Goal: Task Accomplishment & Management: Manage account settings

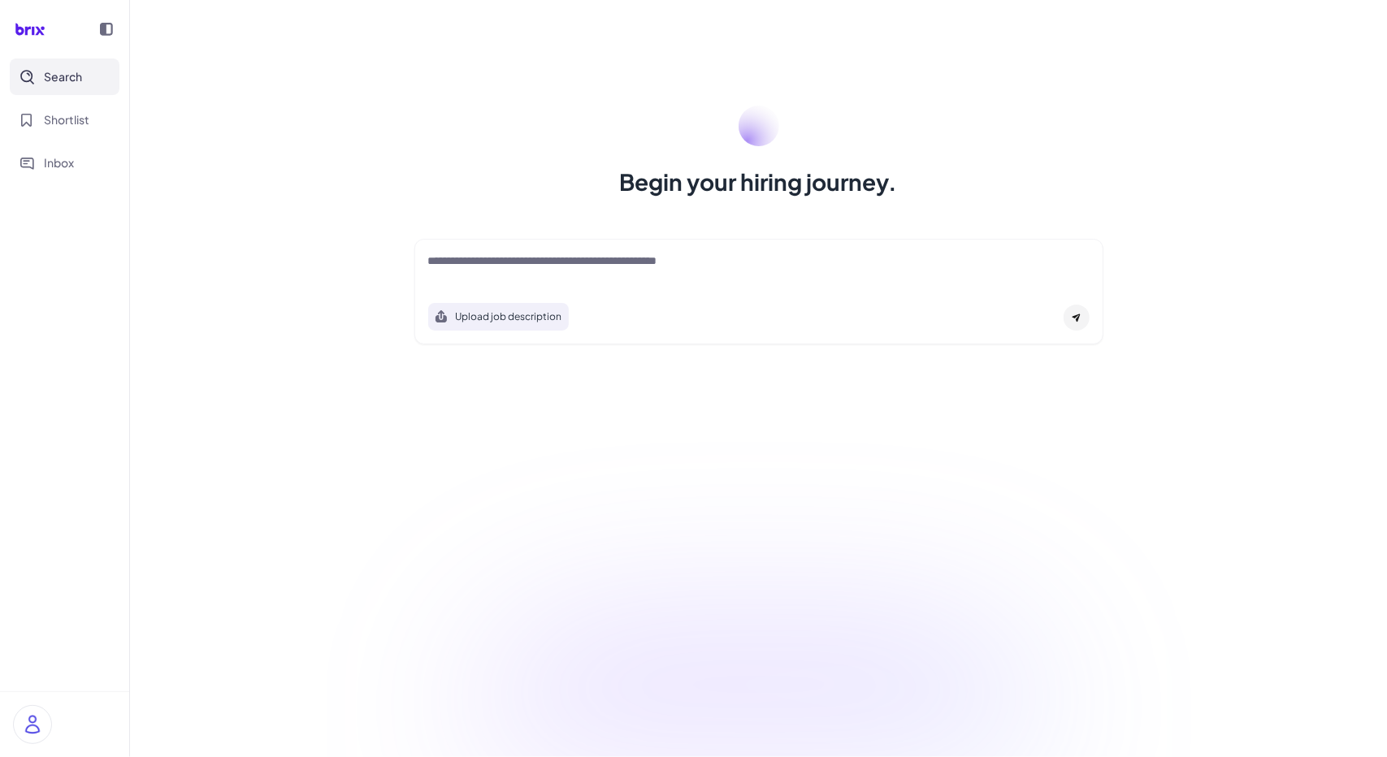
click at [510, 264] on textarea at bounding box center [759, 263] width 662 height 20
click at [84, 128] on span "Shortlist" at bounding box center [67, 119] width 46 height 17
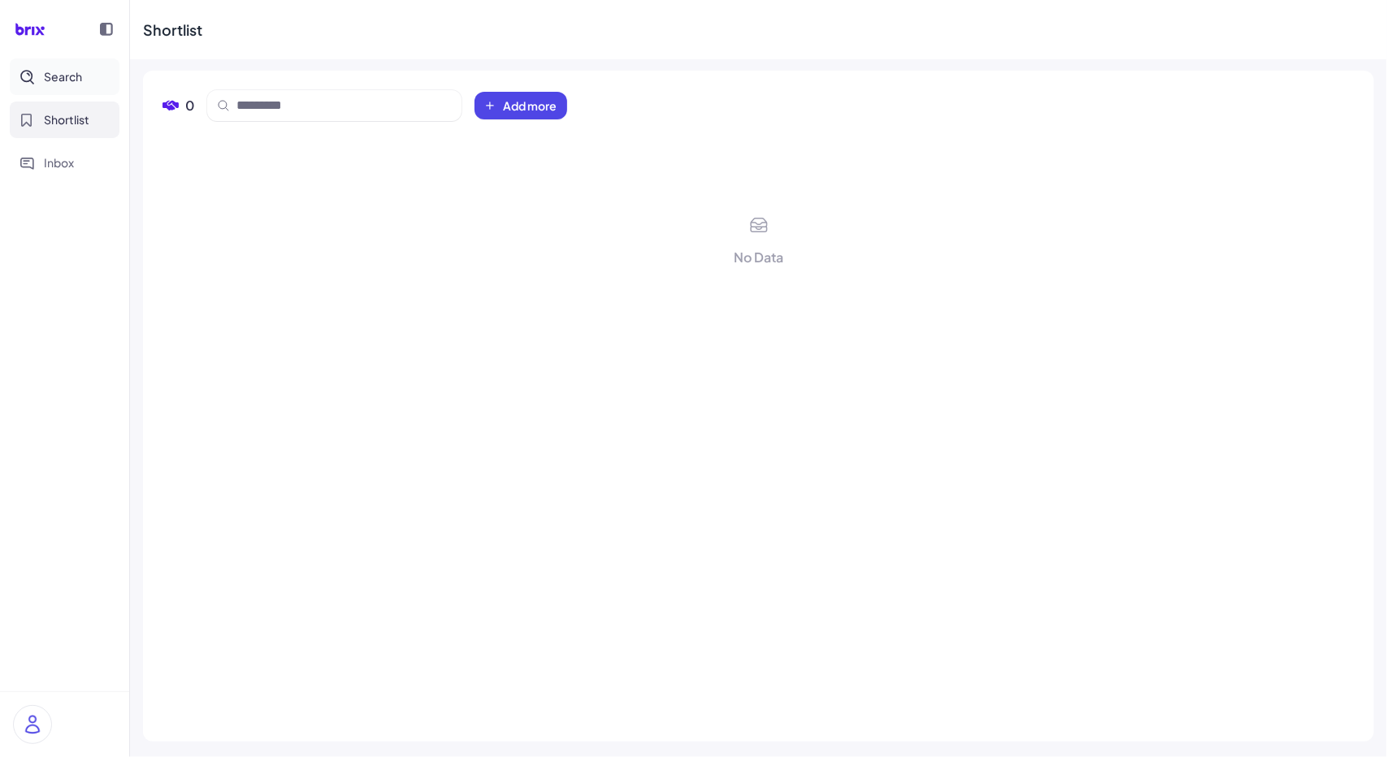
click at [67, 83] on span "Search" at bounding box center [63, 76] width 38 height 17
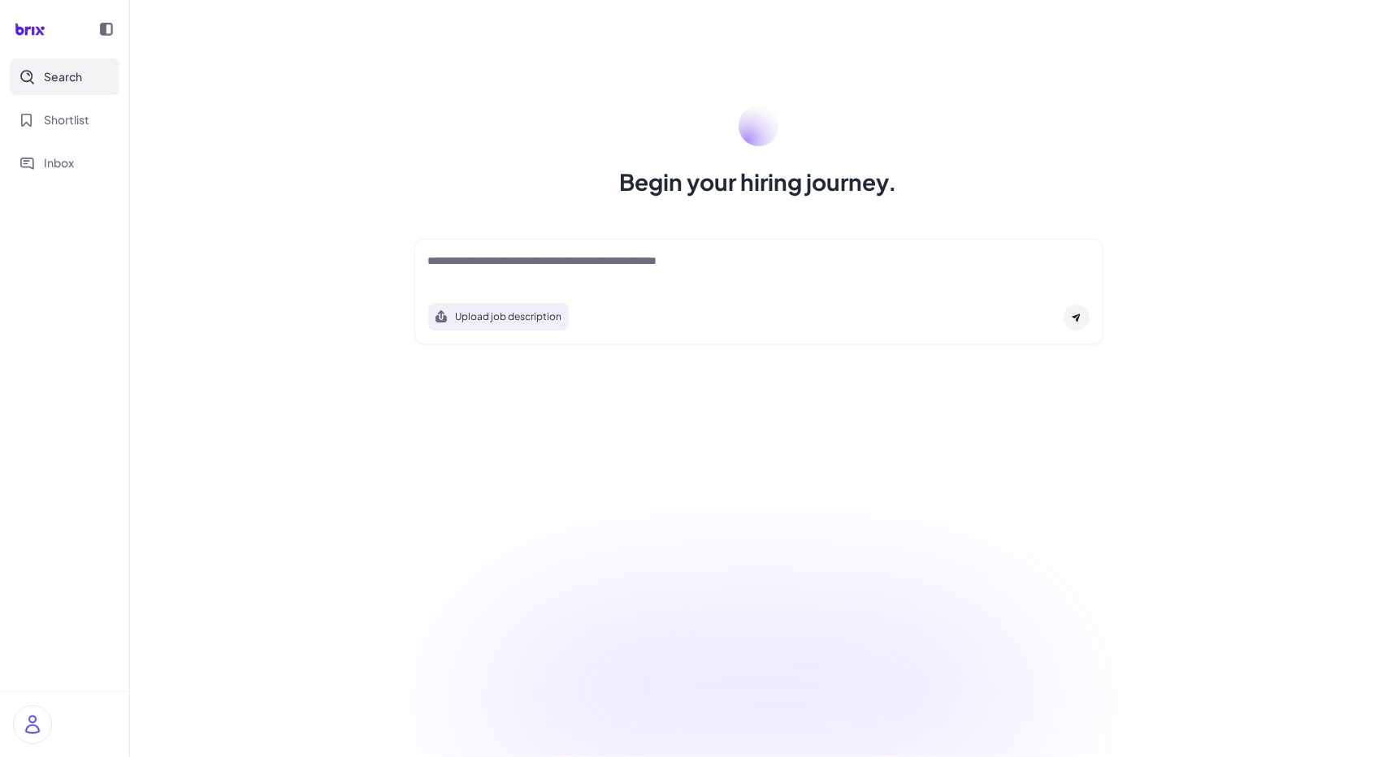
click at [483, 255] on textarea at bounding box center [759, 263] width 662 height 20
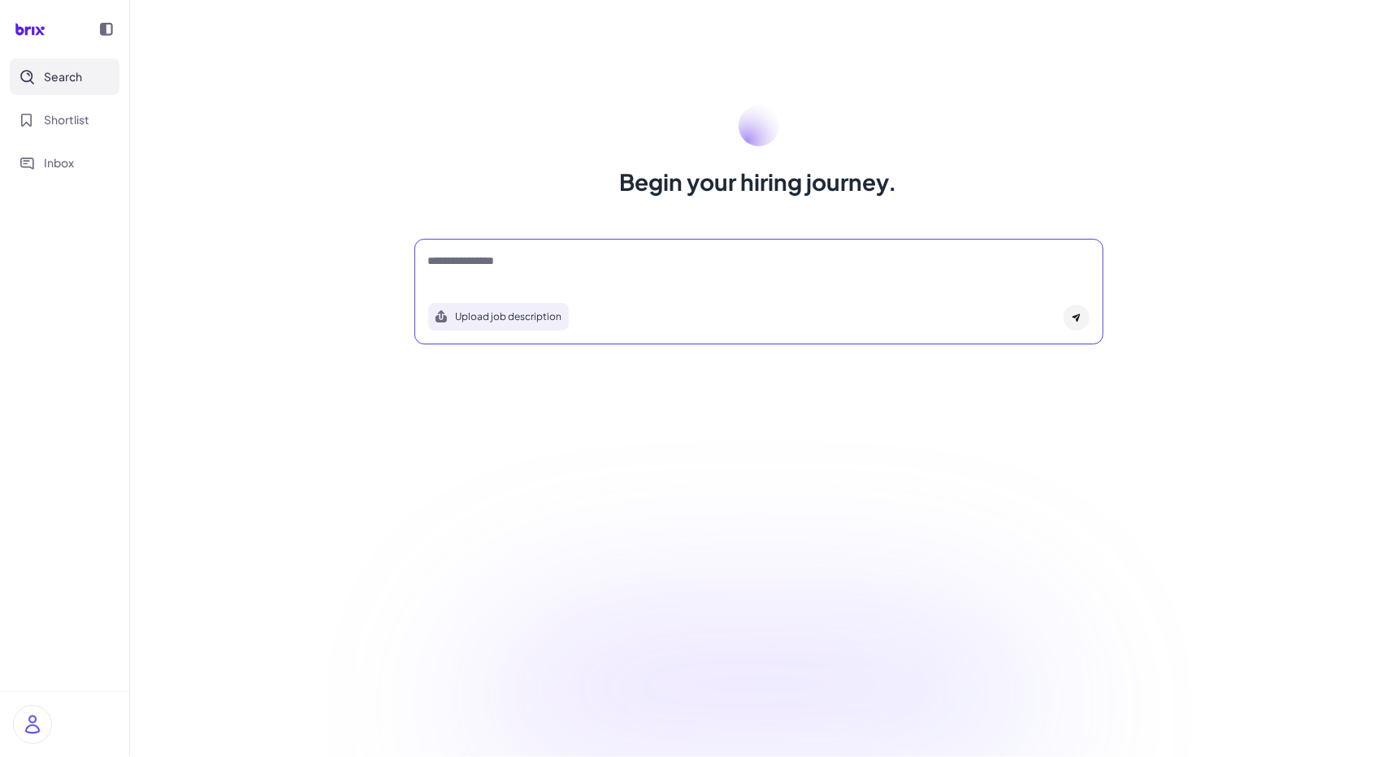
type textarea "**********"
click at [1083, 313] on div at bounding box center [1077, 318] width 26 height 26
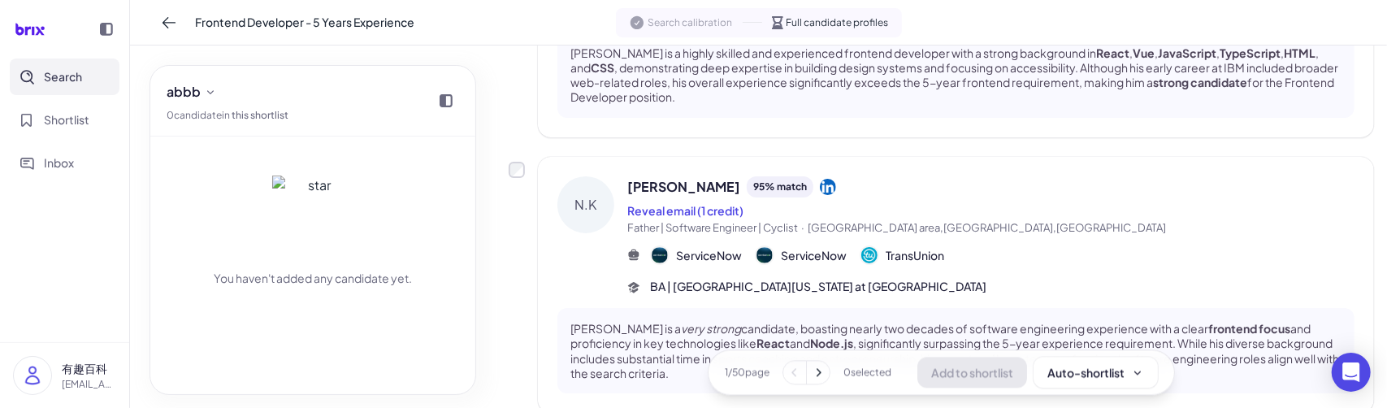
scroll to position [2554, 0]
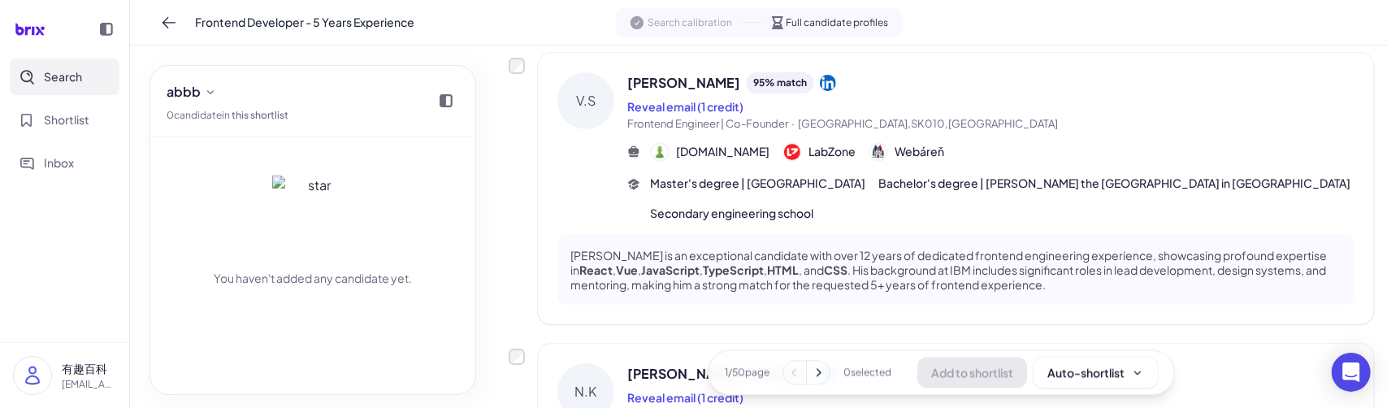
scroll to position [2524, 0]
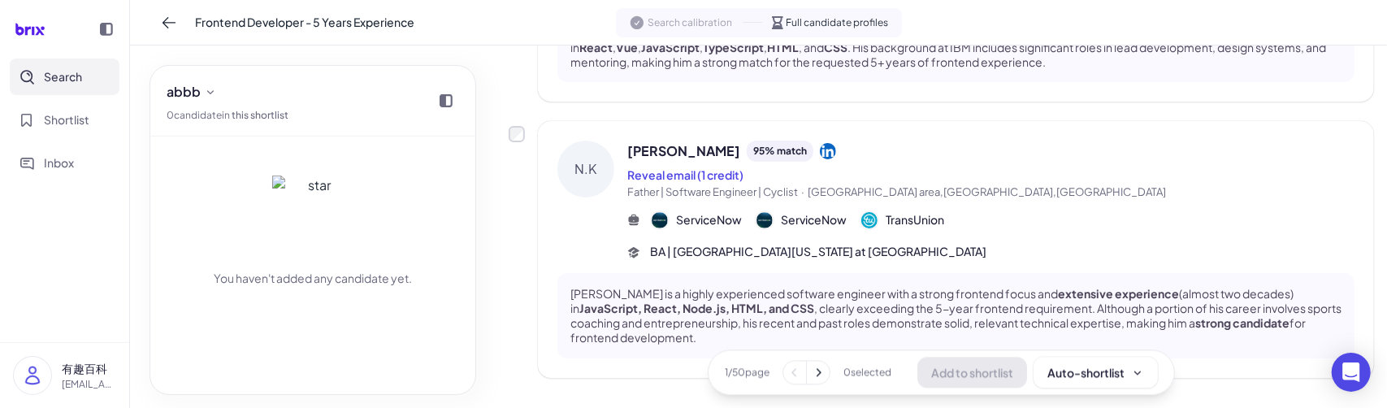
click at [815, 375] on icon at bounding box center [818, 372] width 16 height 16
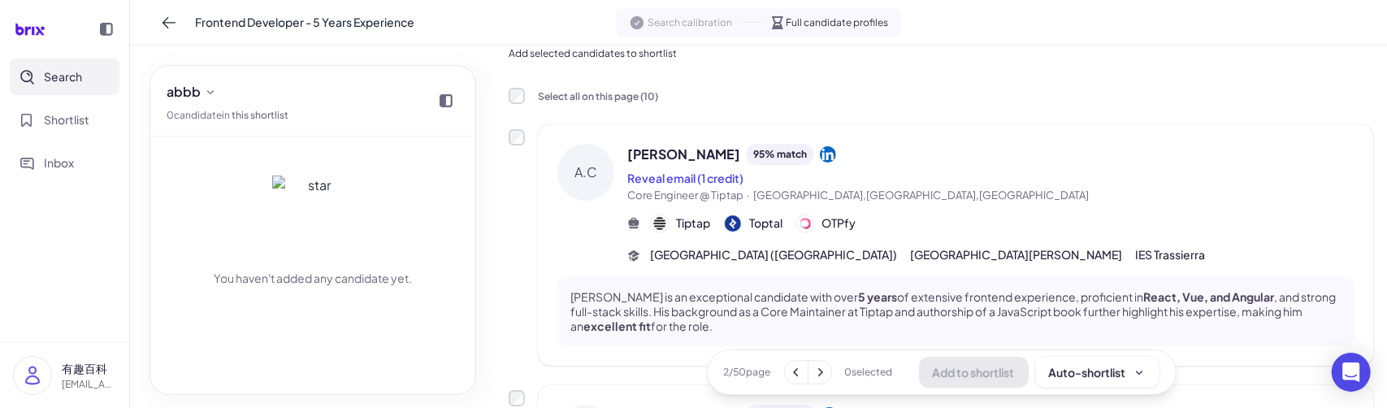
scroll to position [0, 0]
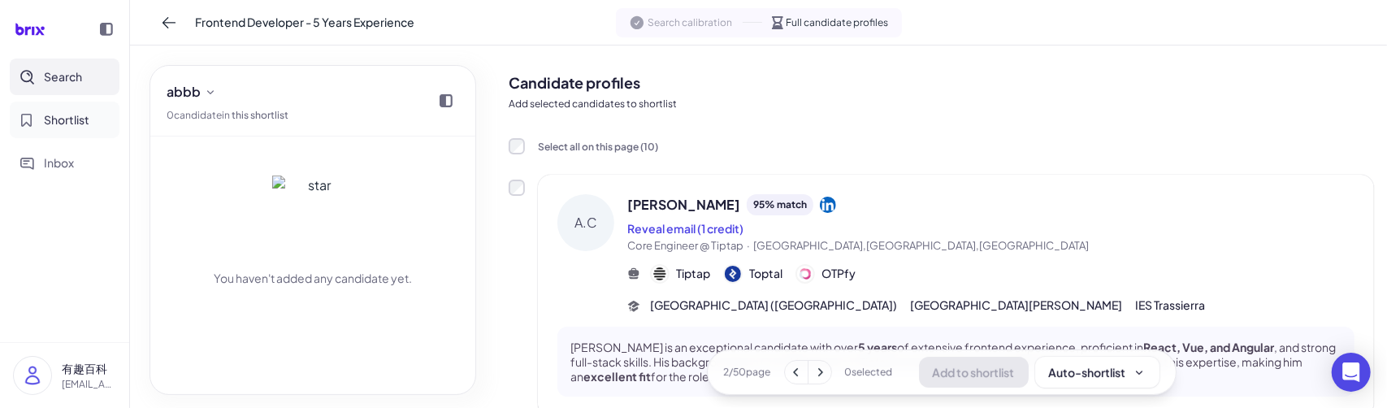
click at [78, 127] on span "Shortlist" at bounding box center [67, 119] width 46 height 17
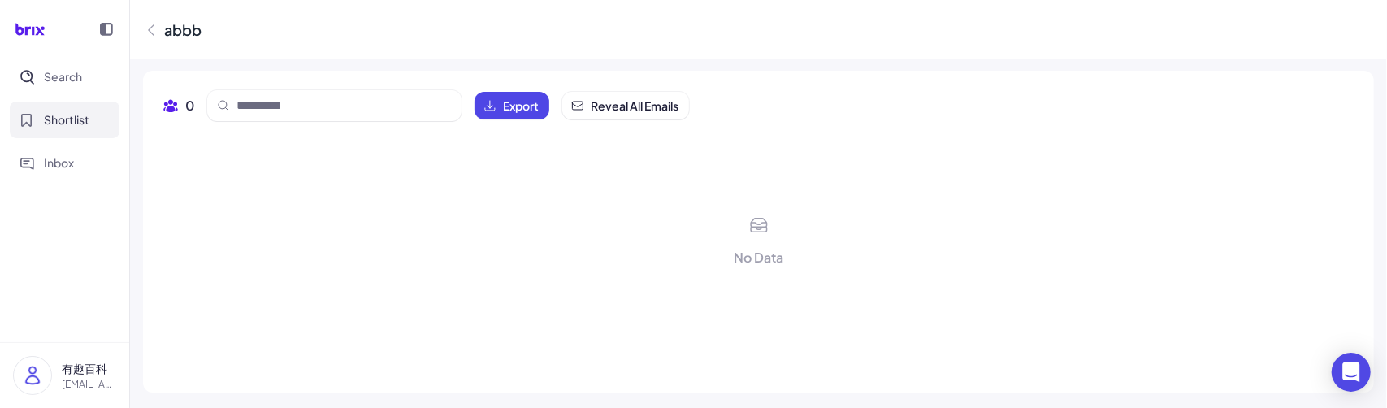
click at [159, 33] on div "abbb" at bounding box center [172, 30] width 59 height 22
click at [154, 30] on icon at bounding box center [151, 30] width 16 height 16
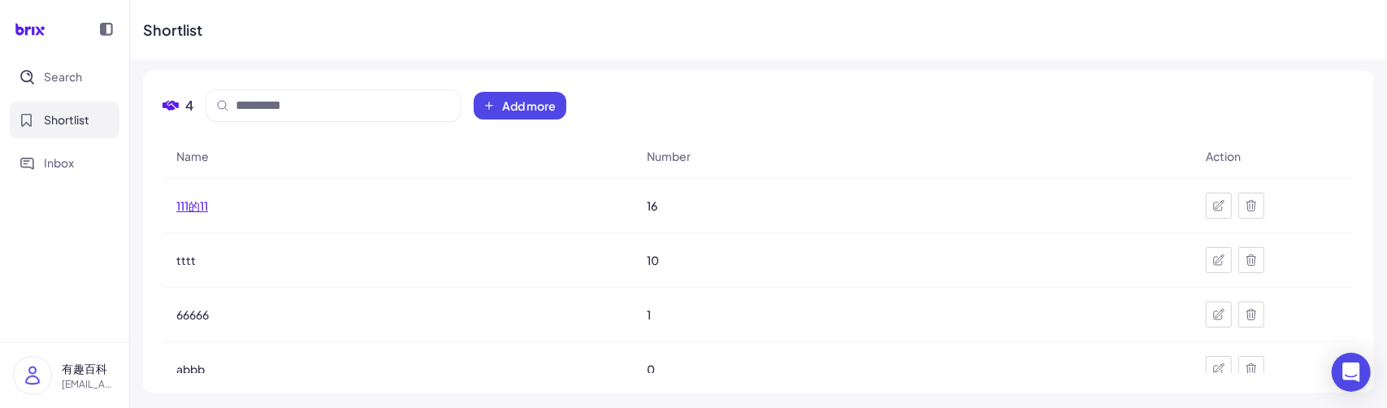
click at [190, 206] on span "111的11" at bounding box center [192, 205] width 32 height 16
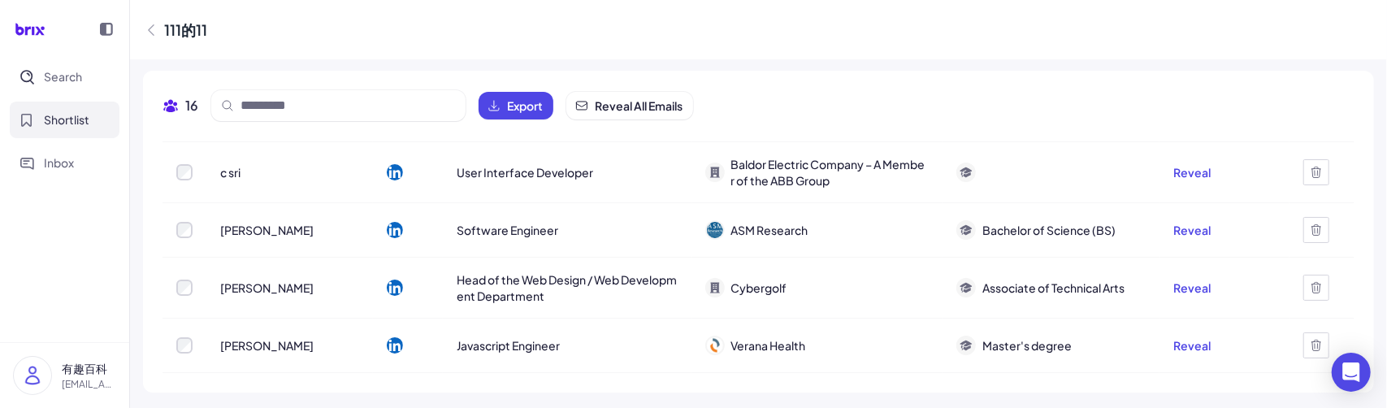
scroll to position [737, 0]
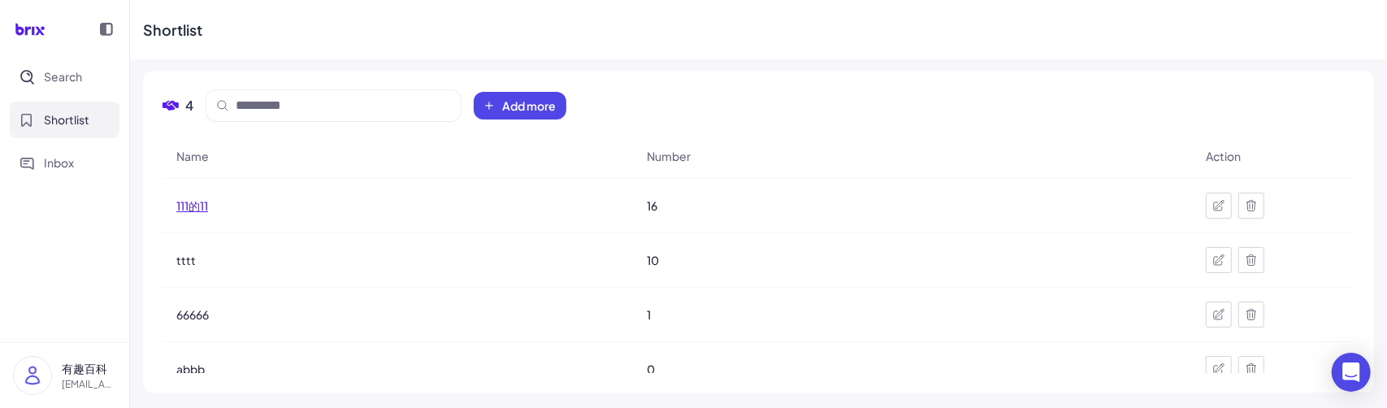
click at [202, 200] on span "111的11" at bounding box center [192, 205] width 32 height 16
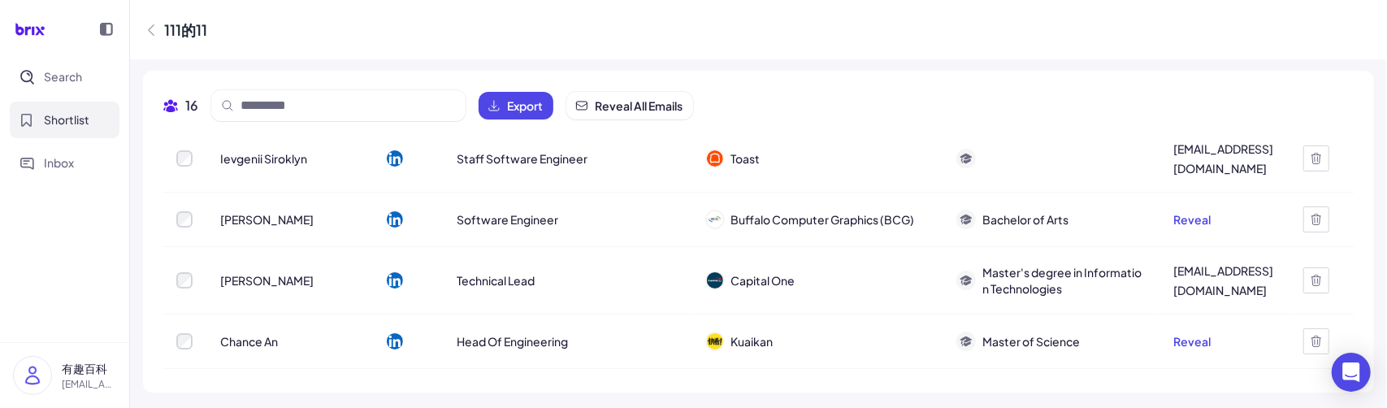
scroll to position [250, 0]
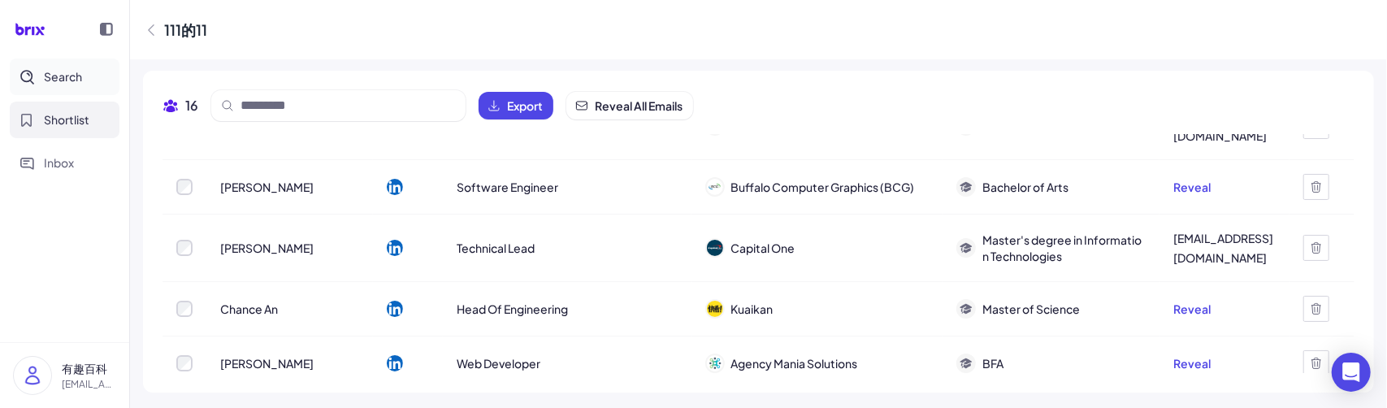
click at [60, 85] on span "Search" at bounding box center [63, 76] width 38 height 17
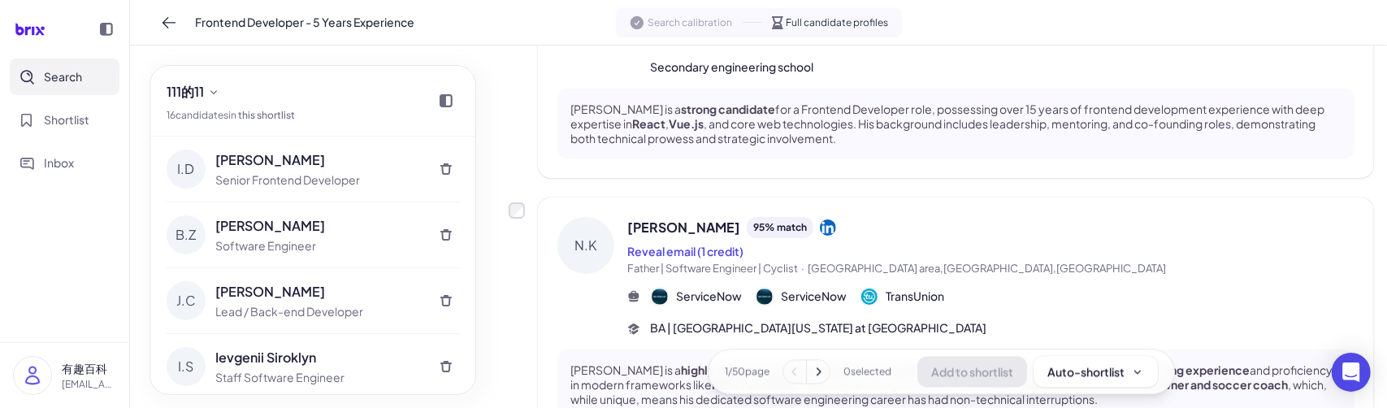
scroll to position [2539, 0]
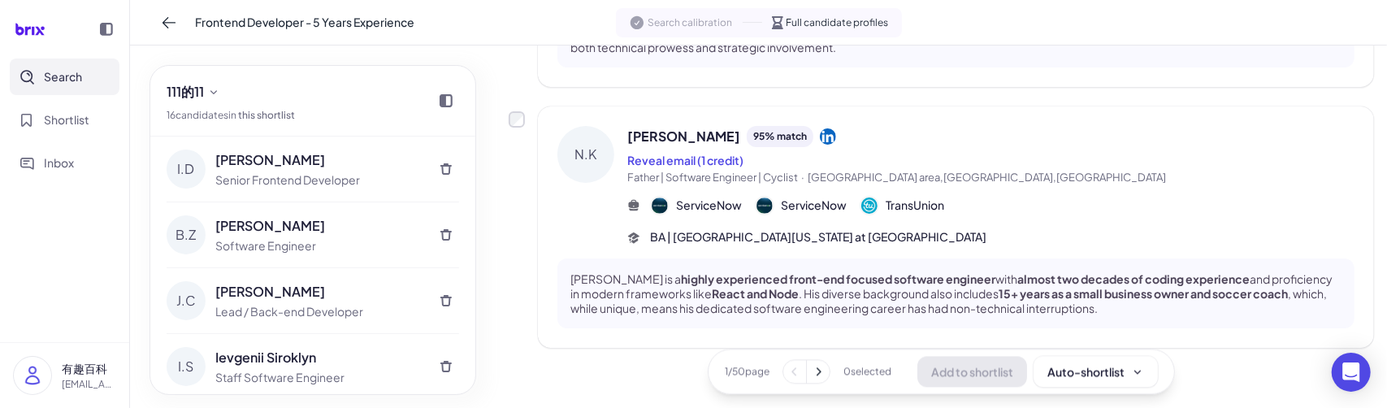
click at [810, 375] on icon at bounding box center [818, 372] width 16 height 16
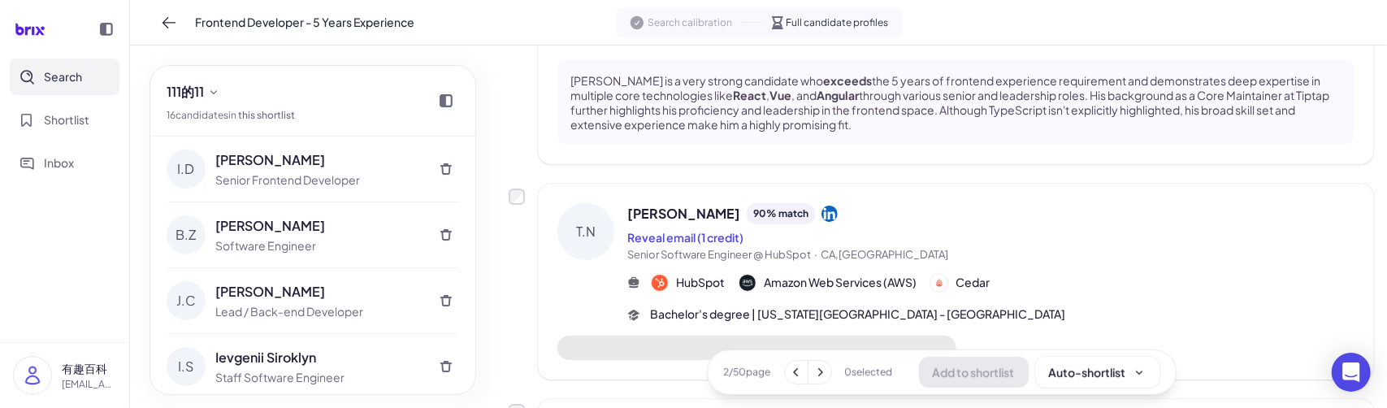
scroll to position [0, 0]
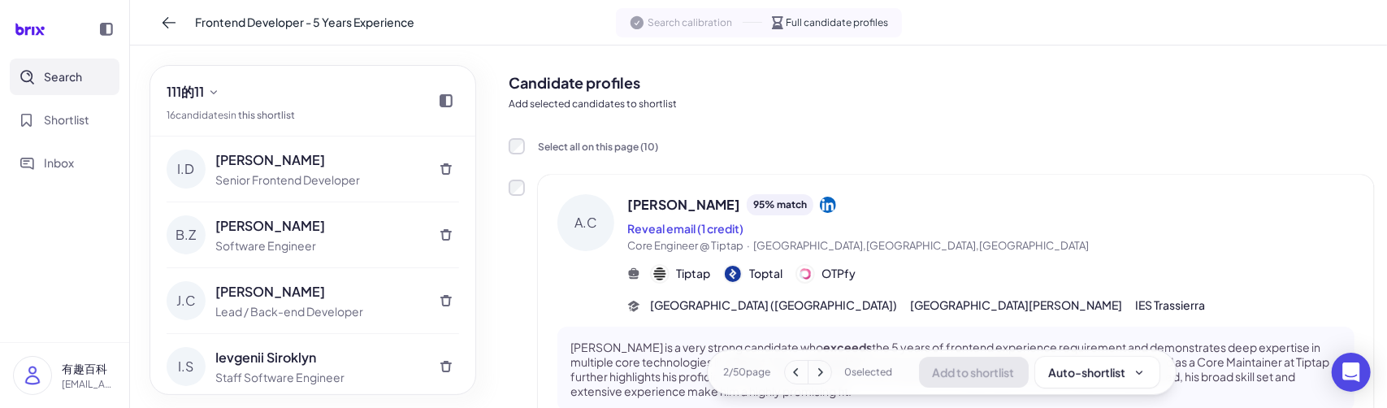
click at [800, 372] on button at bounding box center [796, 372] width 23 height 23
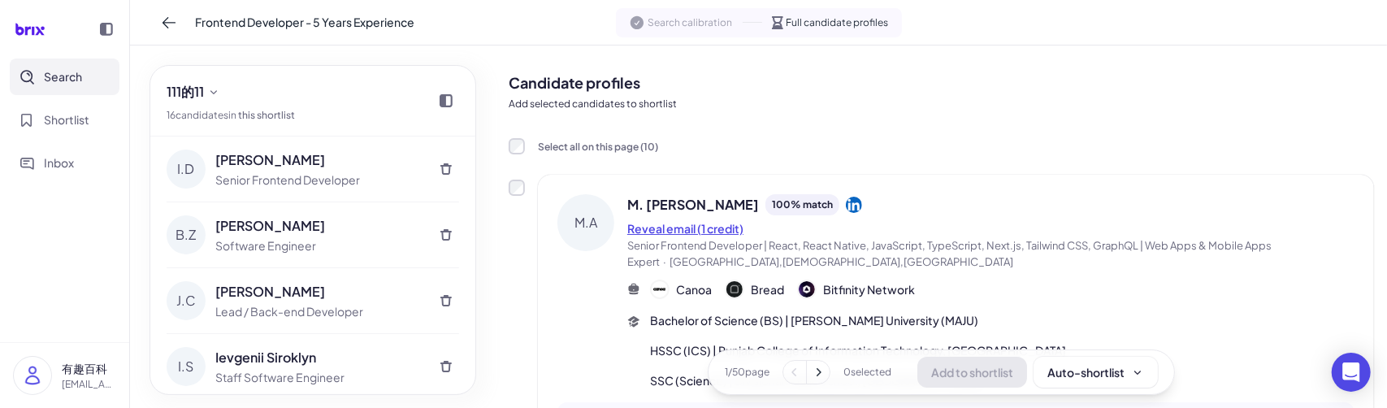
click at [707, 223] on button "Reveal email (1 credit)" at bounding box center [685, 228] width 116 height 17
click at [662, 229] on button "Reveal email (1 credit)" at bounding box center [685, 228] width 116 height 17
click at [666, 223] on button "Reveal email (1 credit)" at bounding box center [685, 228] width 116 height 17
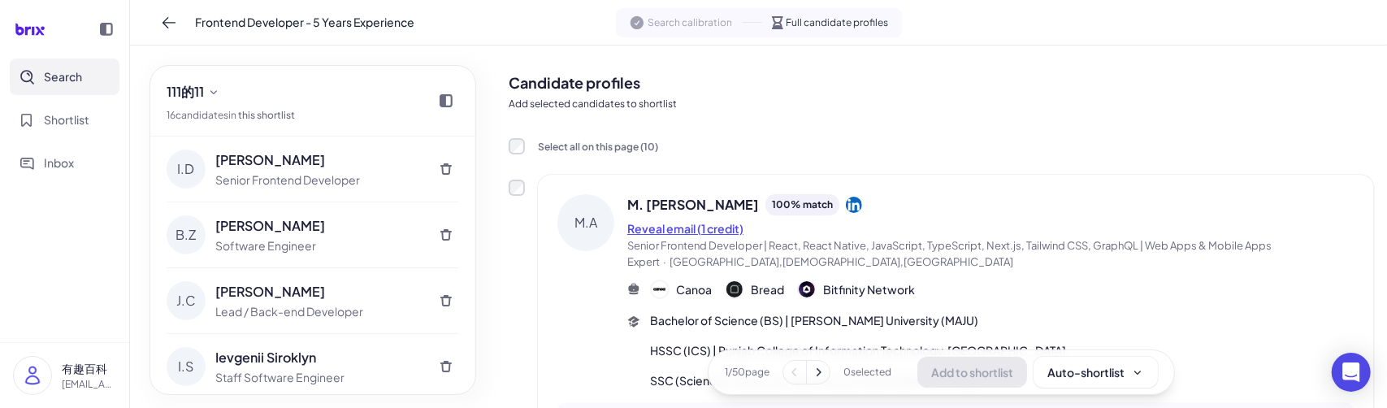
click at [666, 223] on button "Reveal email (1 credit)" at bounding box center [685, 228] width 116 height 17
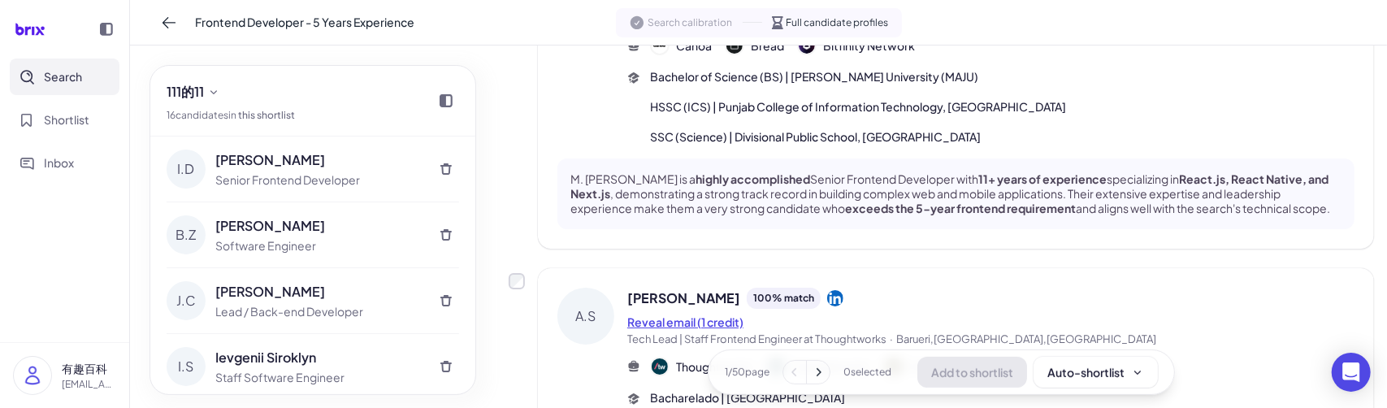
click at [666, 314] on button "Reveal email (1 credit)" at bounding box center [685, 322] width 116 height 17
click at [677, 314] on button "Reveal email (1 credit)" at bounding box center [685, 322] width 116 height 17
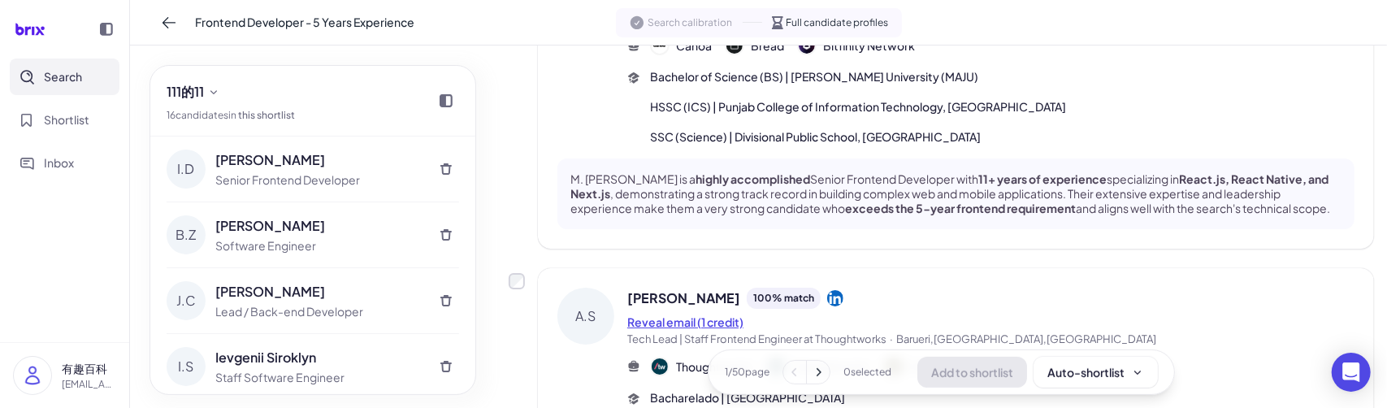
click at [677, 314] on button "Reveal email (1 credit)" at bounding box center [685, 322] width 116 height 17
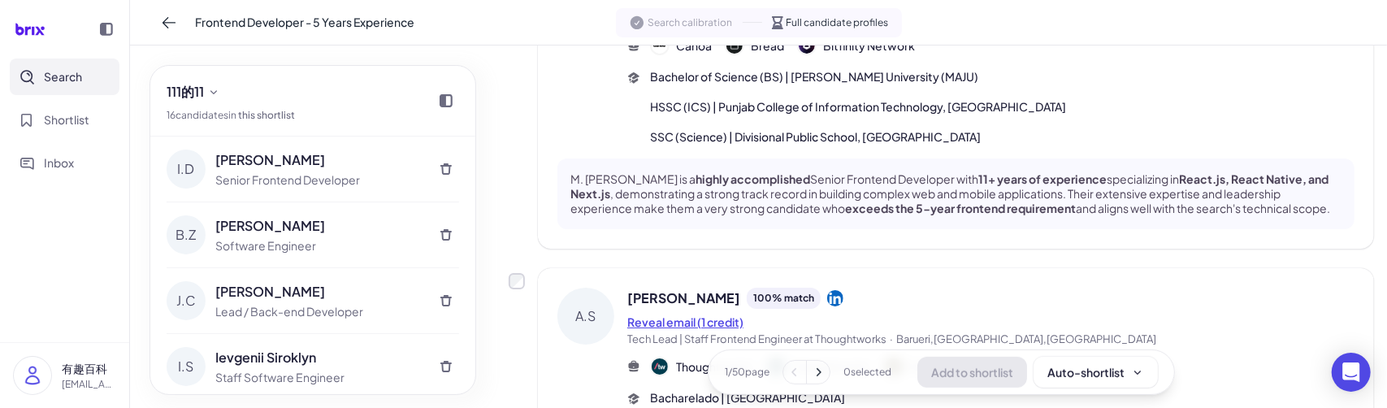
click at [677, 314] on button "Reveal email (1 credit)" at bounding box center [685, 322] width 116 height 17
click at [679, 314] on button "Reveal email (1 credit)" at bounding box center [685, 322] width 116 height 17
click at [678, 314] on button "Reveal email (1 credit)" at bounding box center [685, 322] width 116 height 17
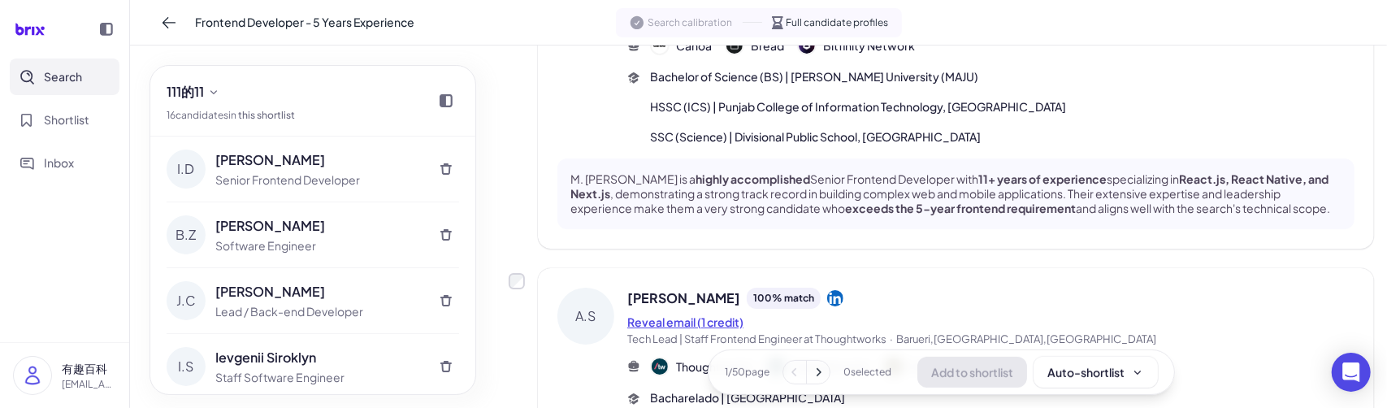
click at [678, 314] on button "Reveal email (1 credit)" at bounding box center [685, 322] width 116 height 17
click at [664, 314] on button "Reveal email (1 credit)" at bounding box center [685, 322] width 116 height 17
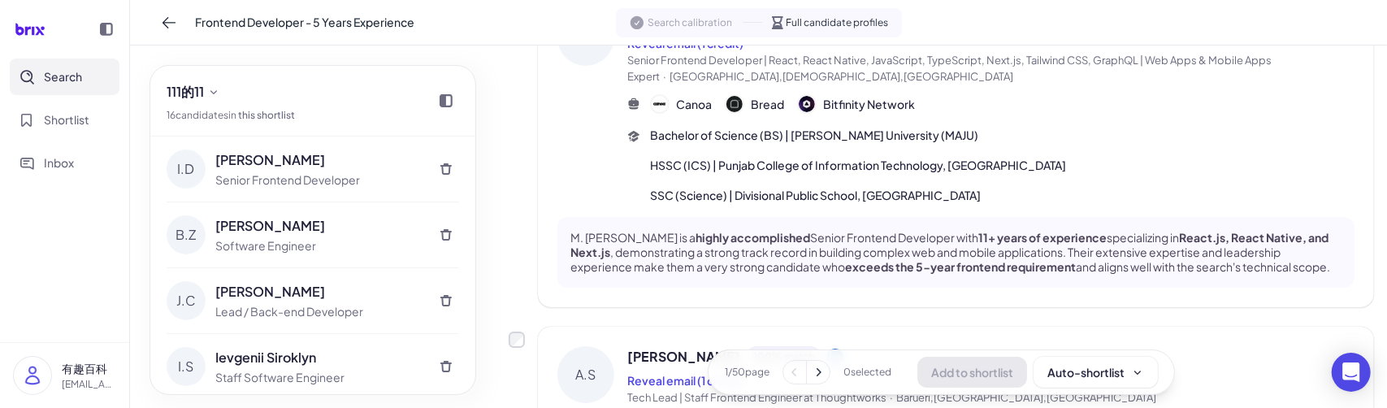
scroll to position [0, 0]
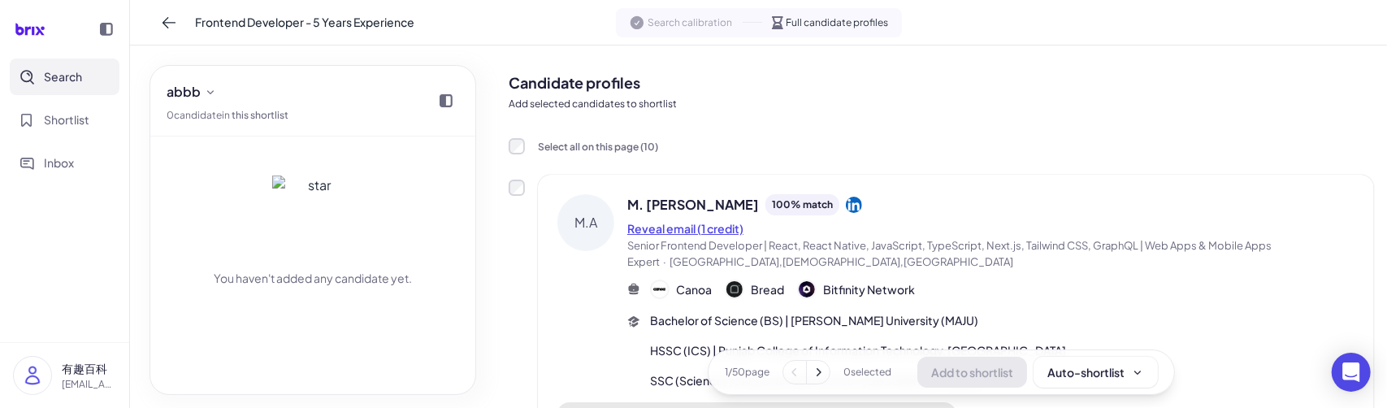
click at [679, 225] on button "Reveal email (1 credit)" at bounding box center [685, 228] width 116 height 17
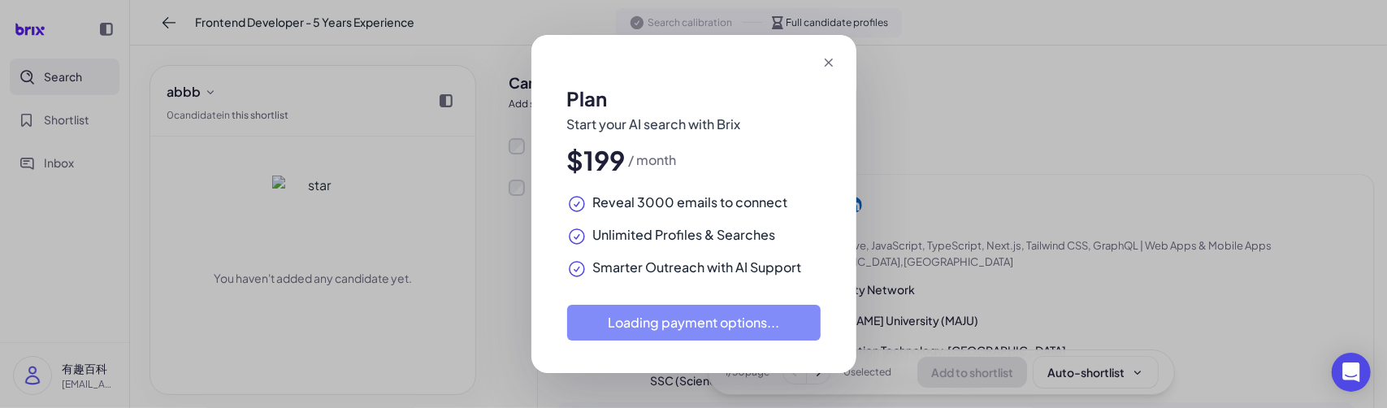
click at [832, 63] on icon at bounding box center [829, 62] width 16 height 16
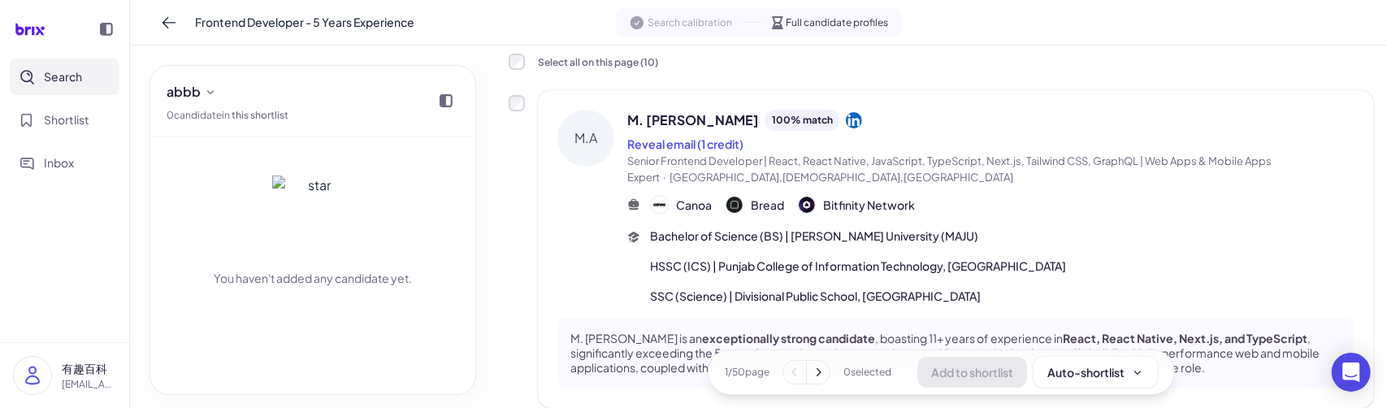
scroll to position [244, 0]
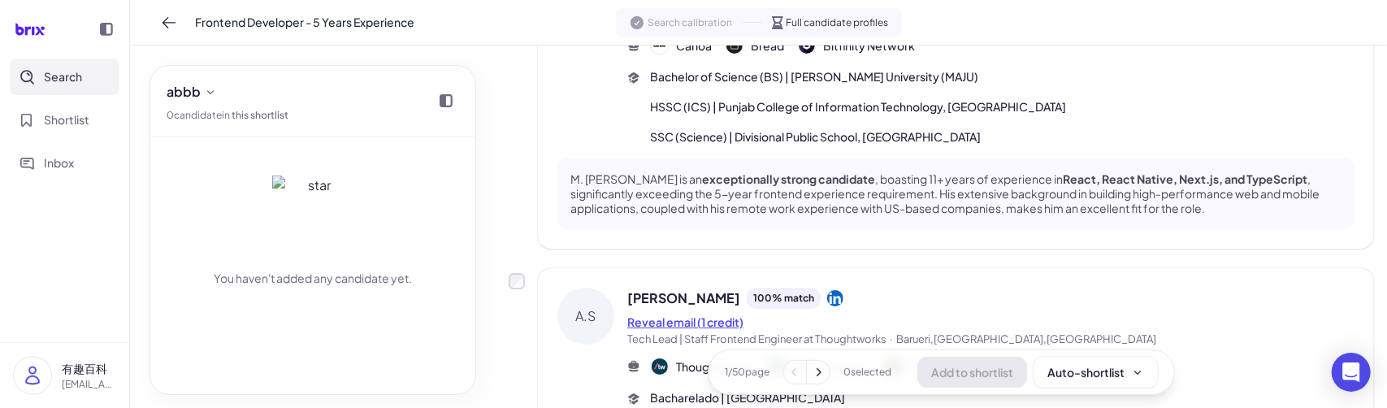
click at [691, 314] on button "Reveal email (1 credit)" at bounding box center [685, 322] width 116 height 17
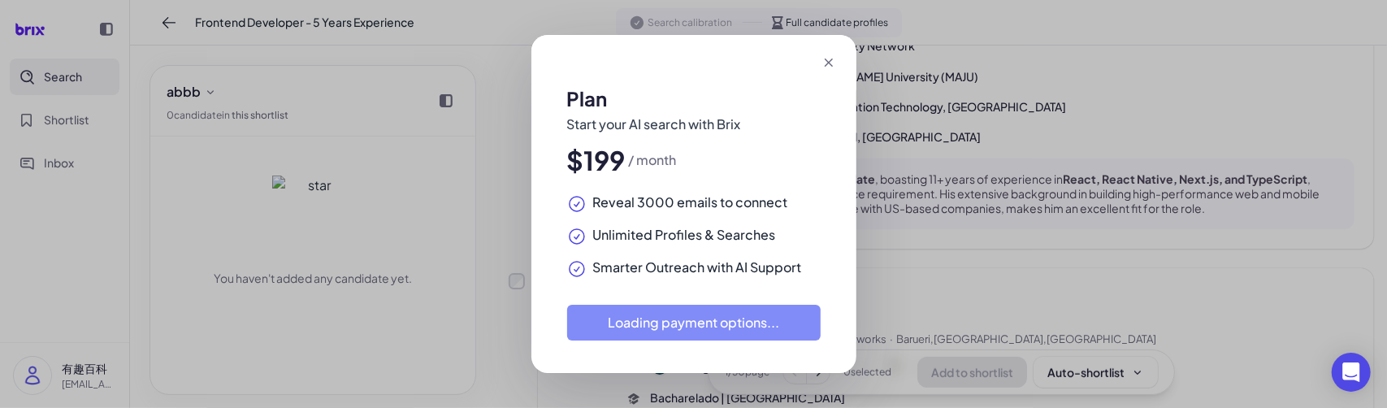
click at [956, 134] on div "Plan Start your AI search with Brix $199 / month Reveal 3000 emails to connect …" at bounding box center [693, 204] width 1387 height 408
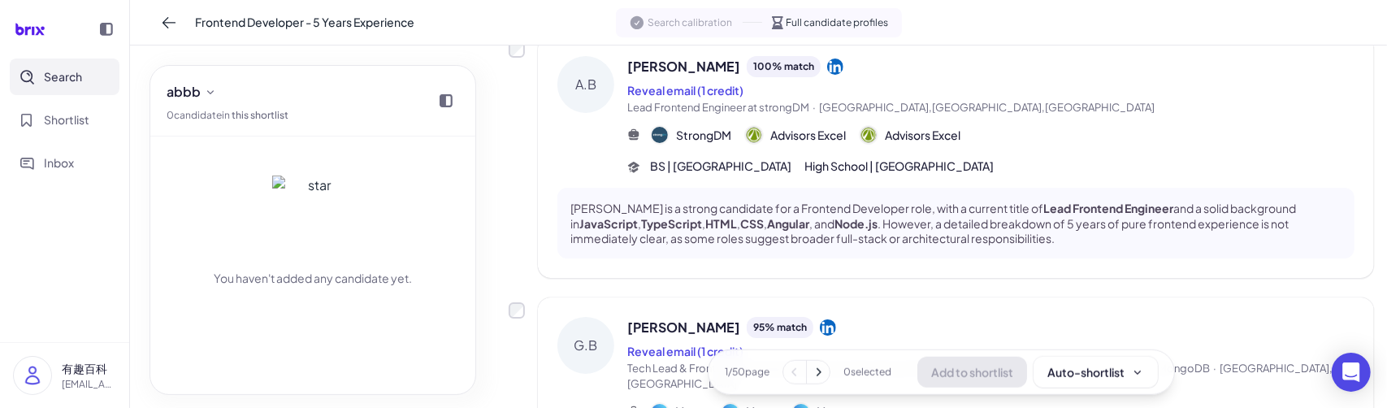
scroll to position [813, 0]
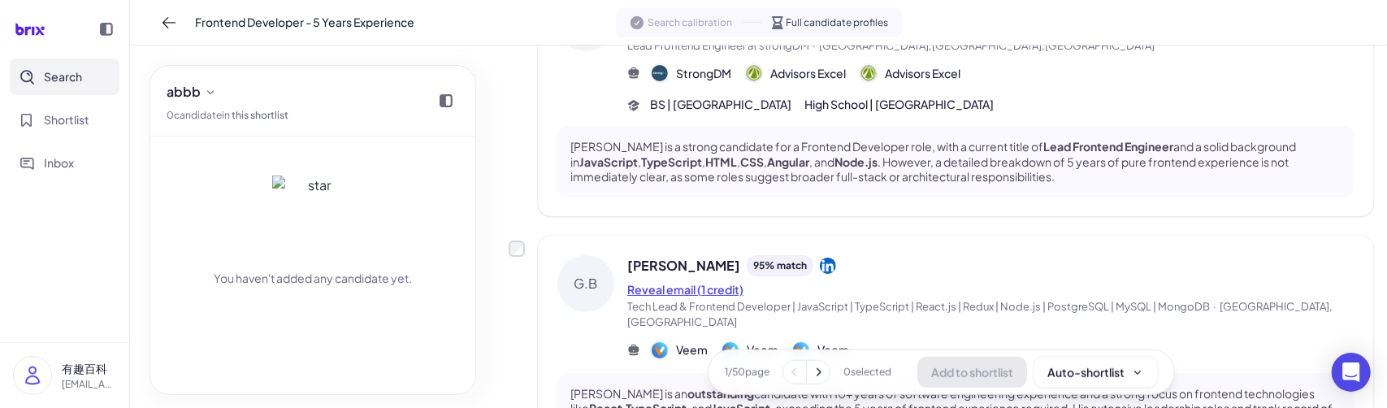
click at [672, 281] on button "Reveal email (1 credit)" at bounding box center [685, 289] width 116 height 17
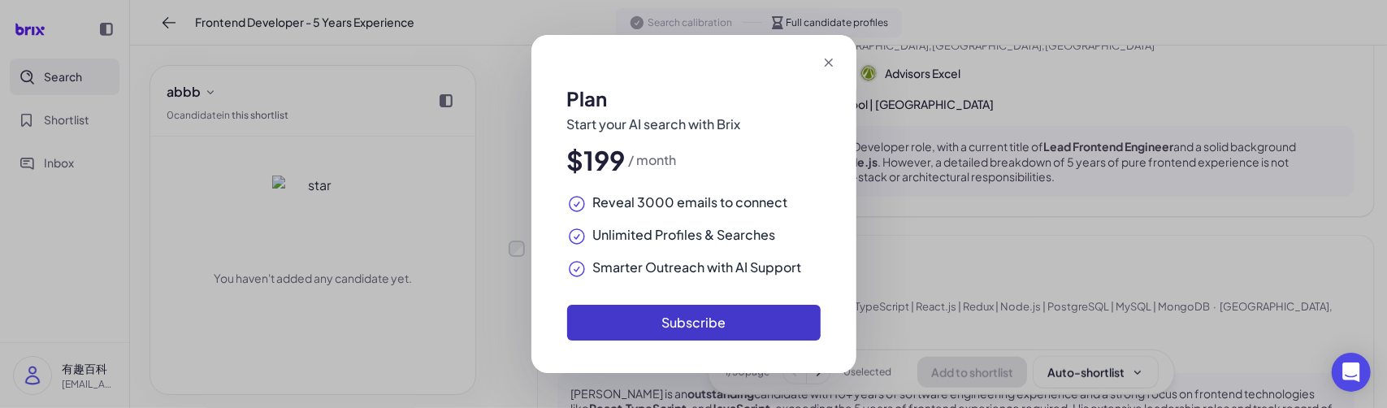
click at [705, 323] on button "Subscribe" at bounding box center [694, 323] width 254 height 36
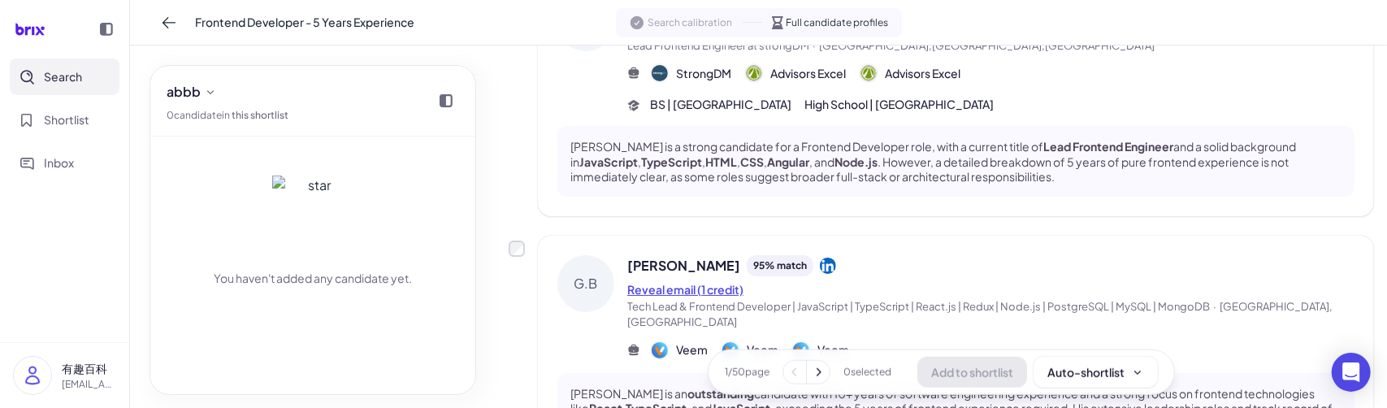
click at [691, 281] on button "Reveal email (1 credit)" at bounding box center [685, 289] width 116 height 17
click at [707, 281] on button "Reveal email (1 credit)" at bounding box center [685, 289] width 116 height 17
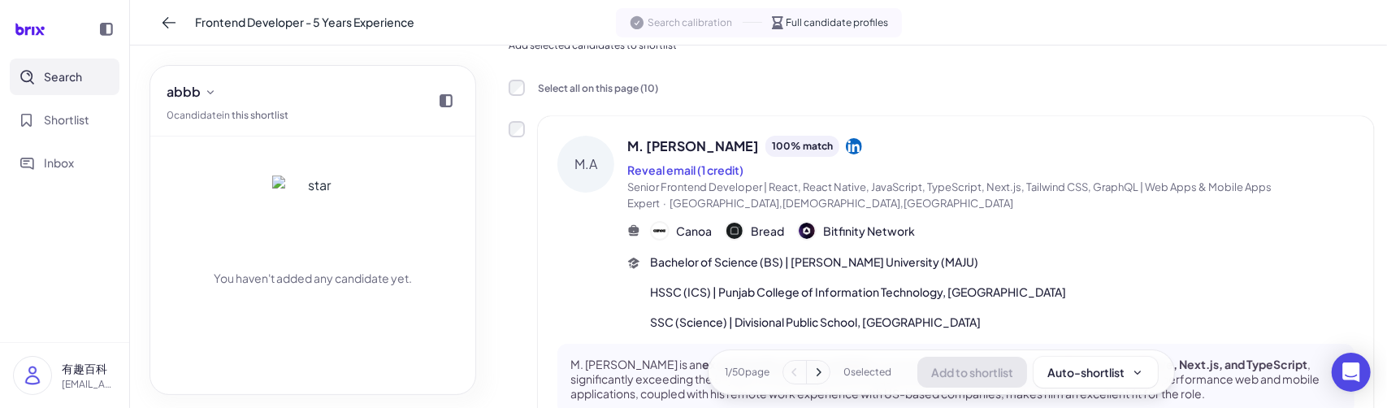
scroll to position [0, 0]
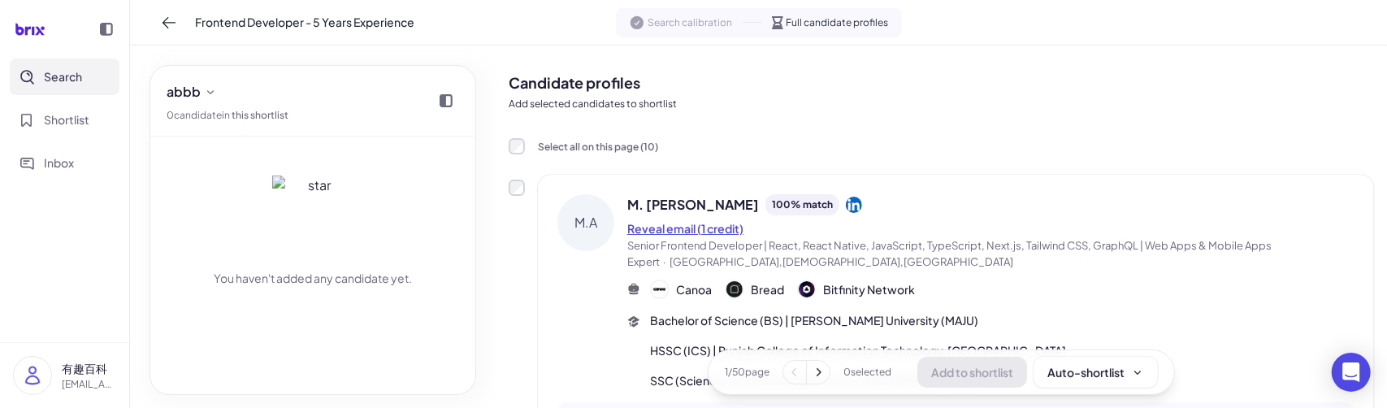
click at [655, 220] on button "Reveal email (1 credit)" at bounding box center [685, 228] width 116 height 17
click at [662, 226] on button "Reveal email (1 credit)" at bounding box center [685, 228] width 116 height 17
click at [827, 371] on div "1 / 50 page 0 selected Add to shortlist Auto-shortlist" at bounding box center [941, 372] width 467 height 46
click at [818, 371] on icon at bounding box center [818, 372] width 16 height 16
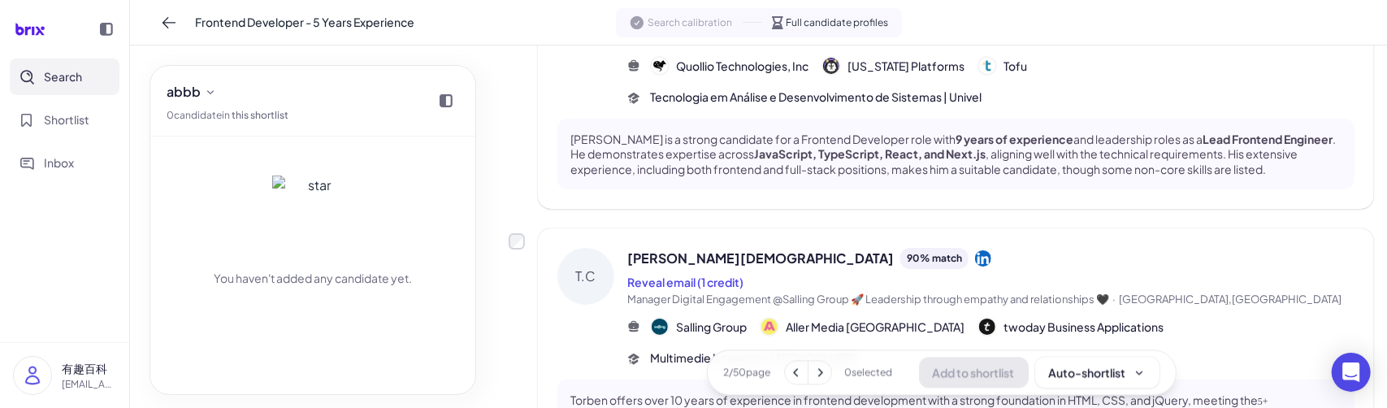
scroll to position [2370, 0]
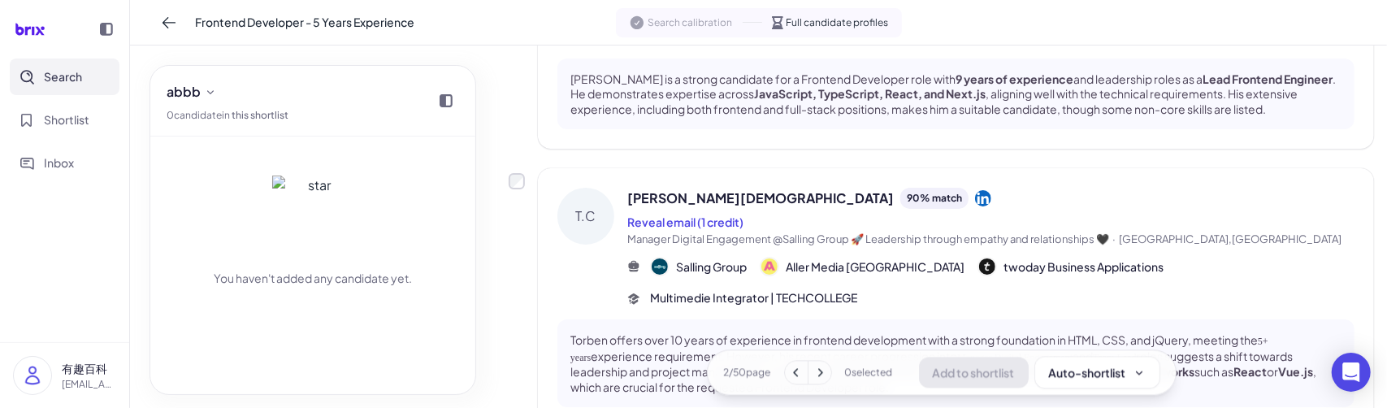
click at [812, 372] on icon at bounding box center [820, 372] width 16 height 16
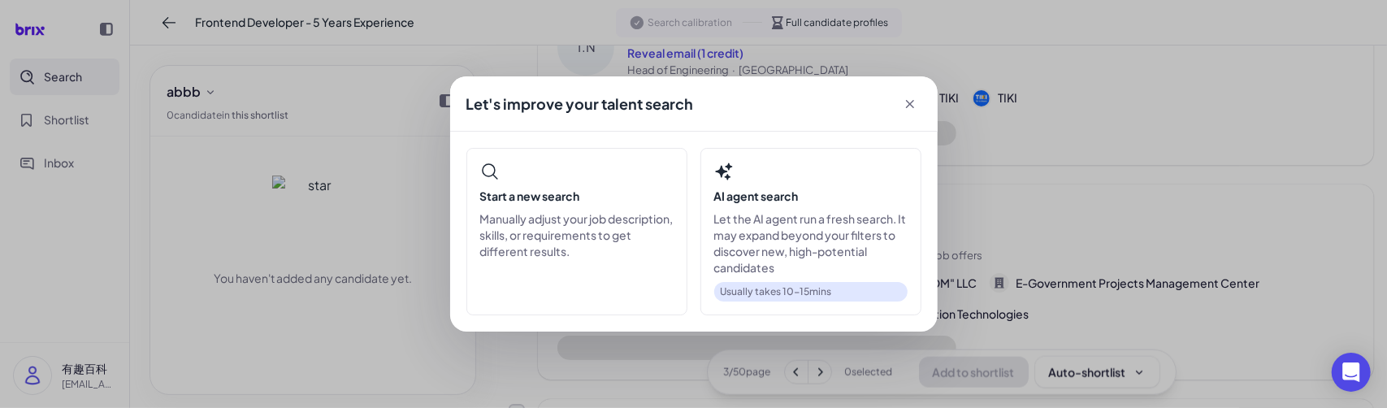
scroll to position [1973, 0]
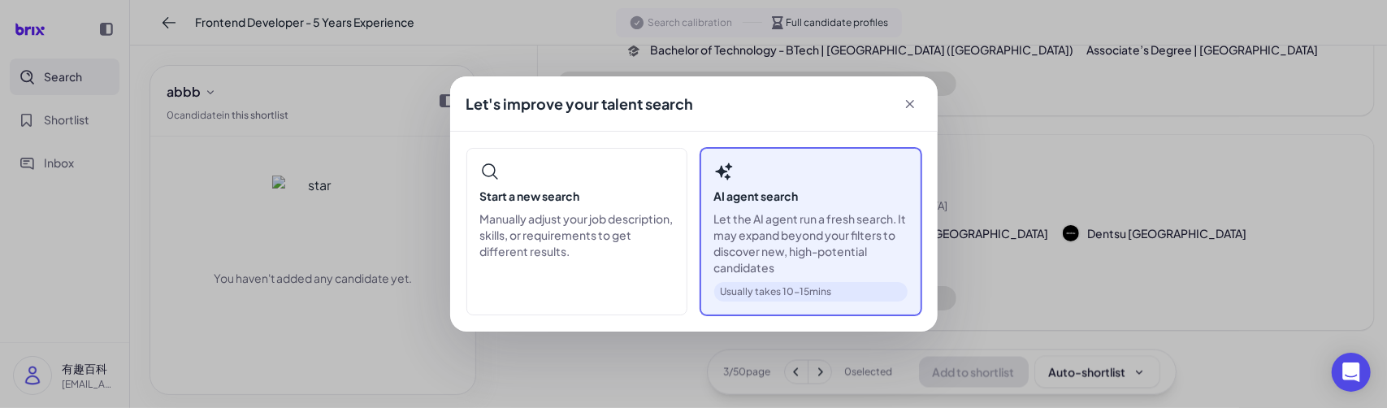
click at [795, 225] on p "Let the AI agent run a fresh search. It may expand beyond your filters to disco…" at bounding box center [810, 242] width 193 height 65
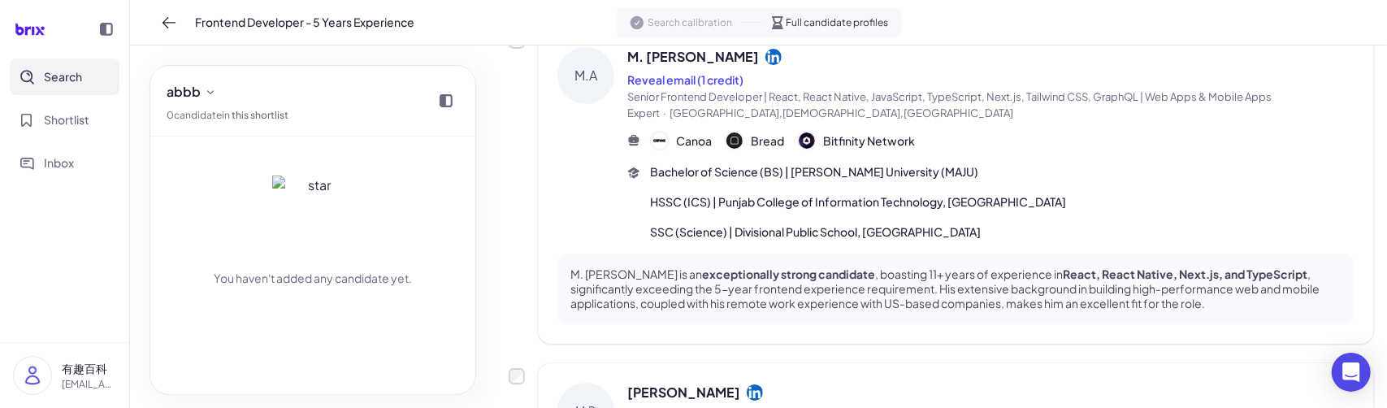
scroll to position [672, 0]
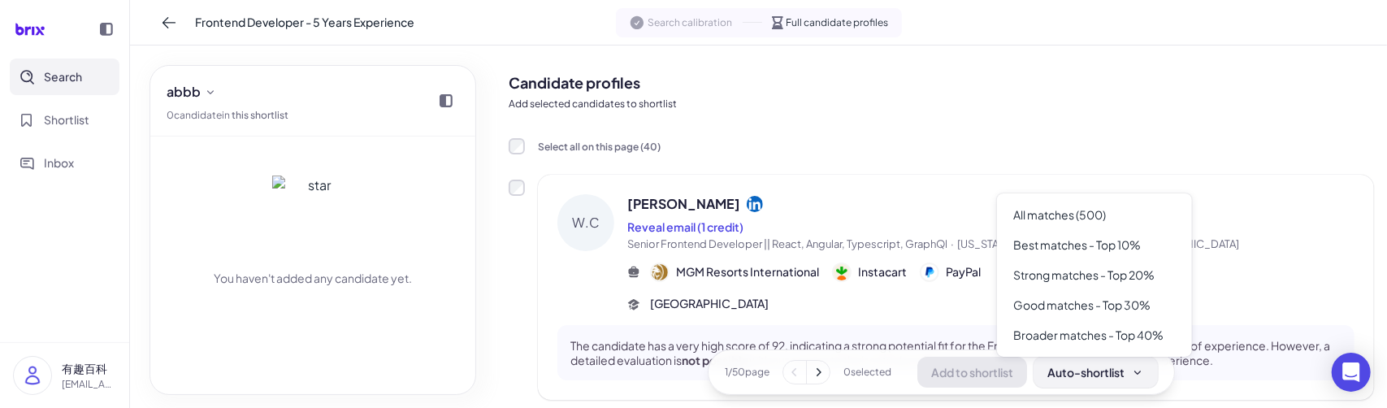
click at [1102, 373] on div "Auto-shortlist" at bounding box center [1096, 372] width 97 height 16
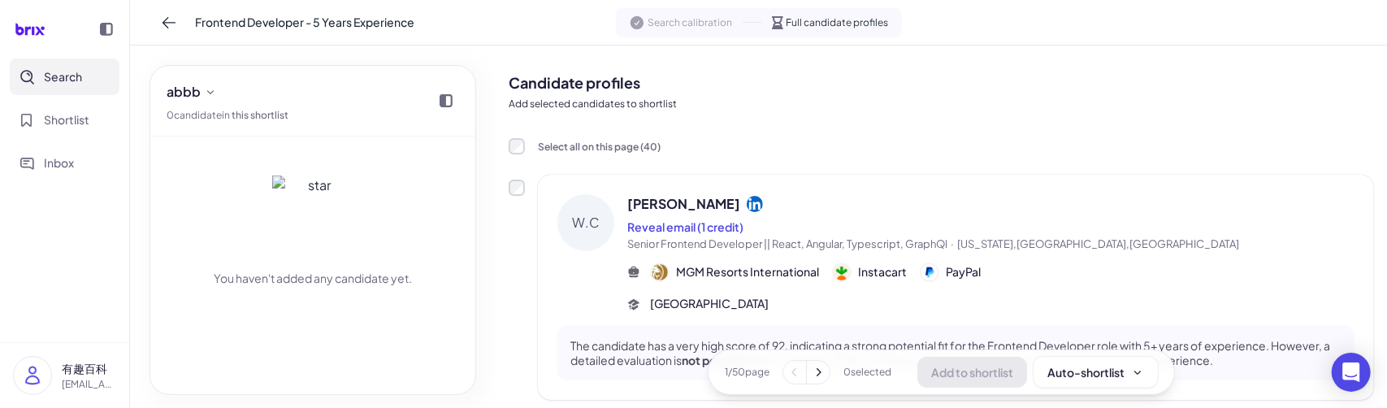
click at [824, 147] on div "Select all on this page ( 40 )" at bounding box center [942, 146] width 866 height 18
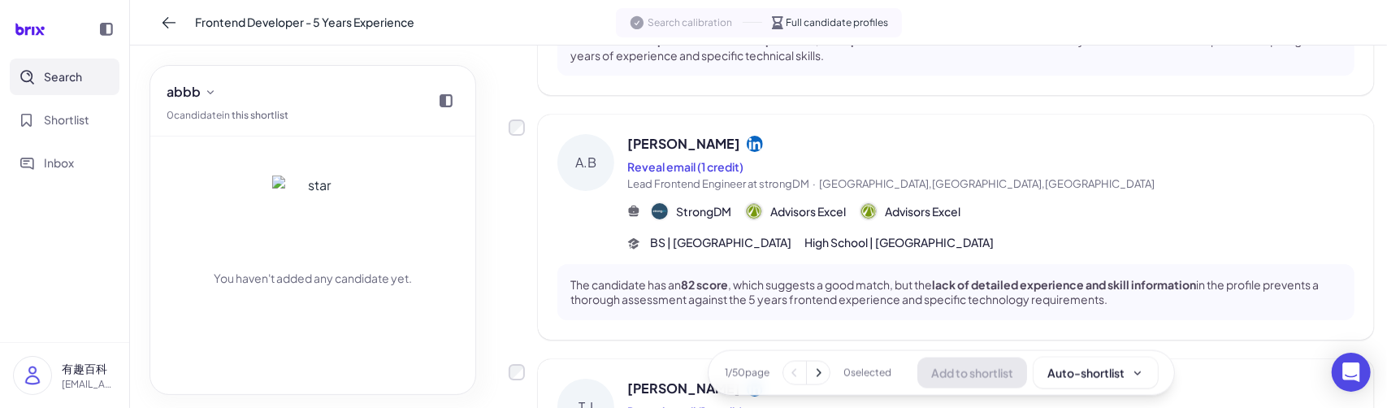
scroll to position [9971, 0]
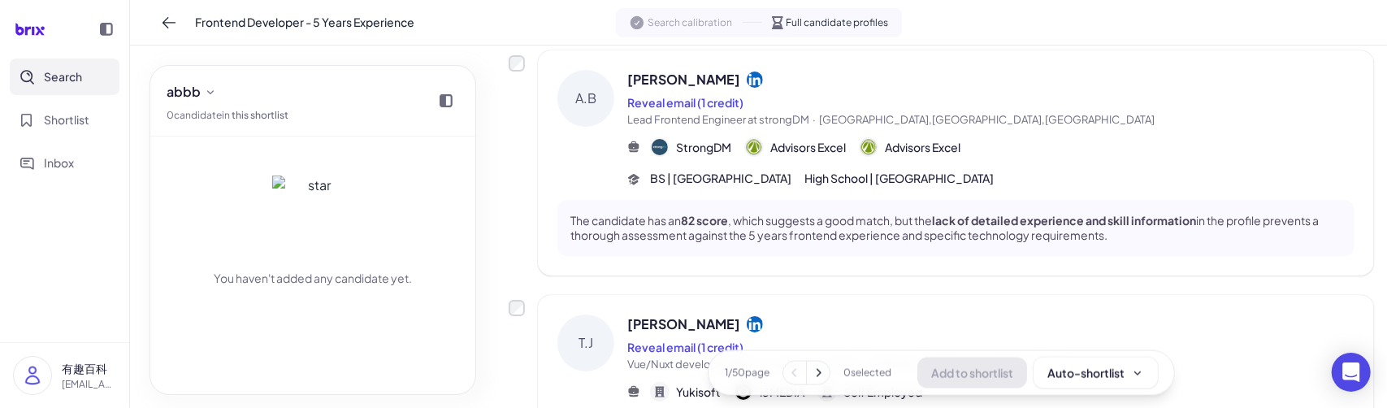
click at [818, 368] on icon at bounding box center [818, 372] width 16 height 16
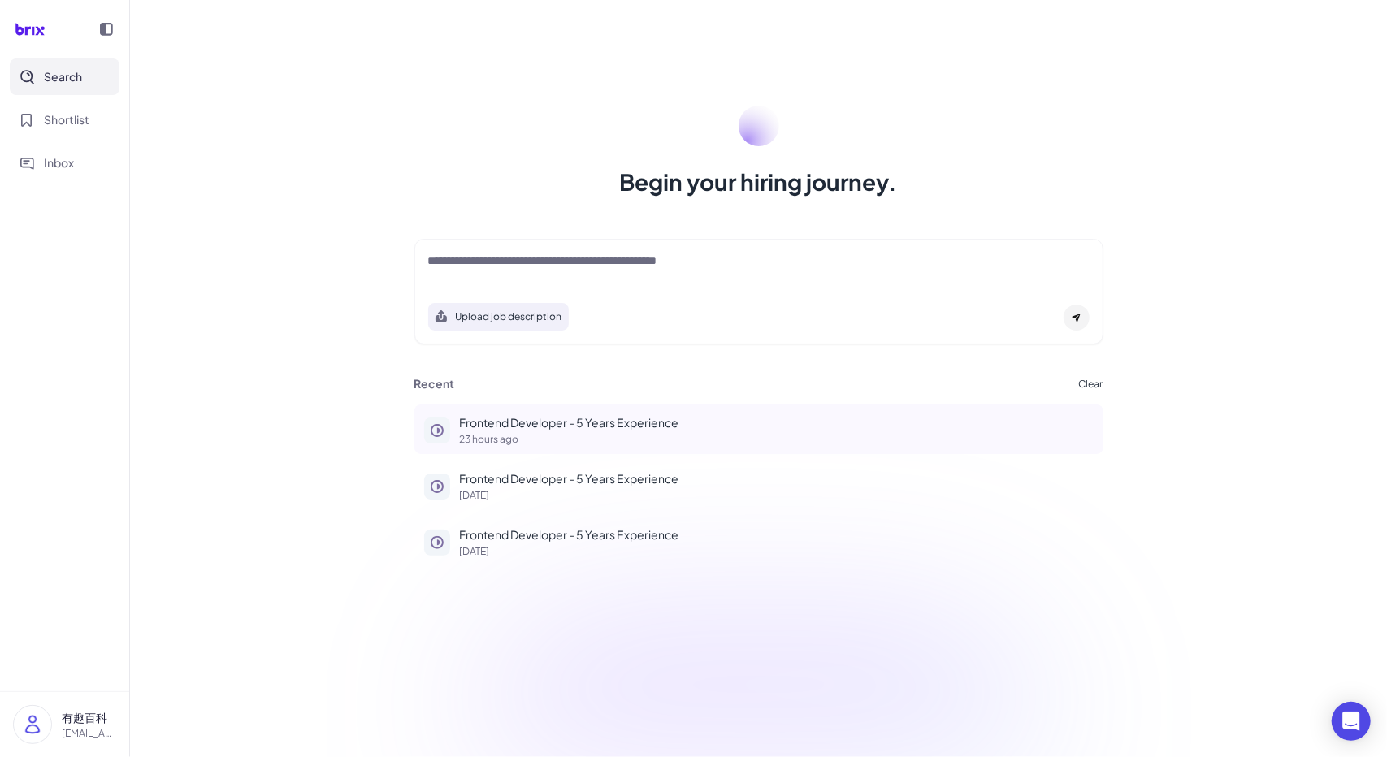
click at [571, 437] on p "23 hours ago" at bounding box center [777, 440] width 634 height 10
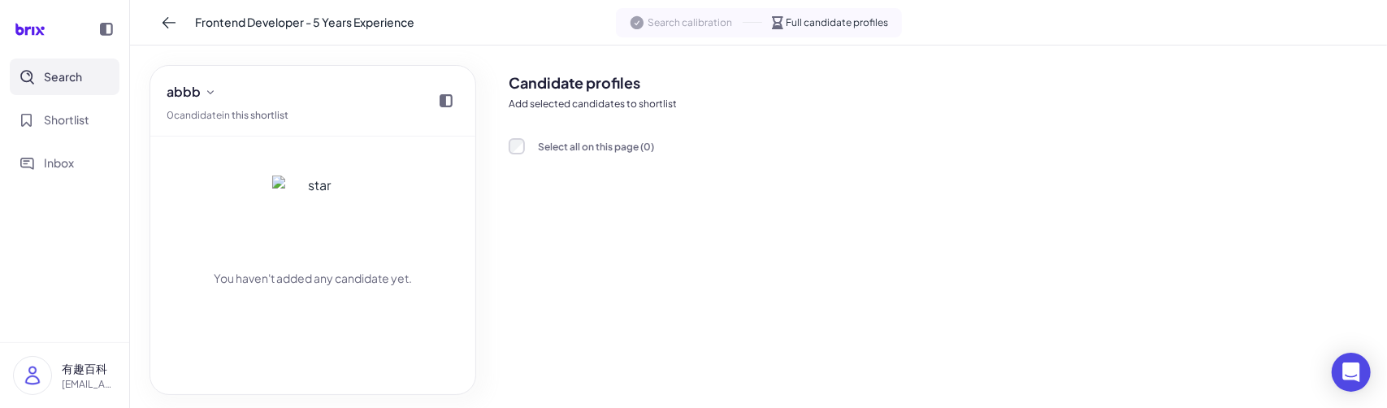
click at [657, 27] on span "Search calibration" at bounding box center [691, 22] width 85 height 15
click at [166, 20] on icon at bounding box center [169, 23] width 16 height 16
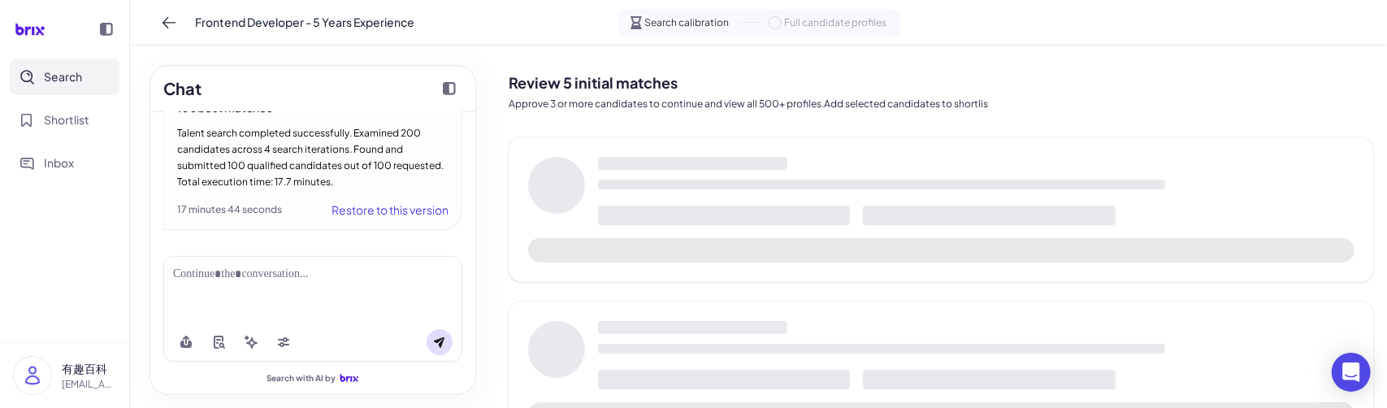
scroll to position [470, 0]
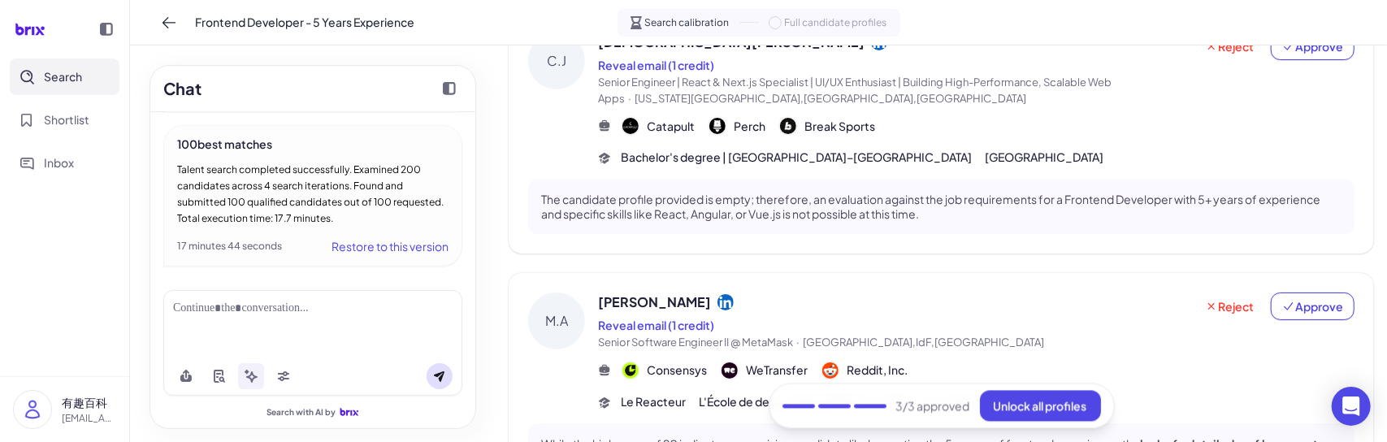
scroll to position [2396, 0]
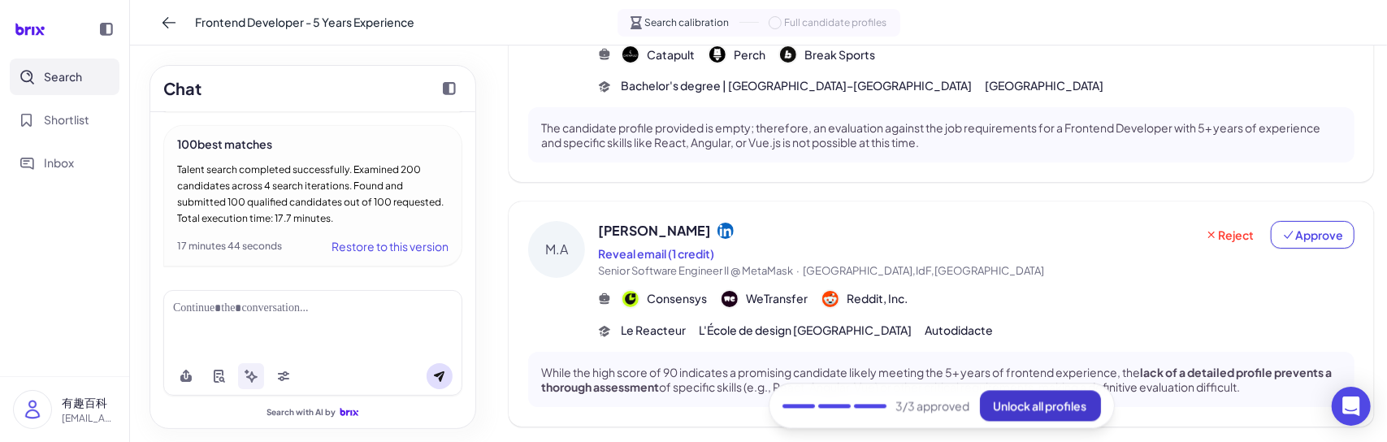
click at [1002, 407] on button "Unlock all profiles" at bounding box center [1040, 406] width 121 height 31
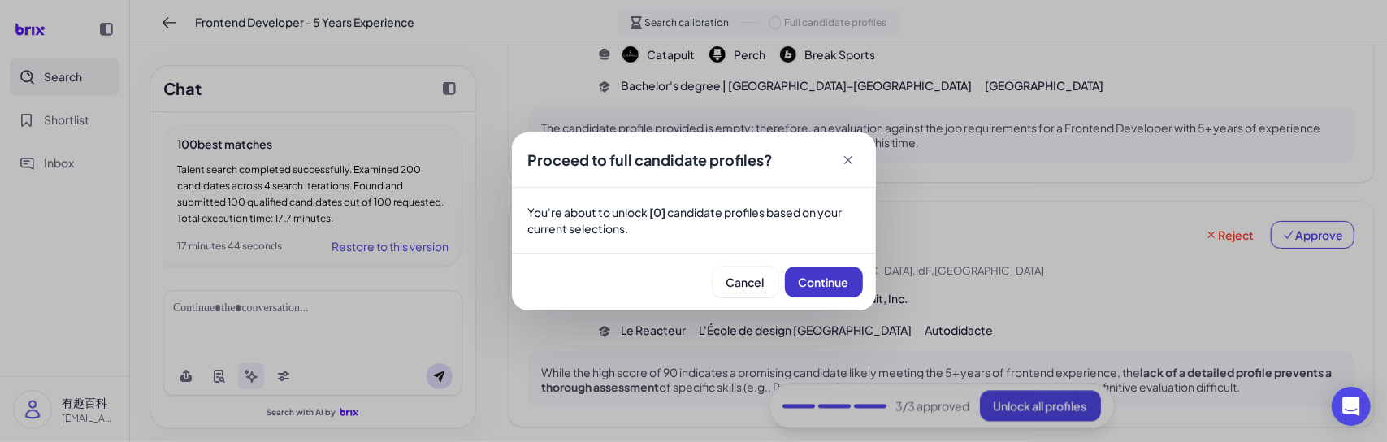
click at [845, 285] on span "Continue" at bounding box center [824, 282] width 50 height 15
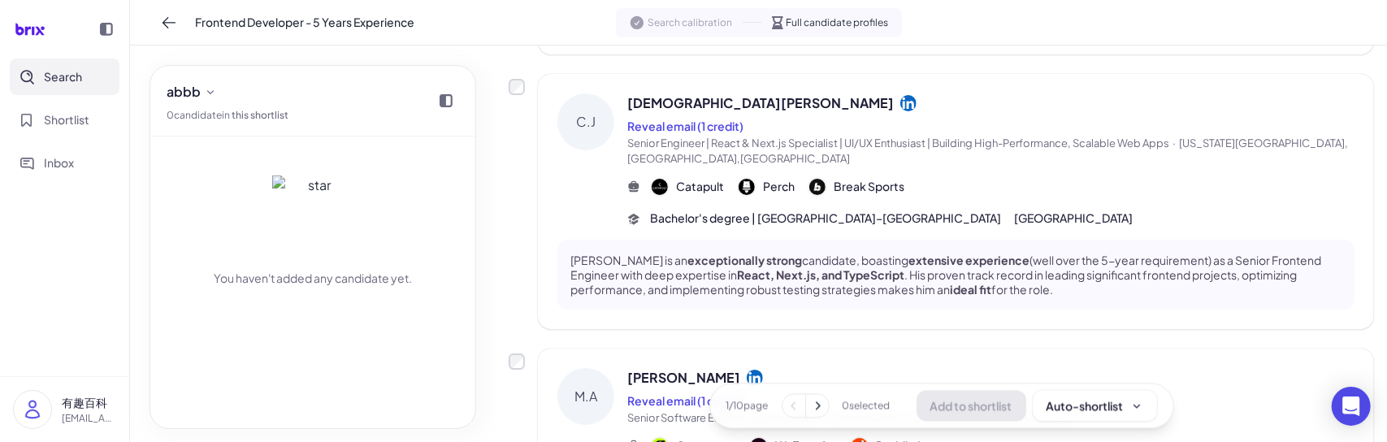
scroll to position [2565, 0]
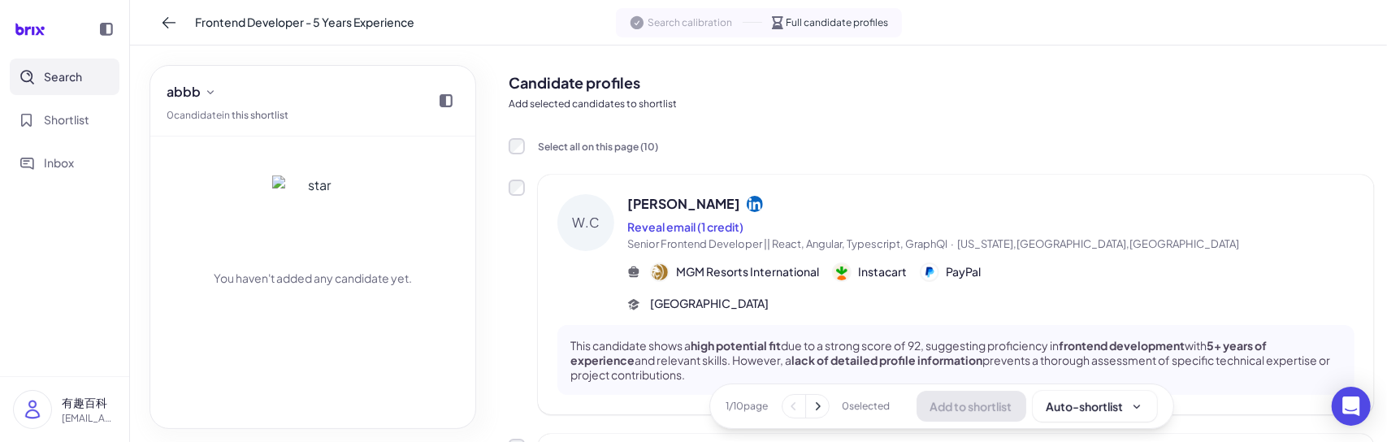
click at [812, 410] on icon at bounding box center [817, 406] width 16 height 16
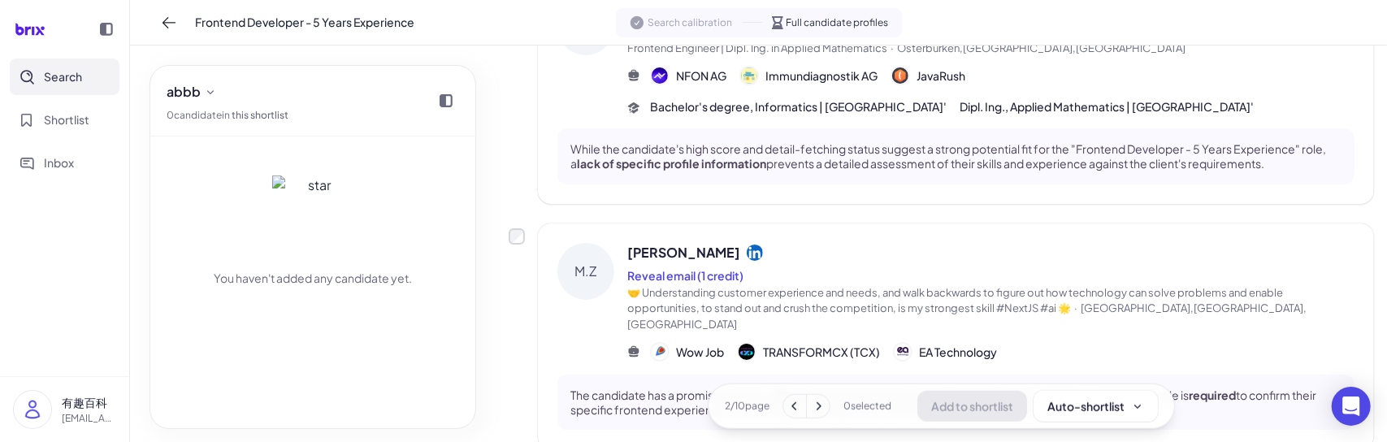
scroll to position [1219, 0]
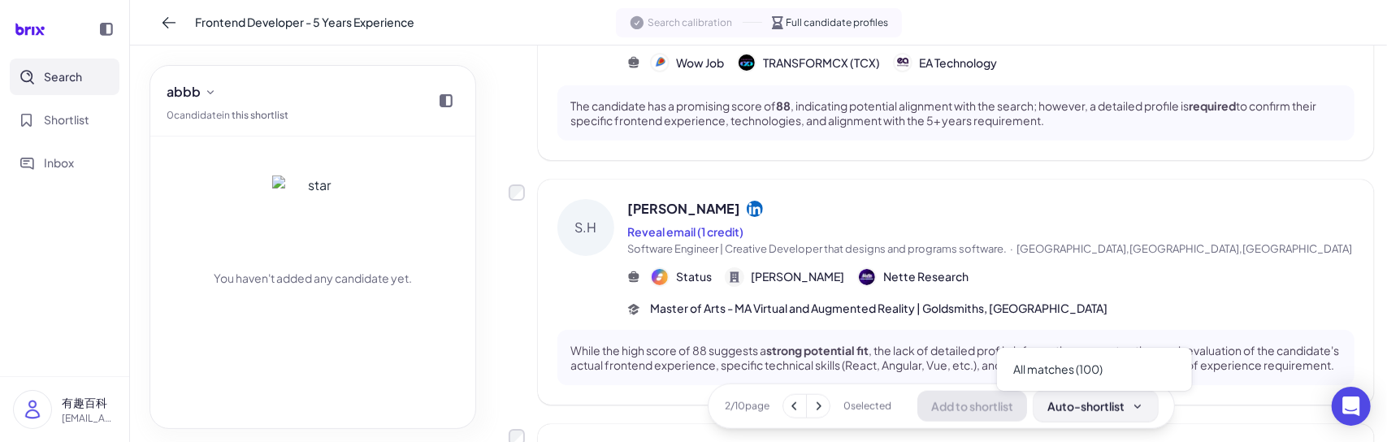
click at [1118, 402] on div "Auto-shortlist" at bounding box center [1096, 406] width 97 height 16
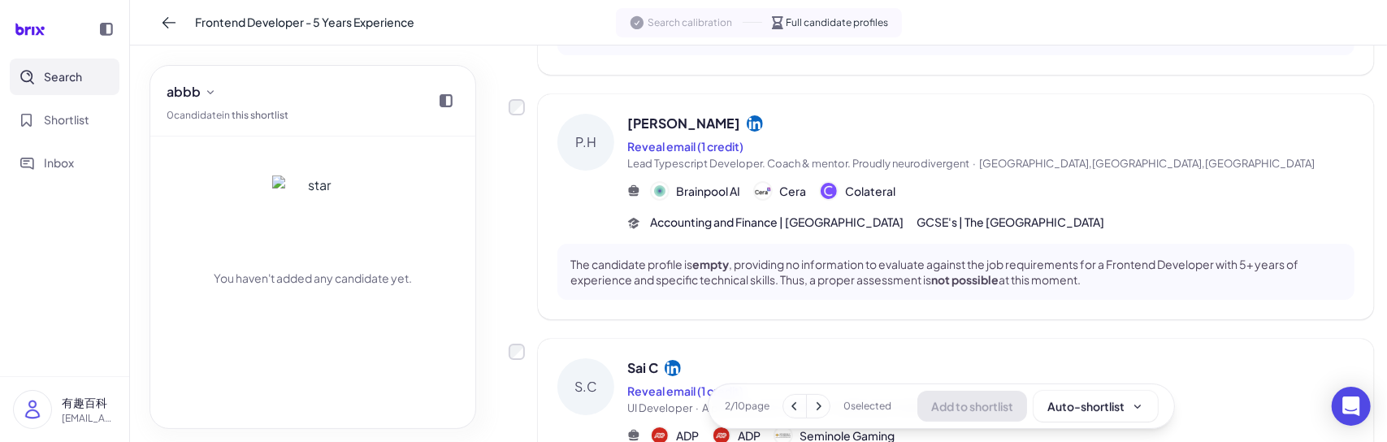
scroll to position [0, 0]
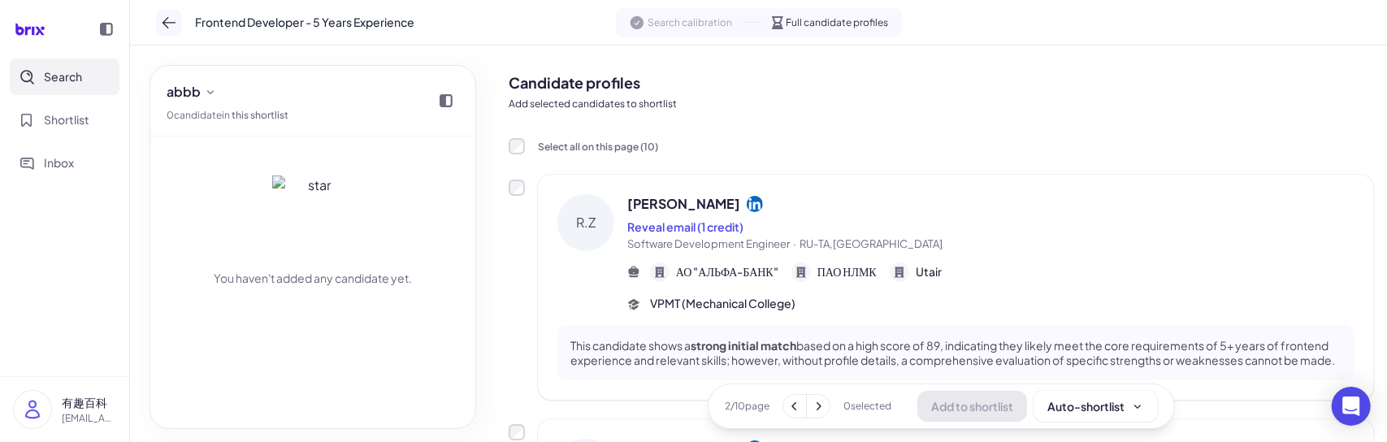
click at [176, 20] on icon at bounding box center [169, 23] width 16 height 16
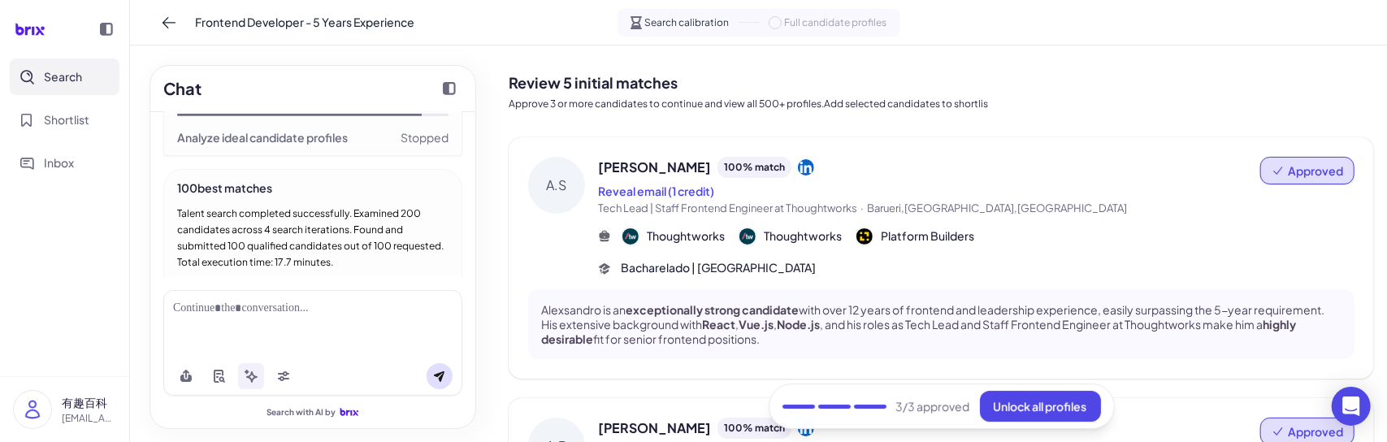
scroll to position [684, 0]
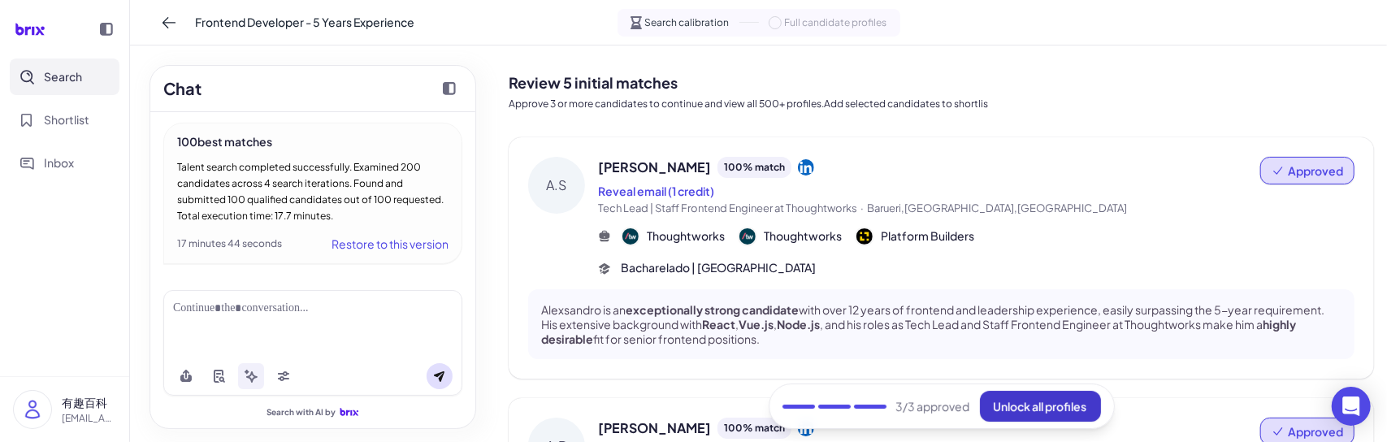
click at [1009, 400] on span "Unlock all profiles" at bounding box center [1040, 406] width 93 height 15
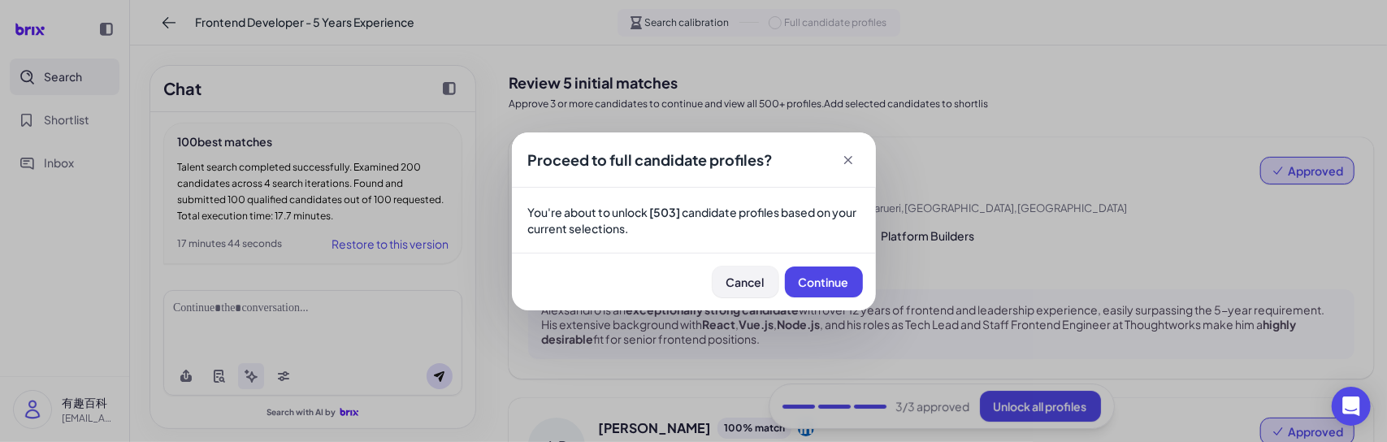
click at [753, 290] on button "Cancel" at bounding box center [746, 282] width 66 height 31
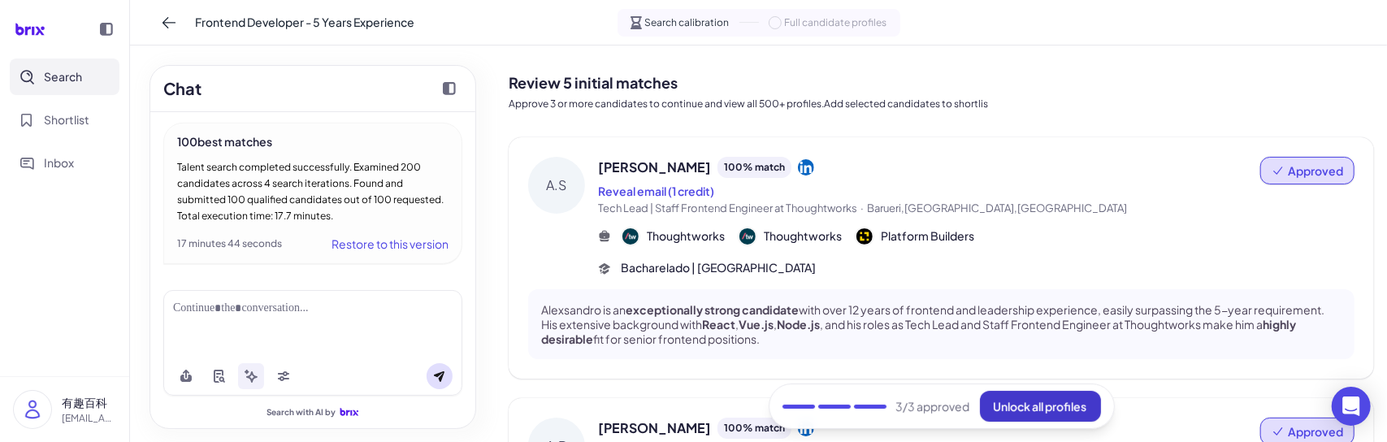
click at [1008, 403] on span "Unlock all profiles" at bounding box center [1040, 406] width 93 height 15
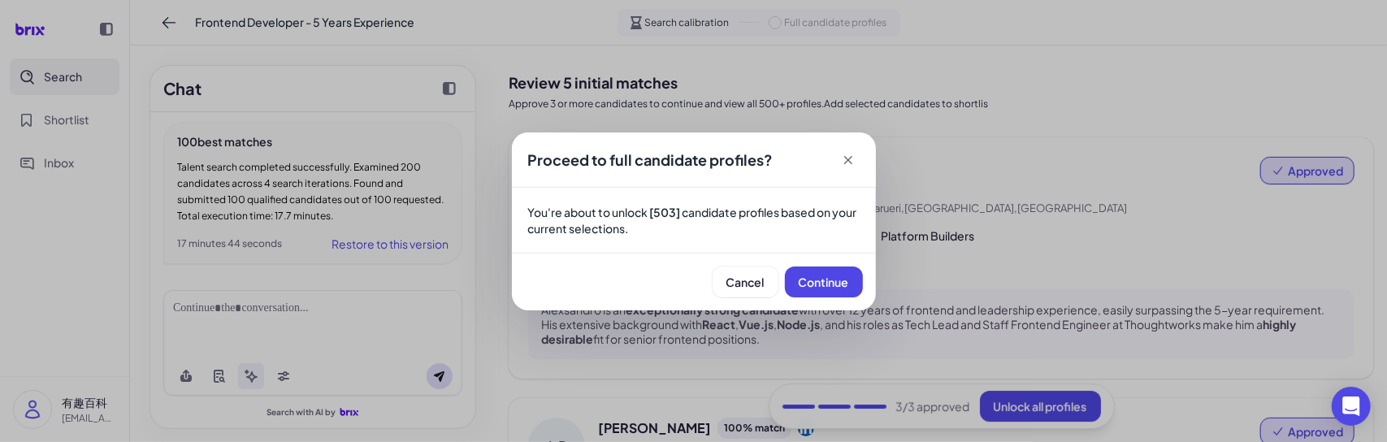
click at [847, 161] on icon at bounding box center [848, 160] width 8 height 8
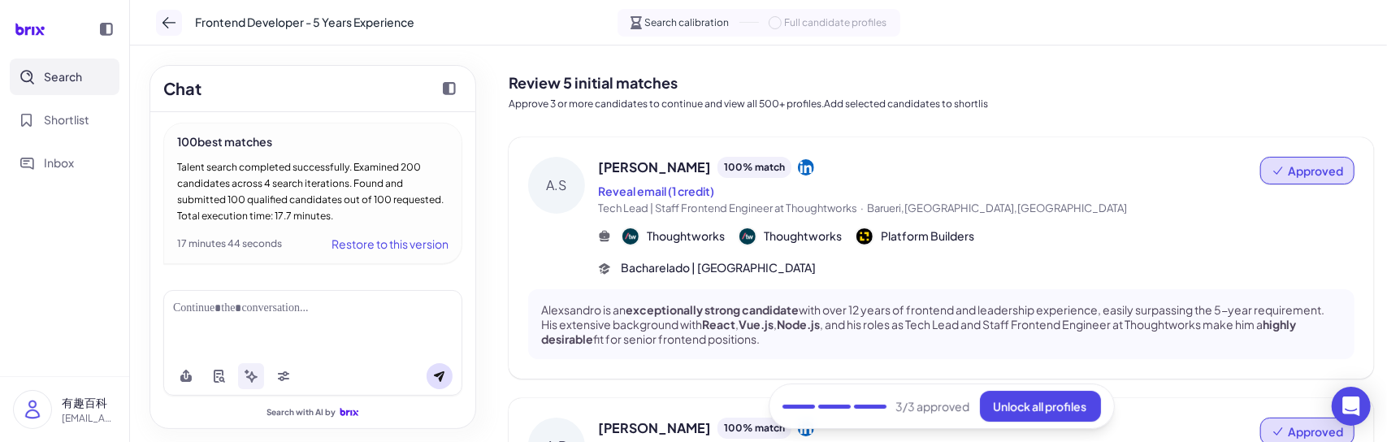
click at [175, 26] on icon at bounding box center [169, 23] width 16 height 16
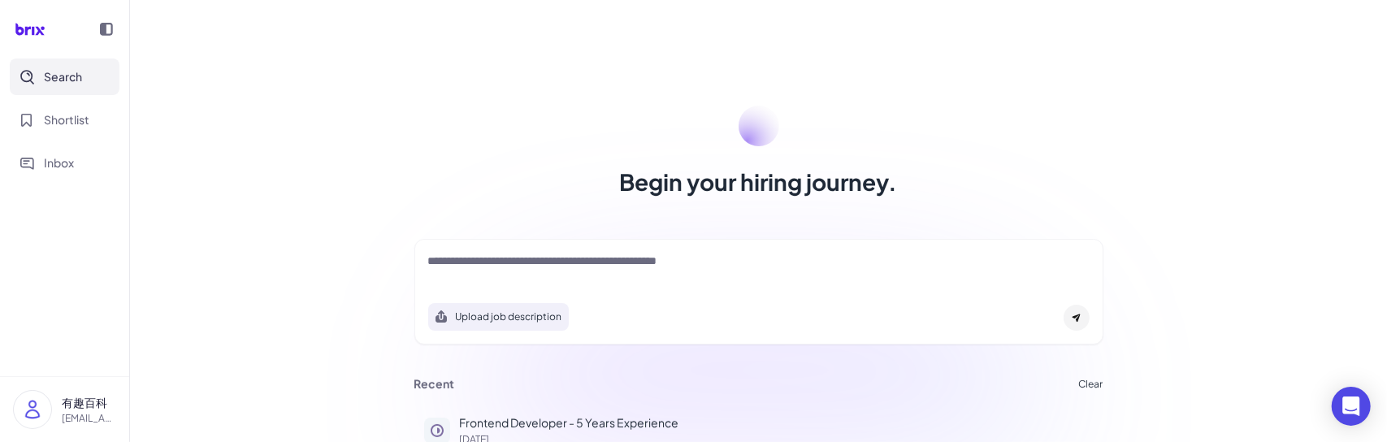
click at [506, 261] on textarea at bounding box center [759, 263] width 662 height 20
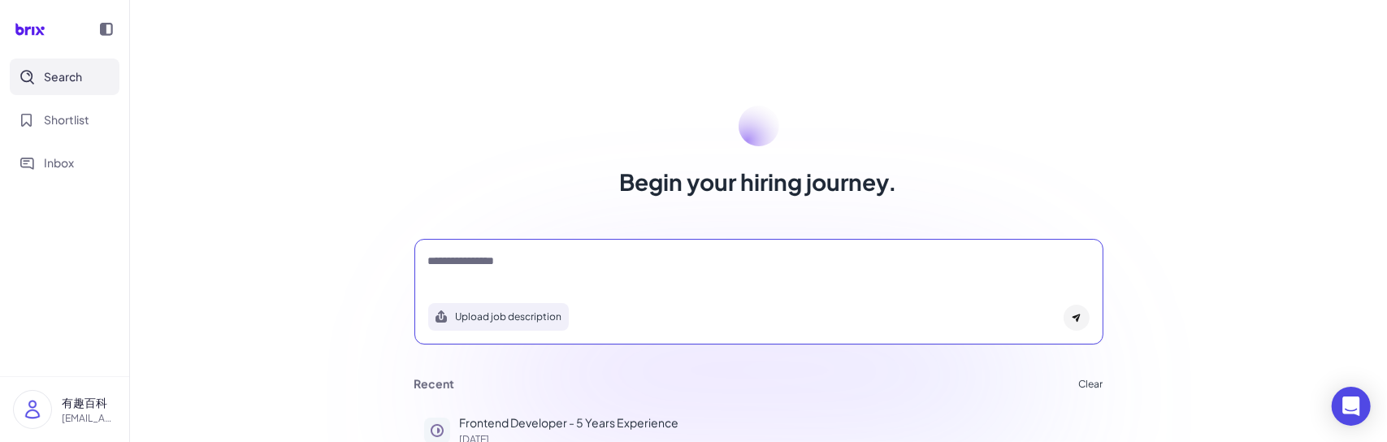
type textarea "**********"
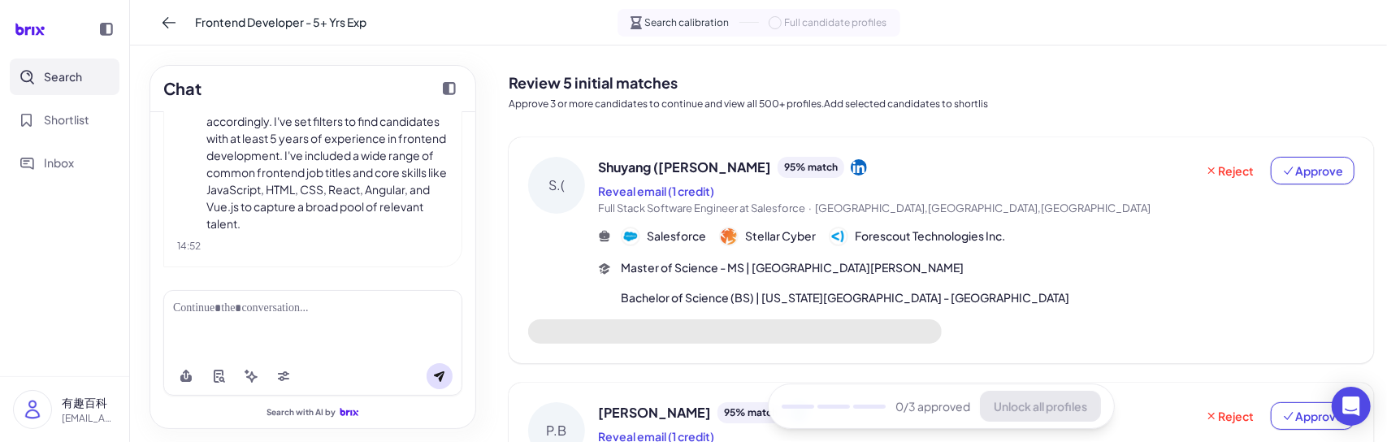
scroll to position [135, 0]
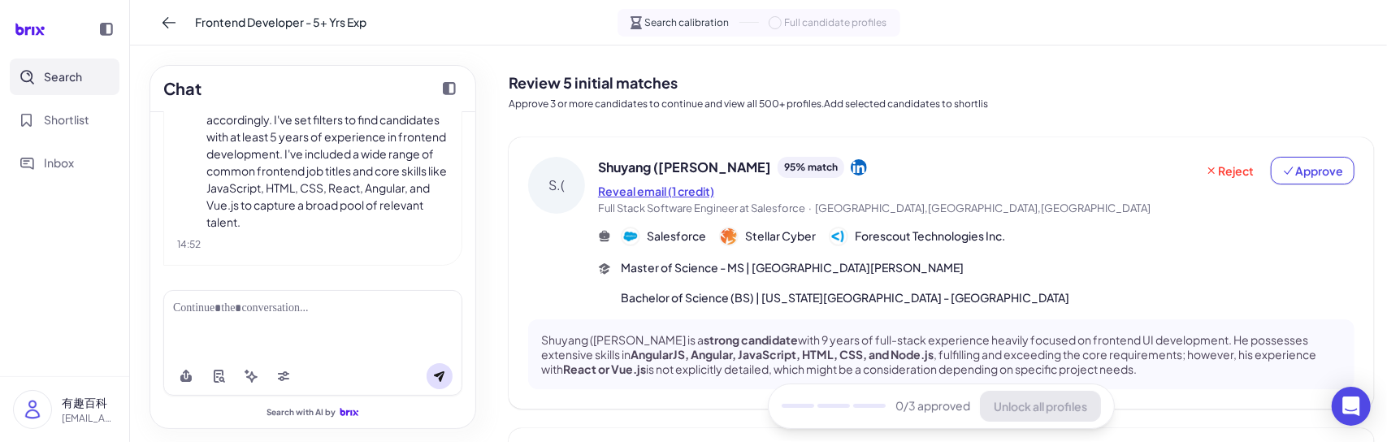
click at [679, 193] on button "Reveal email (1 credit)" at bounding box center [656, 191] width 116 height 17
click at [1278, 180] on button "Approve" at bounding box center [1313, 171] width 84 height 28
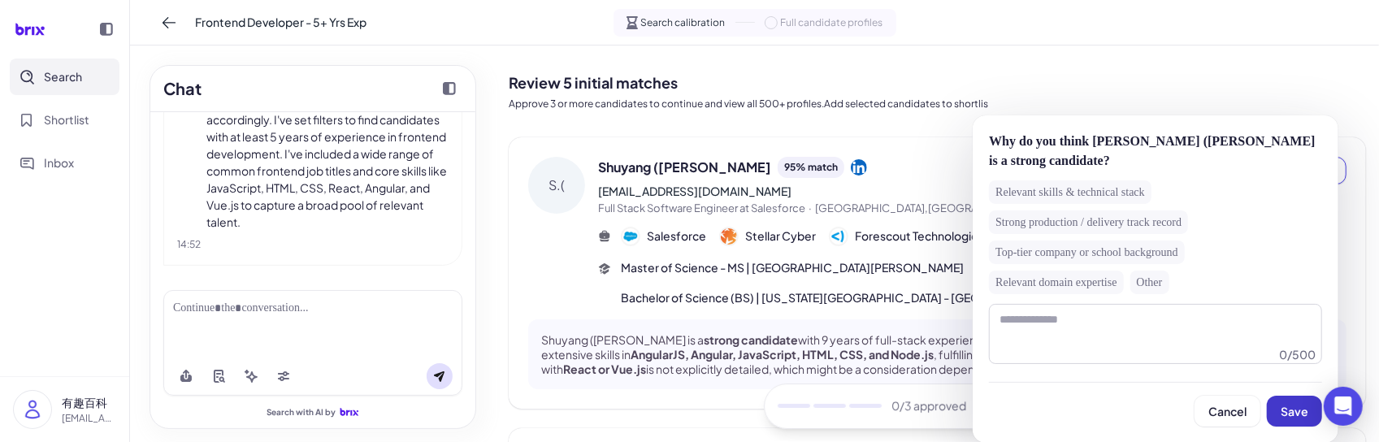
click at [1298, 405] on span "Save" at bounding box center [1295, 411] width 28 height 15
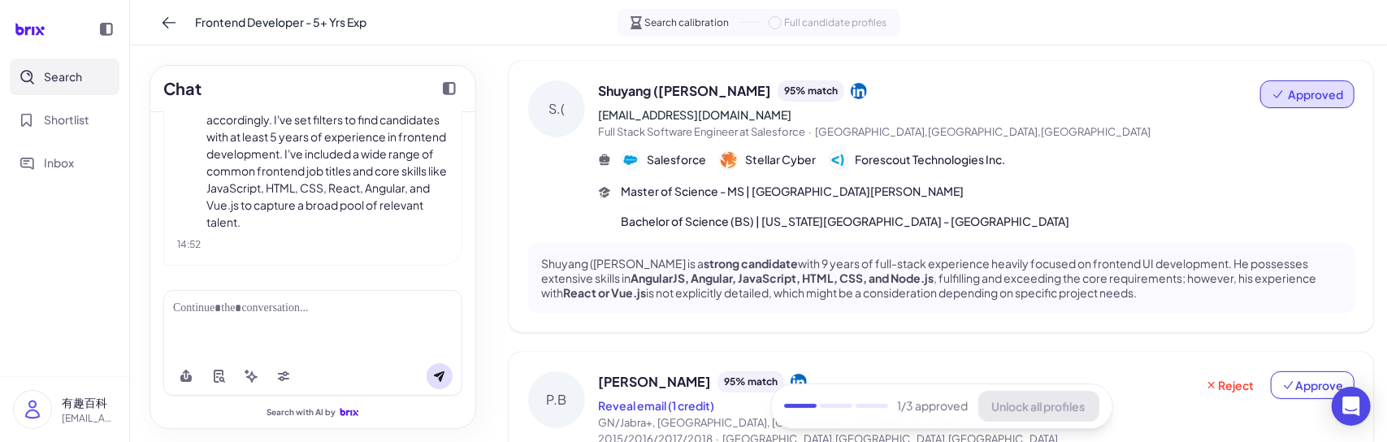
scroll to position [244, 0]
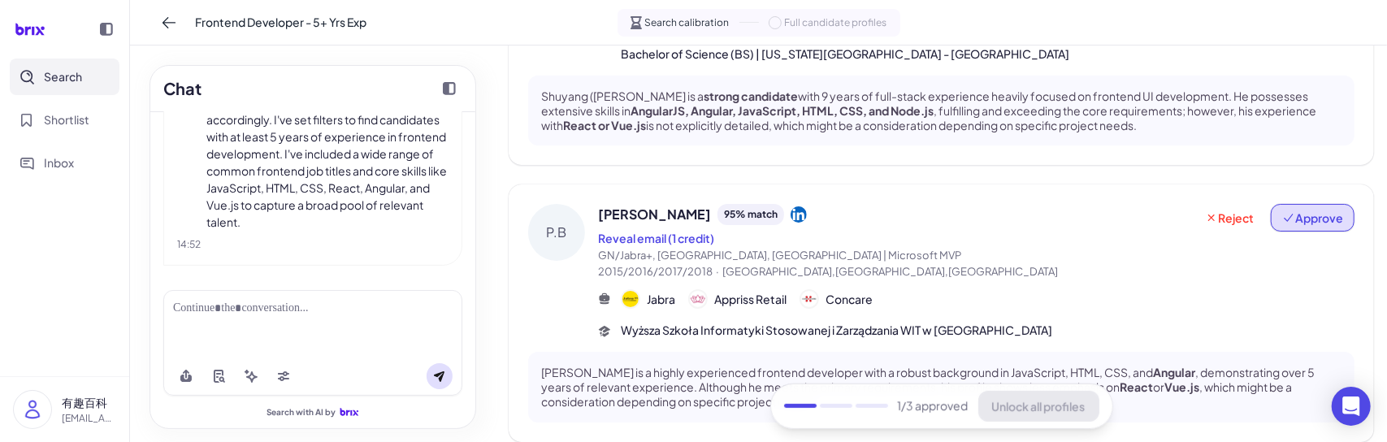
click at [1313, 204] on button "Approve" at bounding box center [1313, 218] width 84 height 28
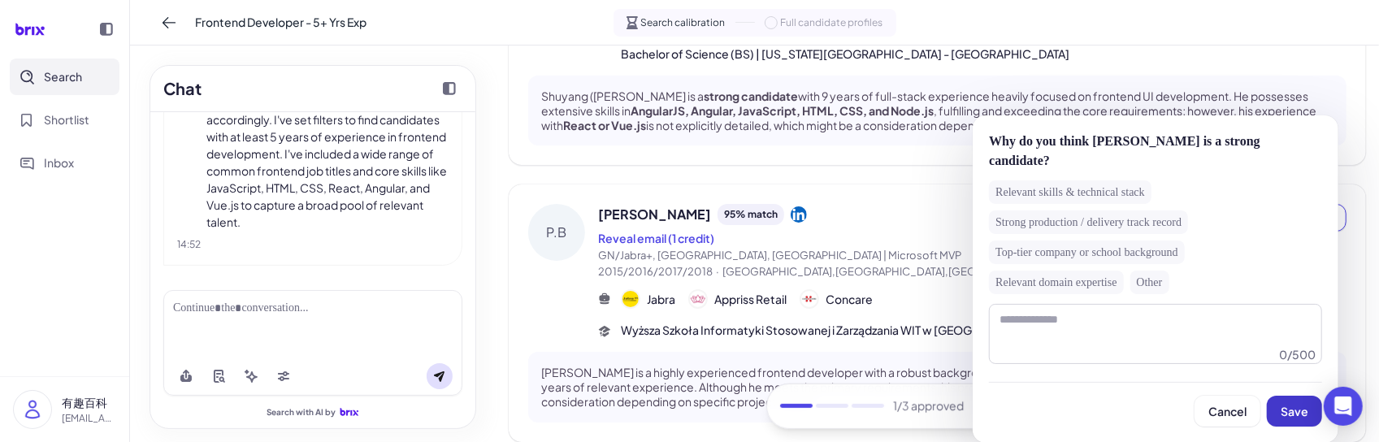
click at [1291, 409] on span "Save" at bounding box center [1295, 411] width 28 height 15
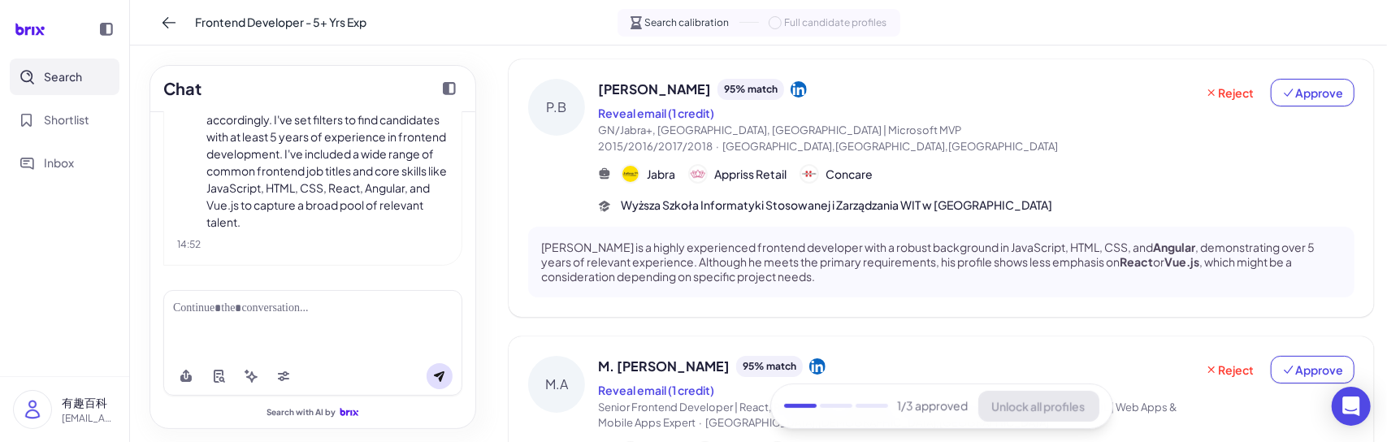
scroll to position [488, 0]
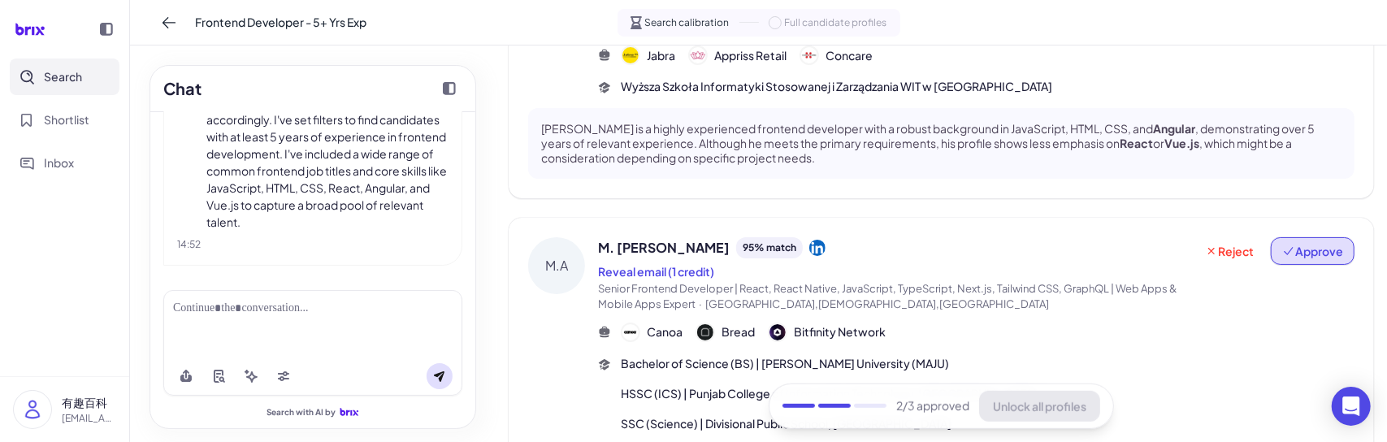
click at [1307, 237] on button "Approve" at bounding box center [1313, 251] width 84 height 28
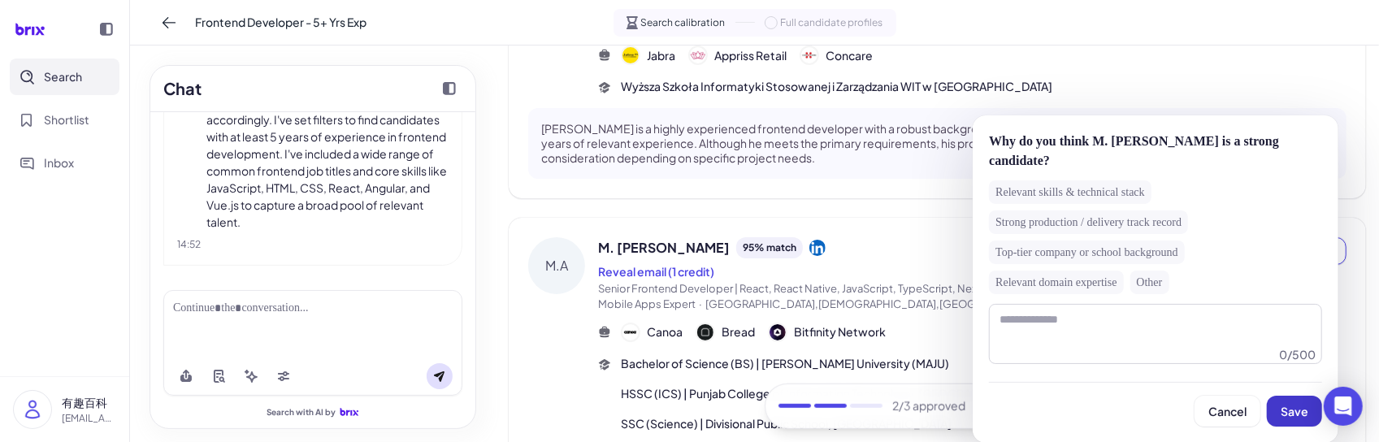
click at [1298, 401] on button "Save" at bounding box center [1294, 411] width 55 height 31
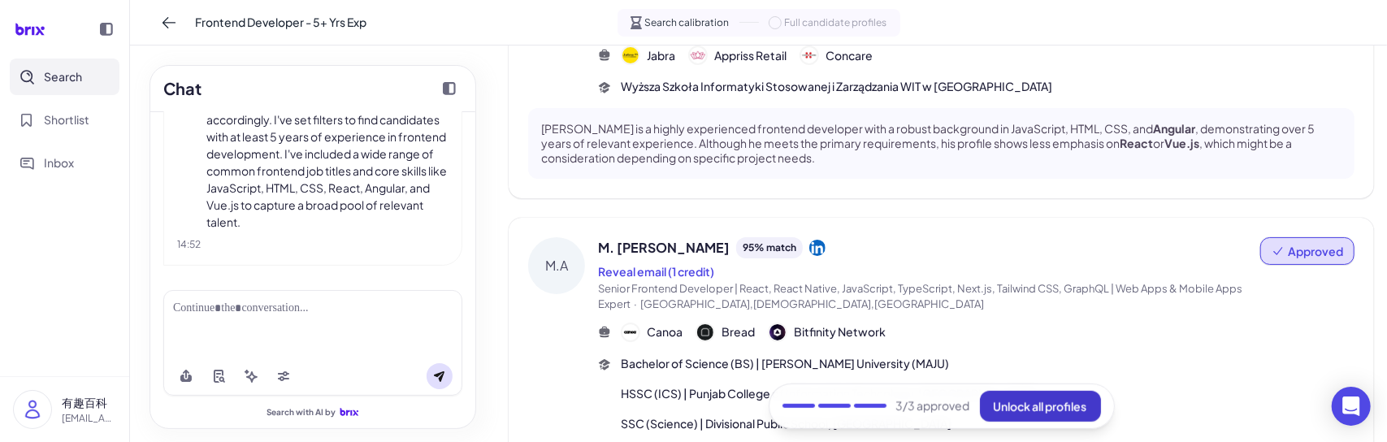
click at [1006, 414] on button "Unlock all profiles" at bounding box center [1040, 406] width 121 height 31
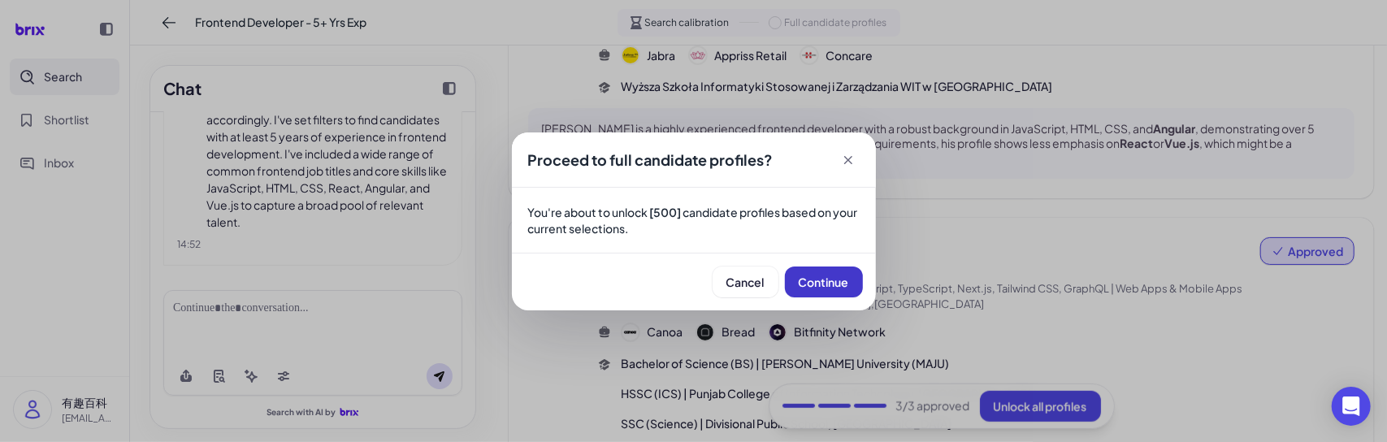
click at [814, 285] on span "Continue" at bounding box center [824, 282] width 50 height 15
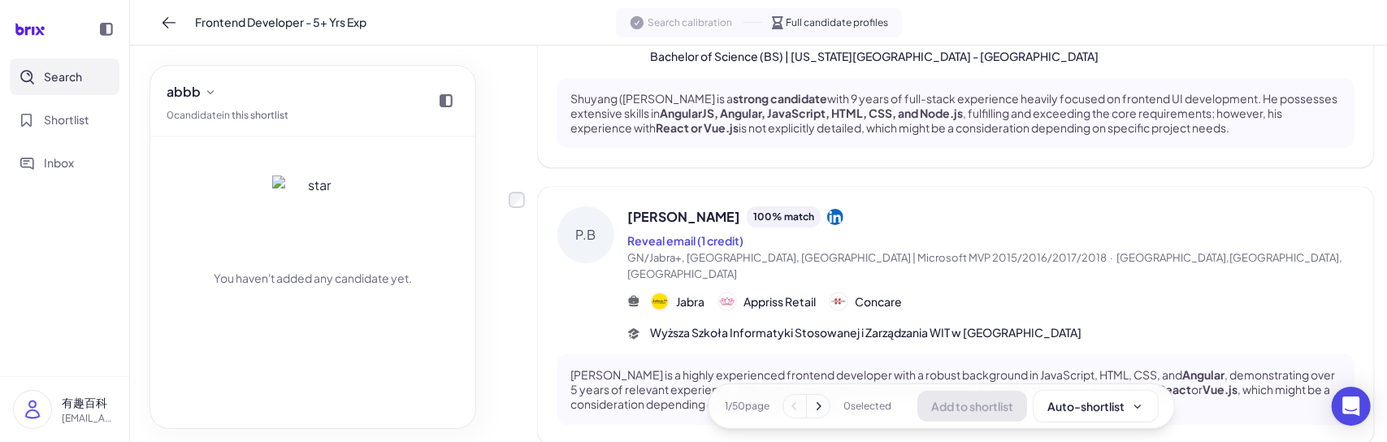
scroll to position [0, 0]
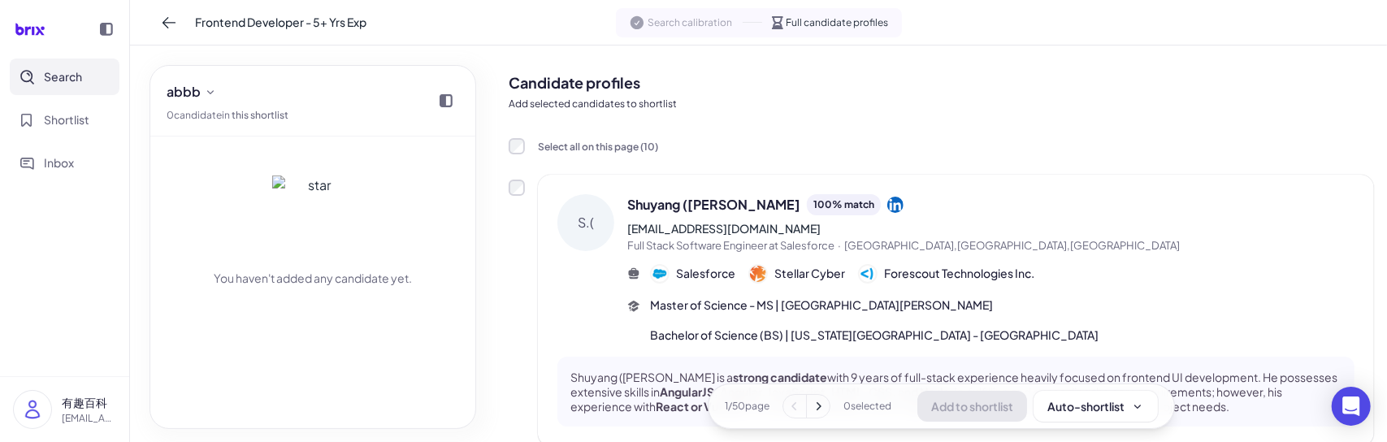
click at [817, 406] on icon at bounding box center [819, 406] width 5 height 8
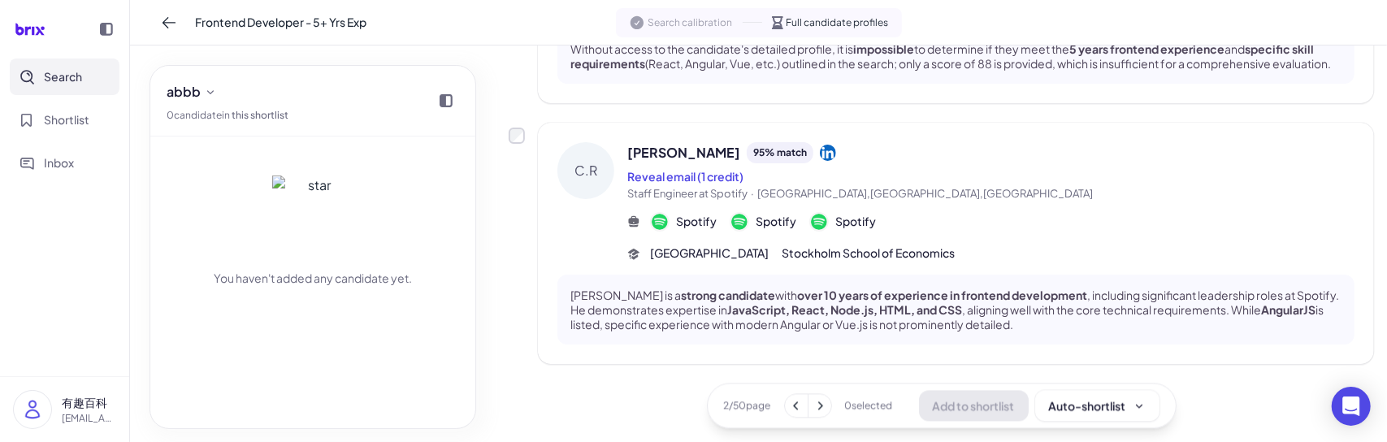
scroll to position [2505, 0]
click at [819, 410] on icon at bounding box center [820, 406] width 16 height 16
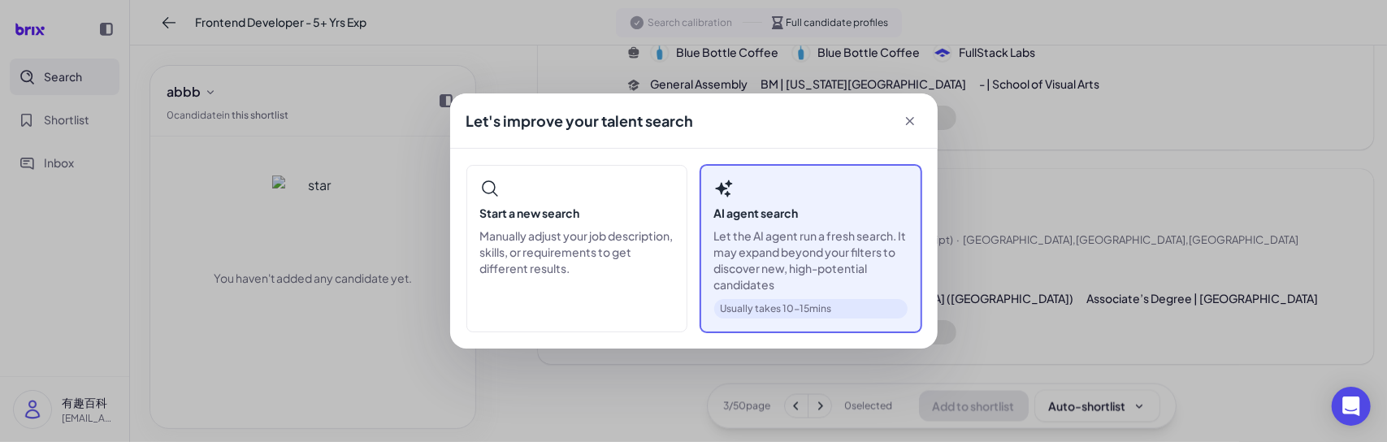
click at [796, 225] on div "AI agent search Let the AI agent run a fresh search. It may expand beyond your …" at bounding box center [811, 248] width 221 height 167
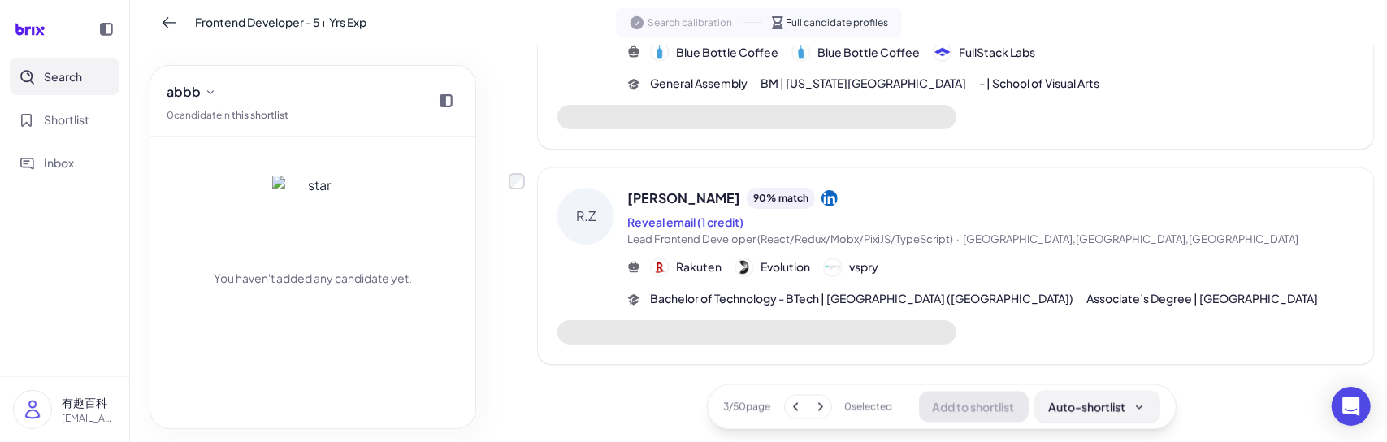
scroll to position [2308, 0]
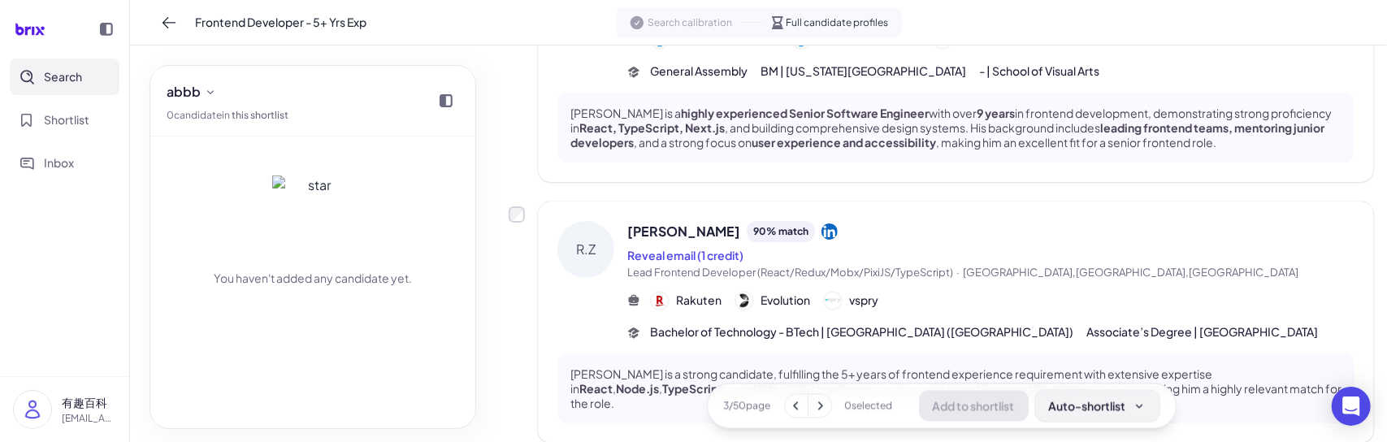
click at [1146, 404] on button "Auto-shortlist" at bounding box center [1097, 406] width 124 height 31
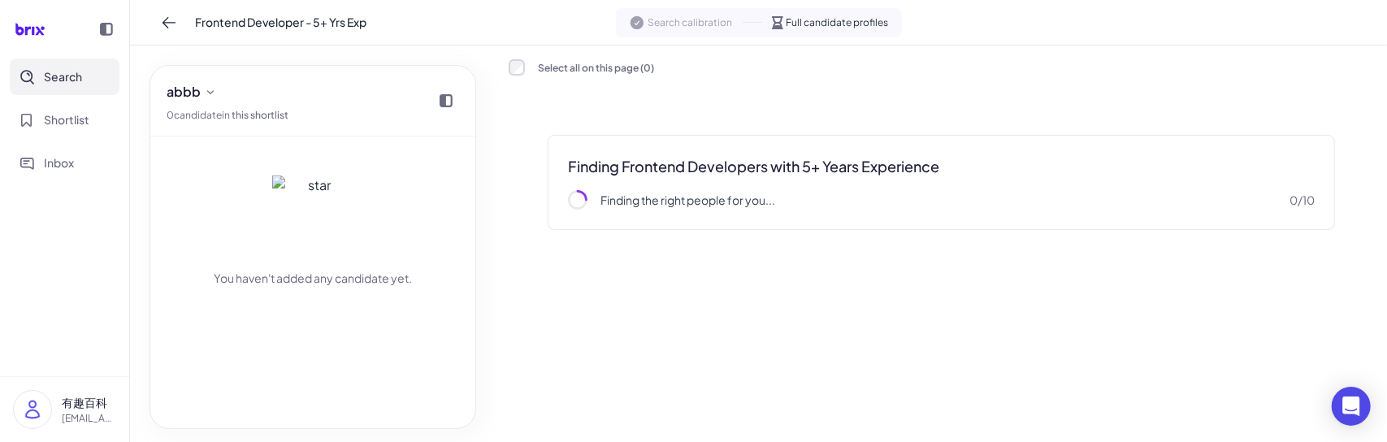
scroll to position [0, 0]
click at [642, 302] on div "Select all on this page ( 0 ) Finding Frontend Developers with 5+ Years Experie…" at bounding box center [942, 244] width 866 height 371
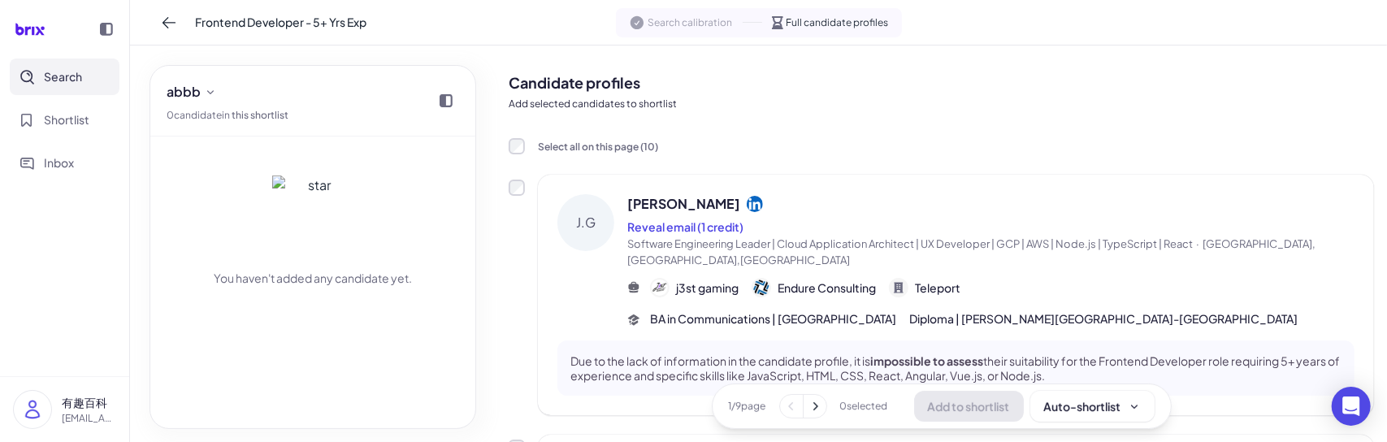
click at [814, 404] on icon at bounding box center [815, 406] width 16 height 16
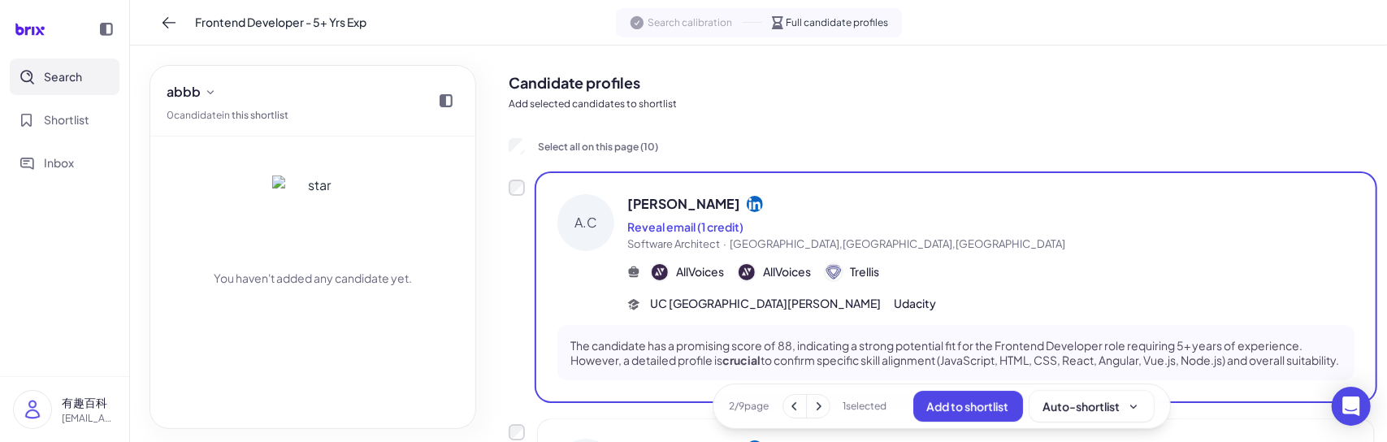
click at [967, 393] on button "Add to shortlist" at bounding box center [969, 406] width 110 height 31
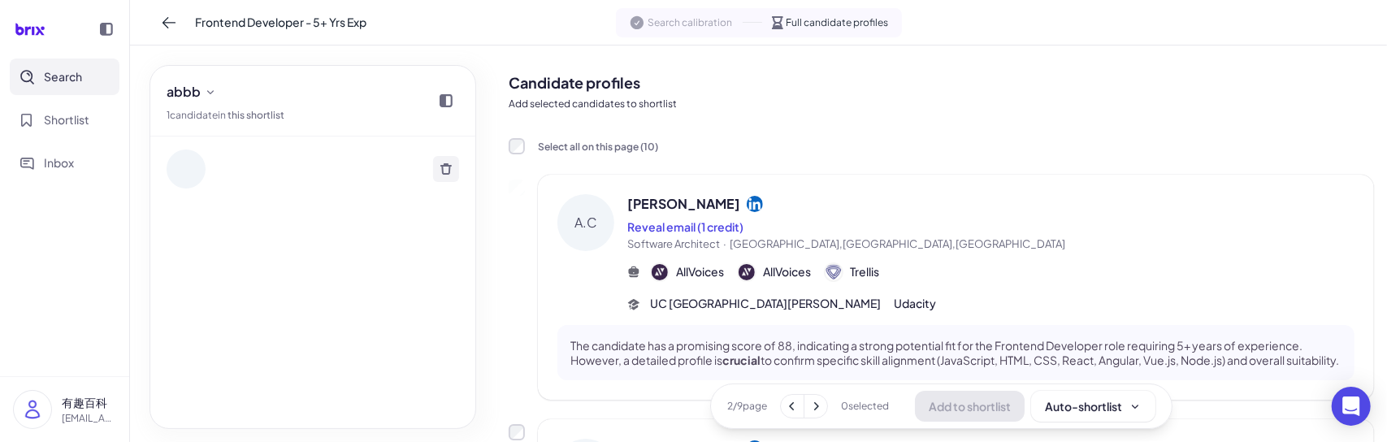
click at [445, 173] on icon at bounding box center [445, 168] width 11 height 11
click at [395, 184] on span "Ok" at bounding box center [391, 185] width 16 height 15
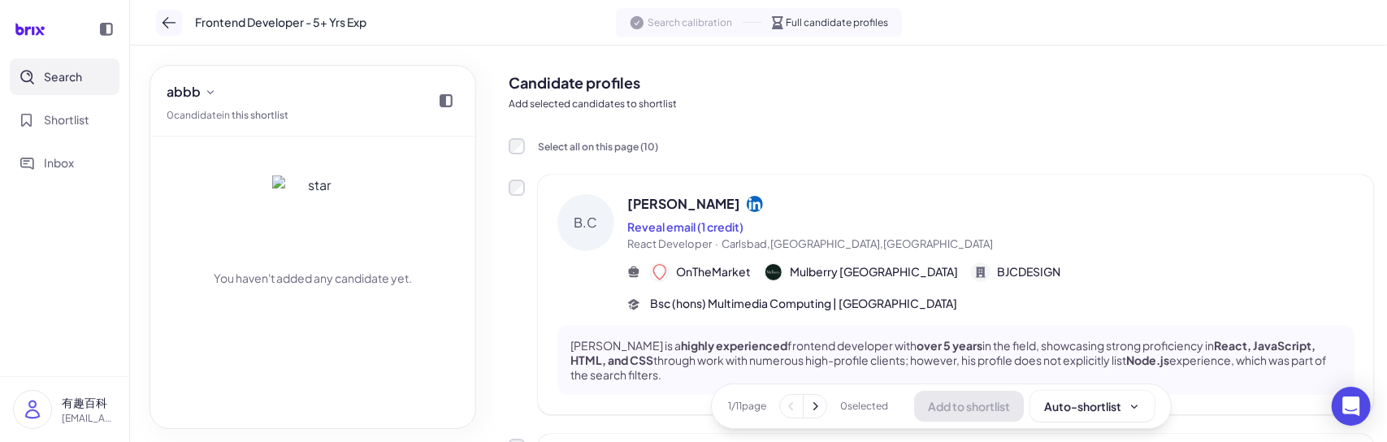
click at [181, 16] on button at bounding box center [169, 23] width 26 height 26
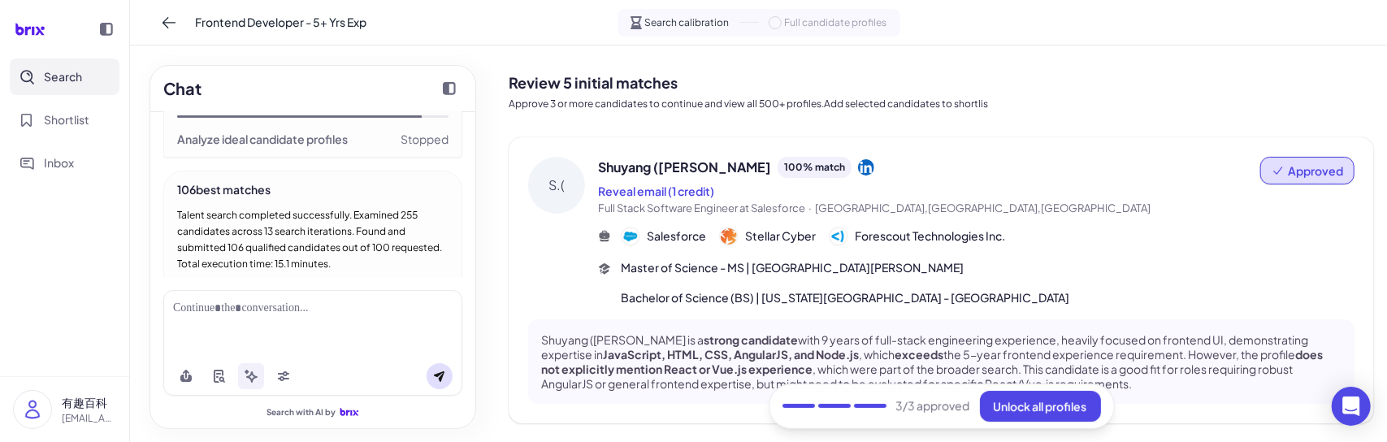
scroll to position [512, 0]
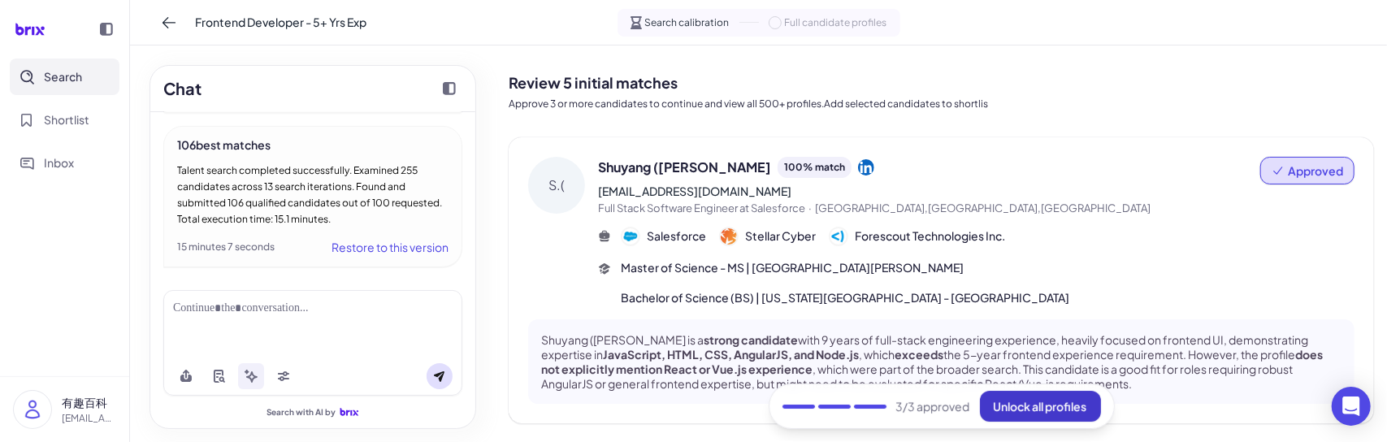
click at [1013, 407] on span "Unlock all profiles" at bounding box center [1040, 406] width 93 height 15
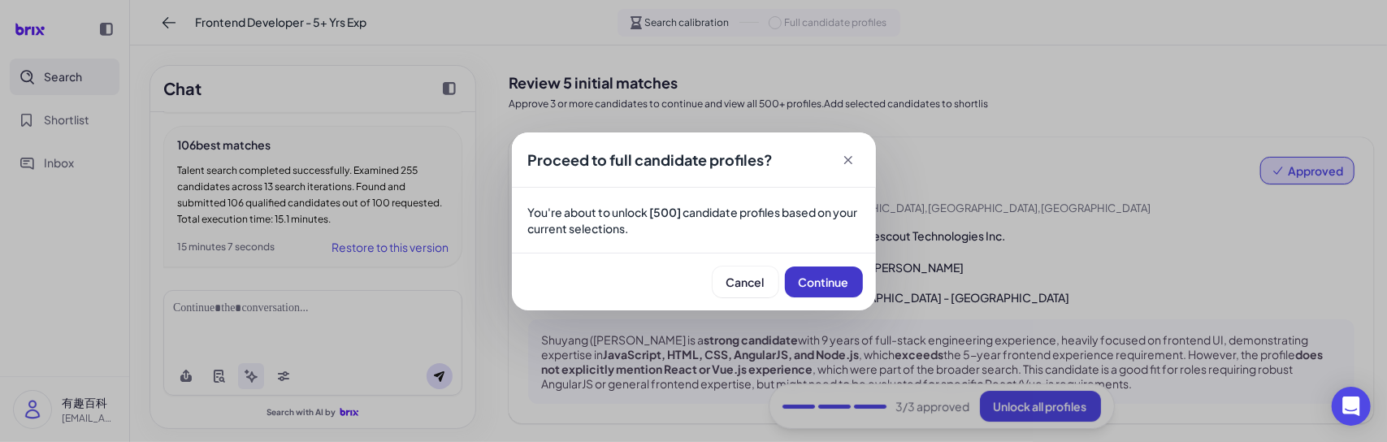
click at [814, 289] on span "Continue" at bounding box center [824, 282] width 50 height 15
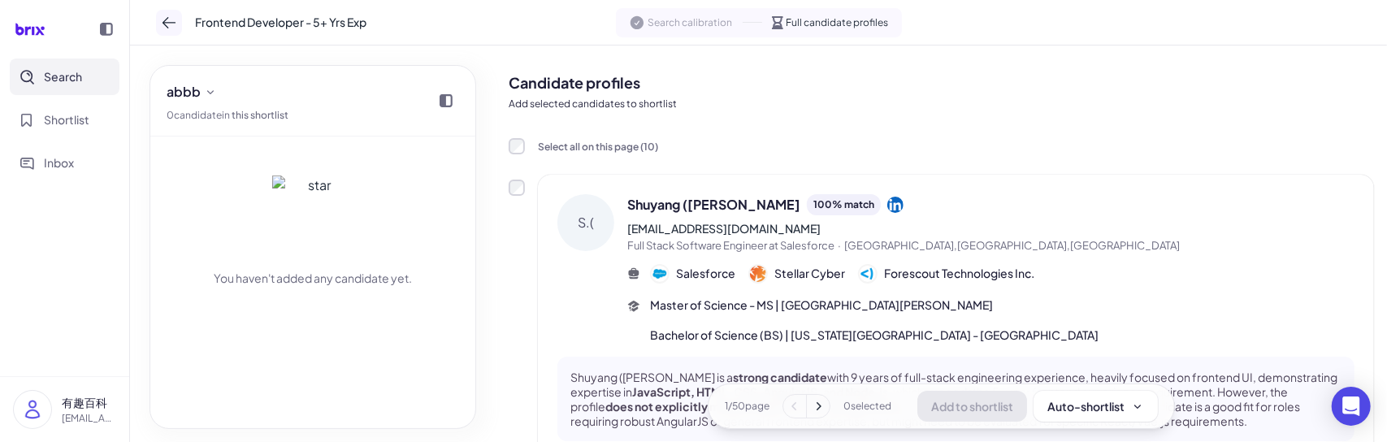
click at [174, 20] on icon at bounding box center [169, 23] width 16 height 16
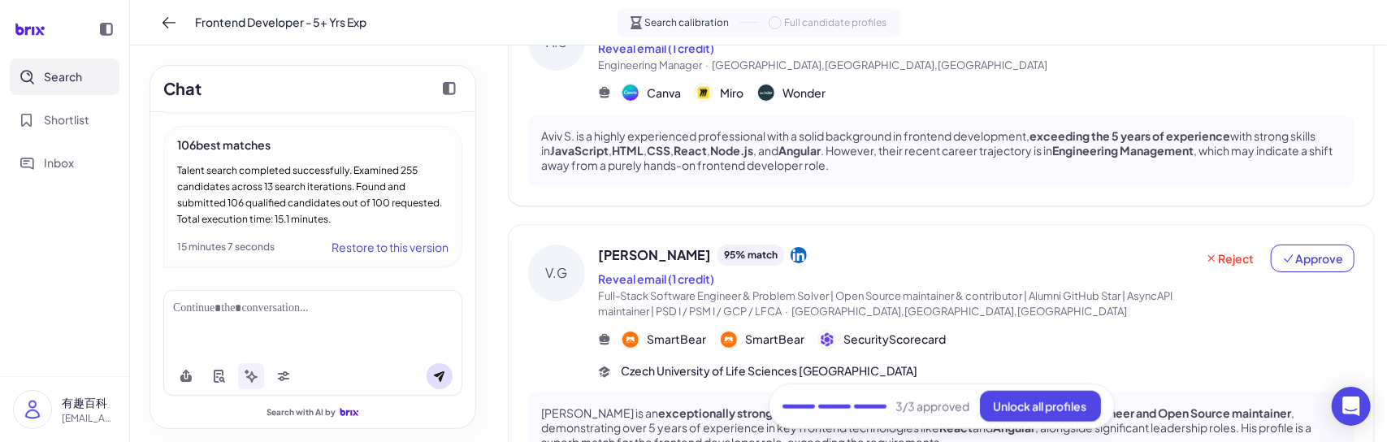
scroll to position [1119, 0]
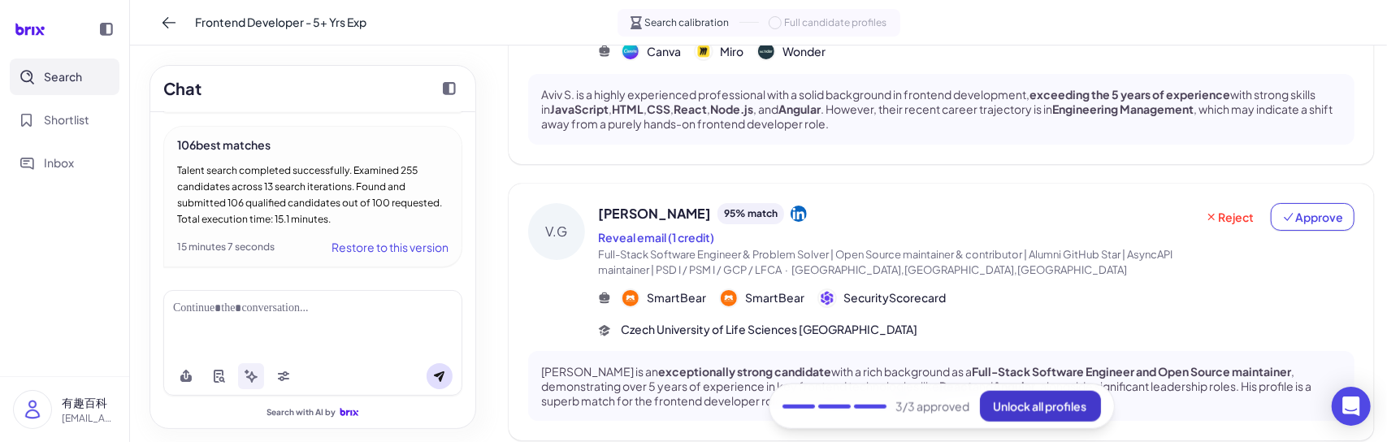
click at [999, 401] on span "Unlock all profiles" at bounding box center [1040, 406] width 93 height 15
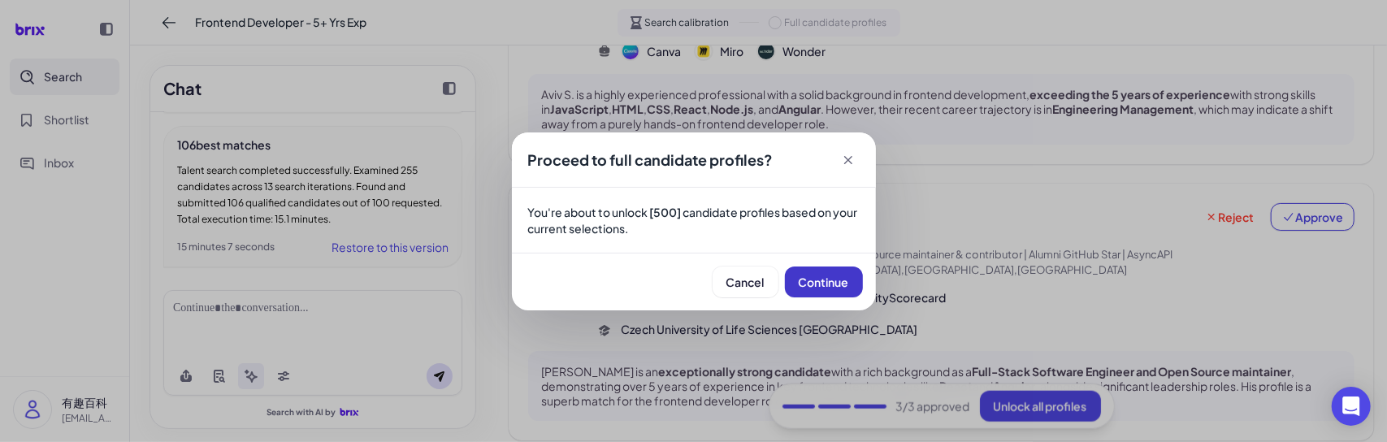
click at [824, 284] on span "Continue" at bounding box center [824, 282] width 50 height 15
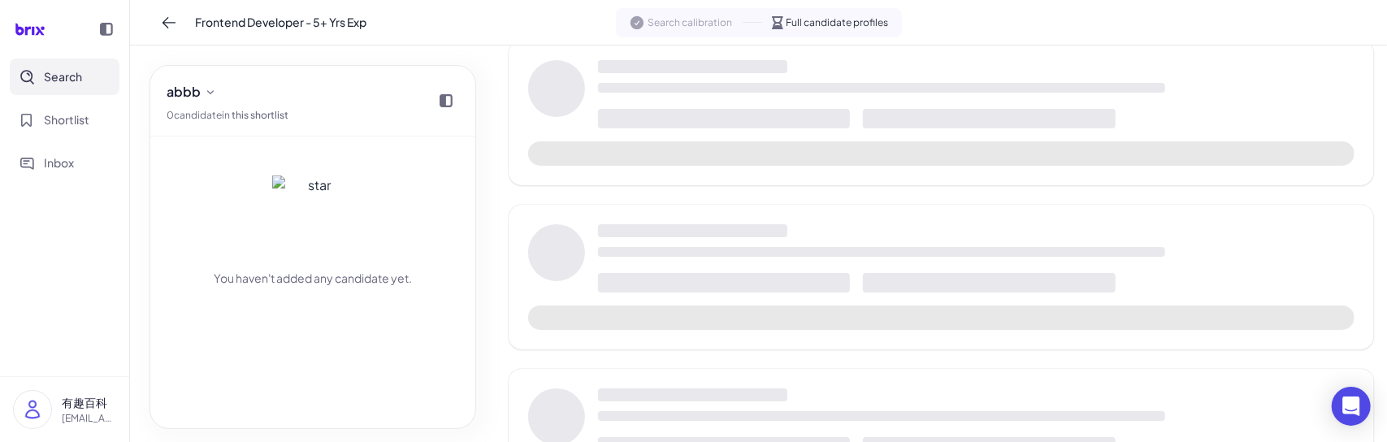
scroll to position [1156, 0]
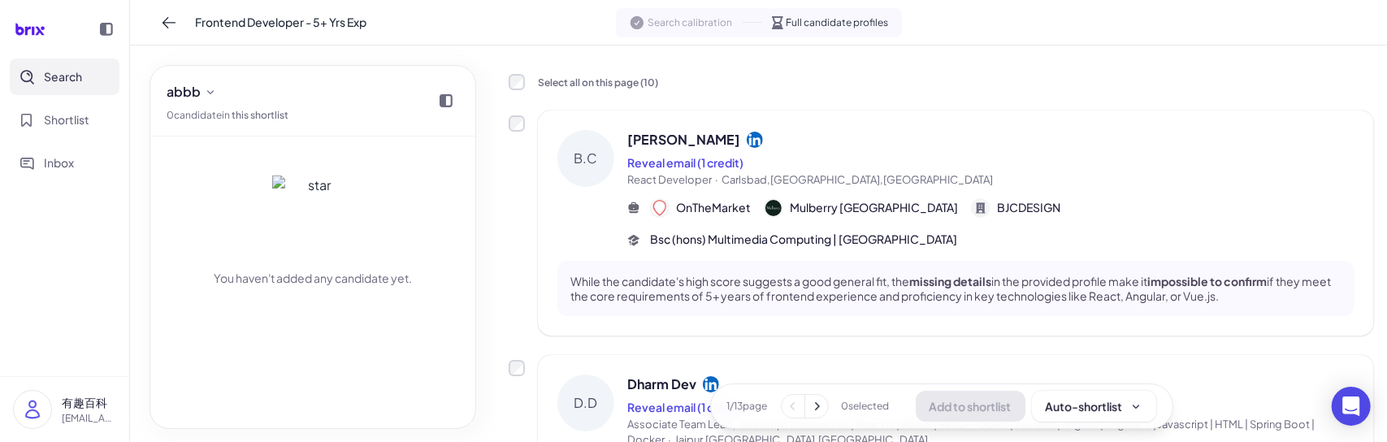
scroll to position [244, 0]
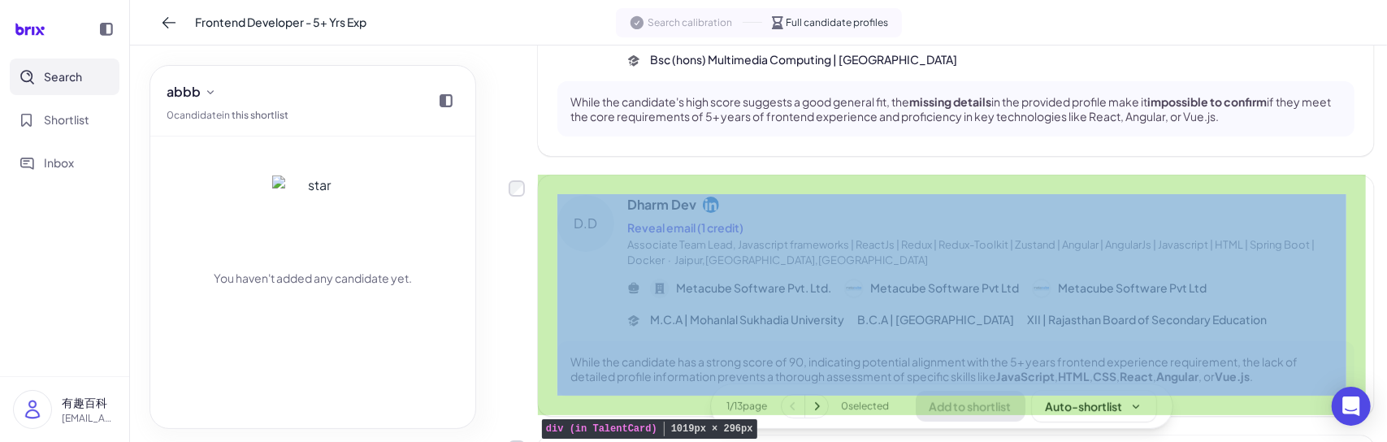
click at [922, 186] on div "D.D Dharm Dev Reveal email (1 credit) Associate Team Lead, Javascript framework…" at bounding box center [956, 296] width 836 height 241
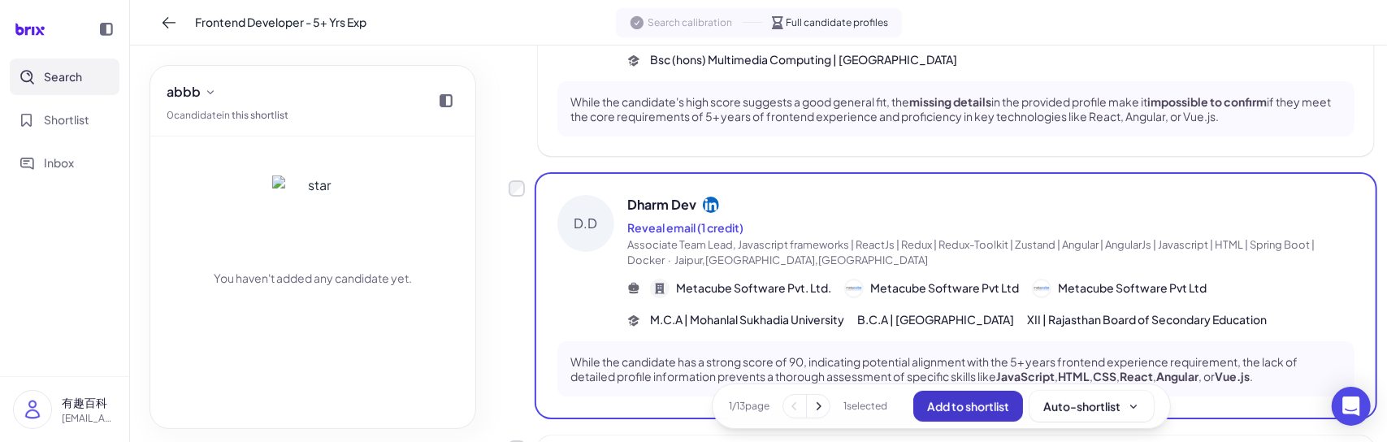
click at [953, 401] on span "Add to shortlist" at bounding box center [968, 406] width 82 height 15
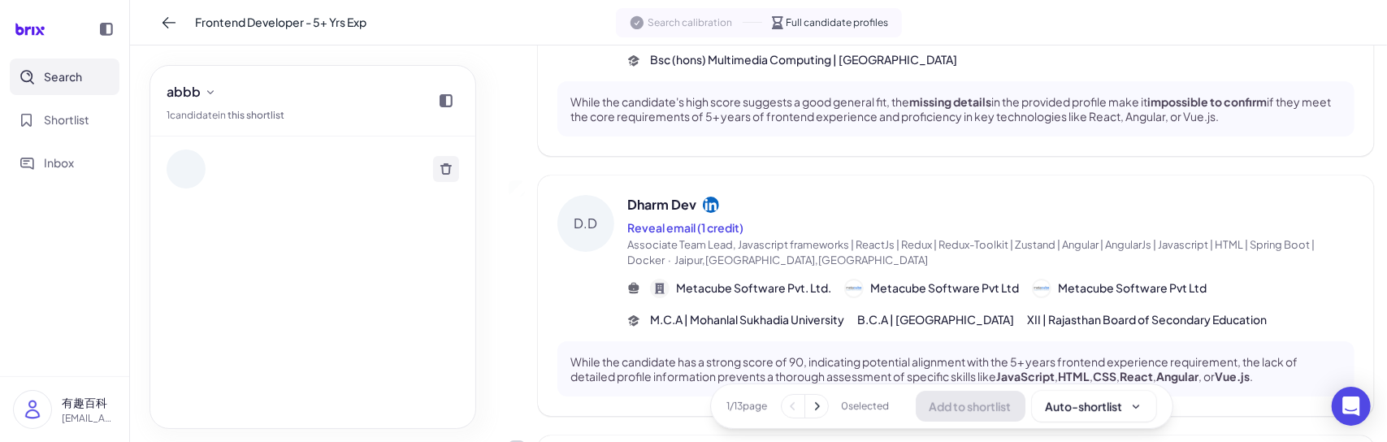
click at [449, 158] on button at bounding box center [446, 169] width 26 height 26
click at [403, 188] on button "Ok" at bounding box center [390, 185] width 37 height 28
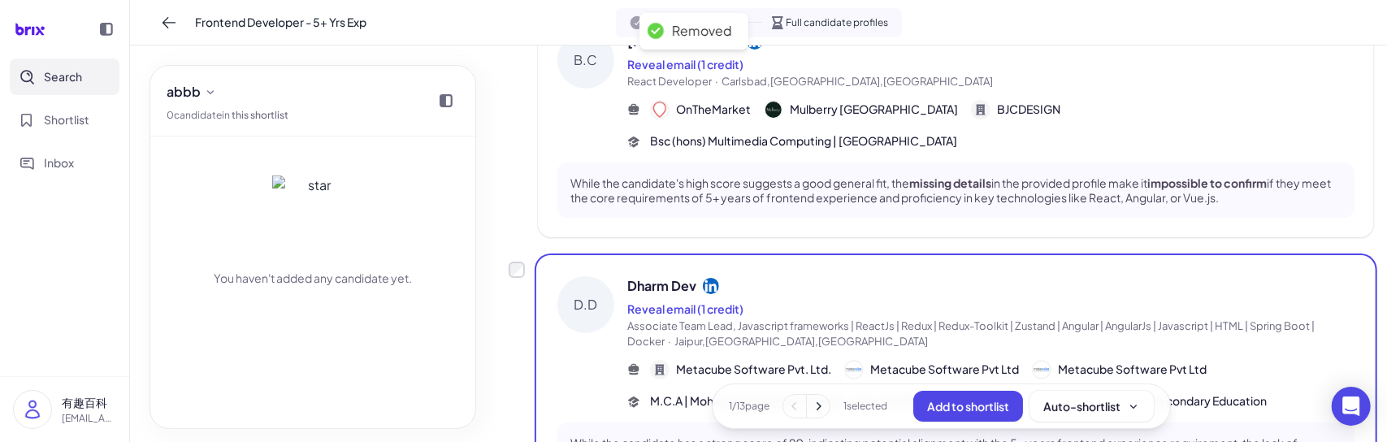
click at [926, 409] on button "Add to shortlist" at bounding box center [969, 406] width 110 height 31
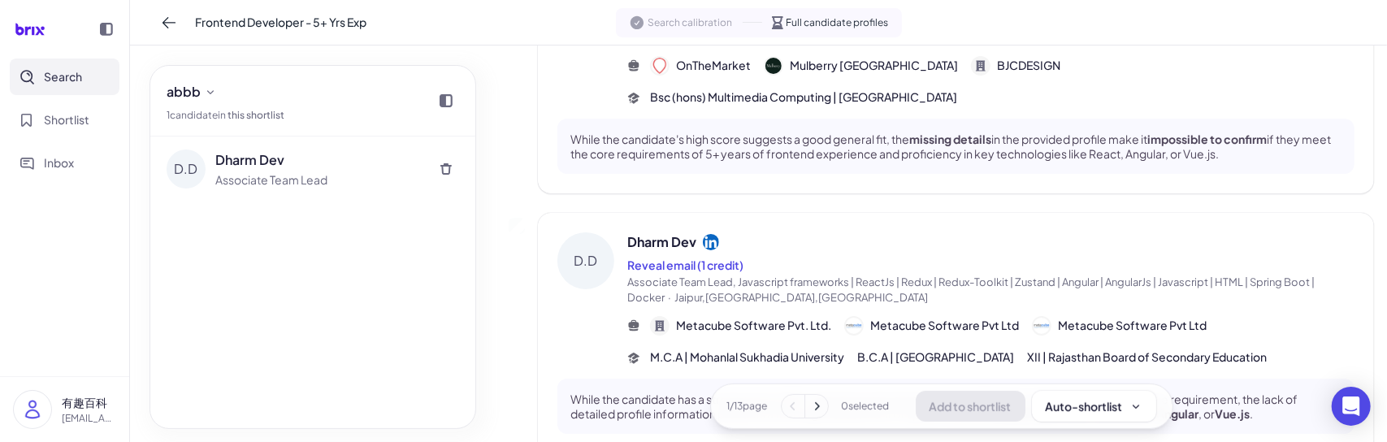
scroll to position [0, 0]
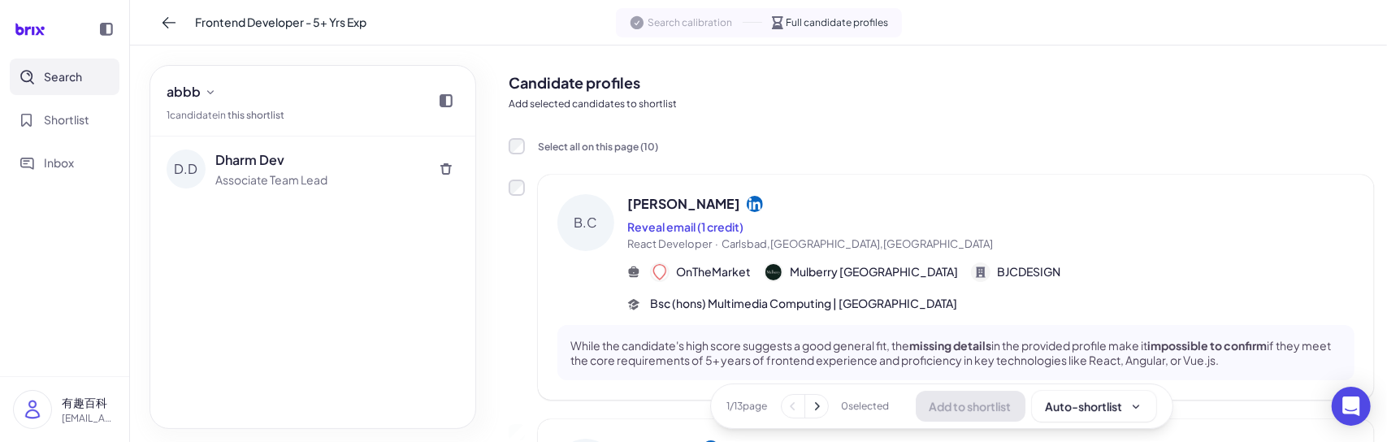
click at [68, 76] on span "Search" at bounding box center [63, 76] width 38 height 17
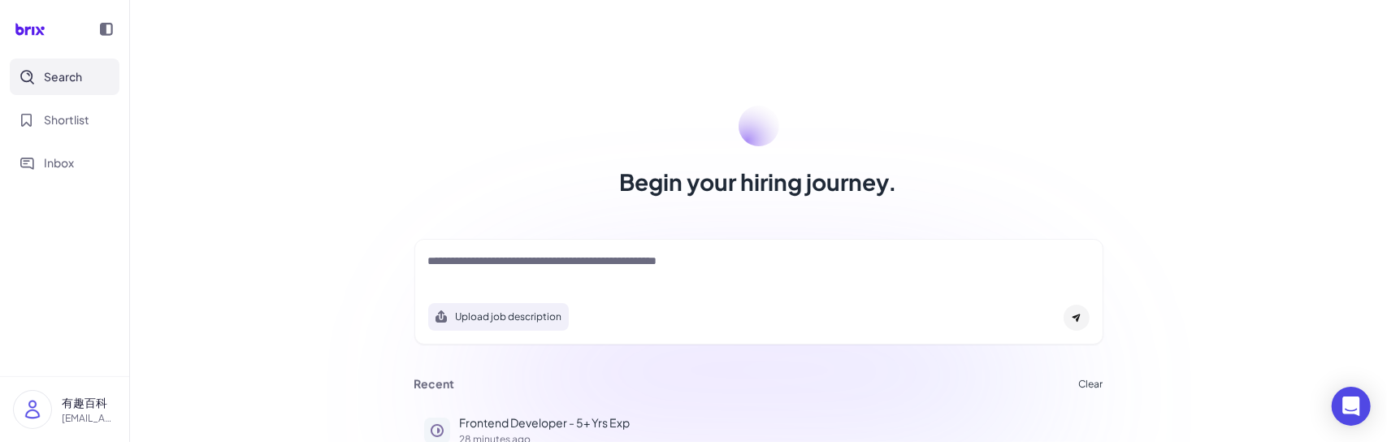
click at [478, 269] on textarea at bounding box center [759, 263] width 662 height 20
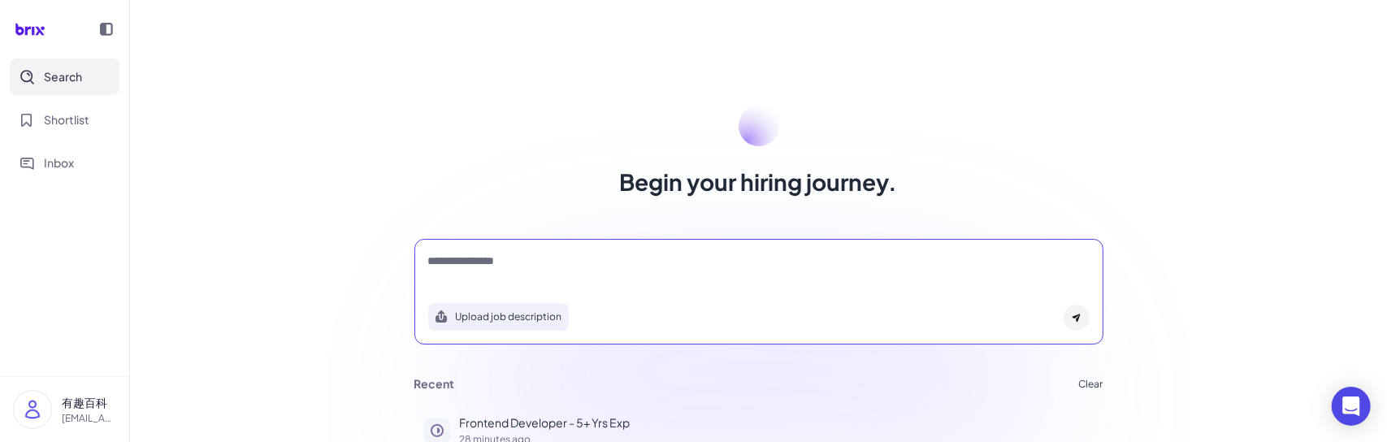
type textarea "**********"
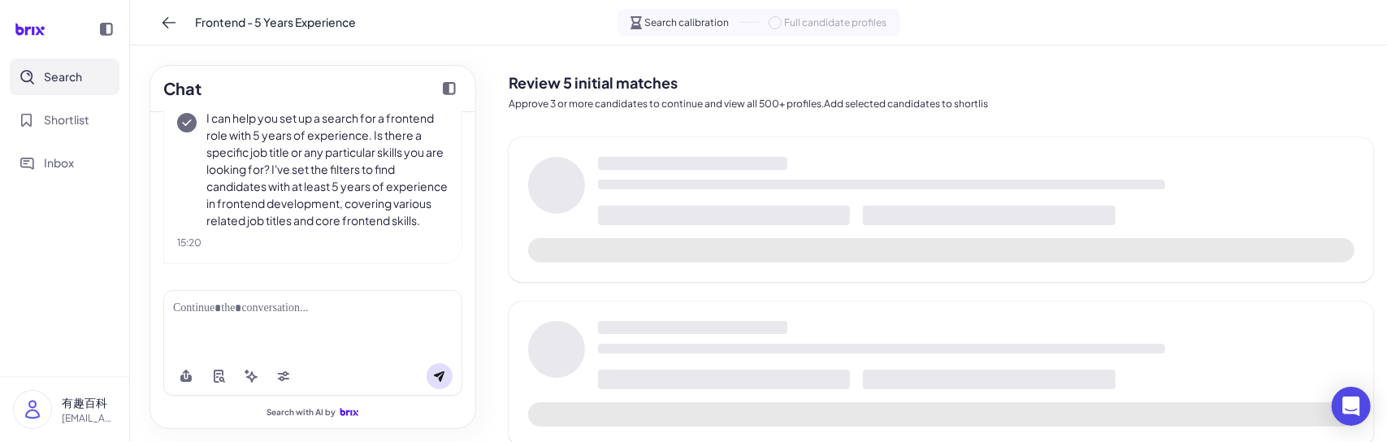
scroll to position [101, 0]
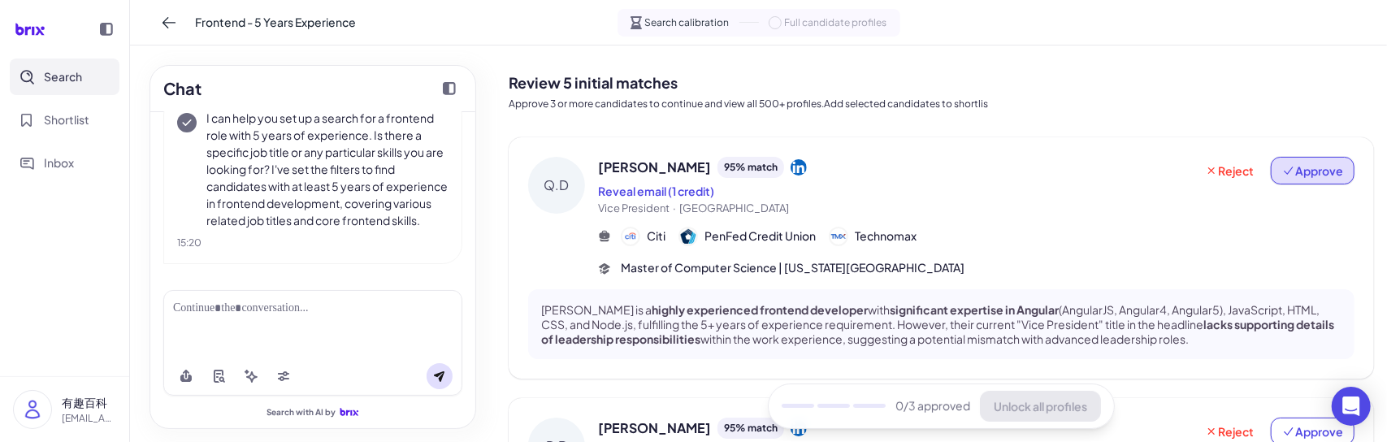
click at [1292, 177] on span "Approve" at bounding box center [1312, 171] width 61 height 16
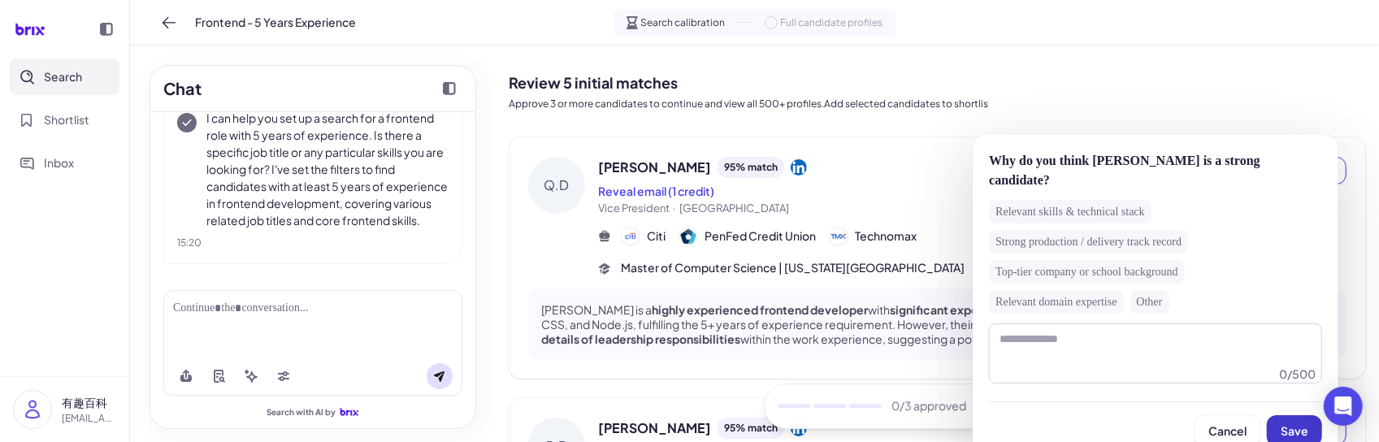
click at [1299, 423] on span "Save" at bounding box center [1295, 430] width 28 height 15
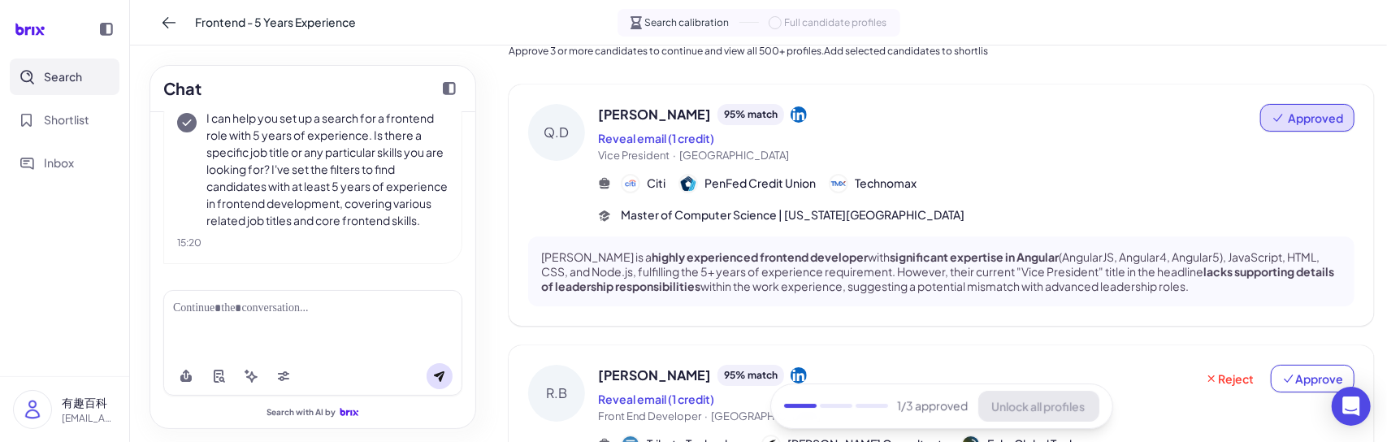
scroll to position [244, 0]
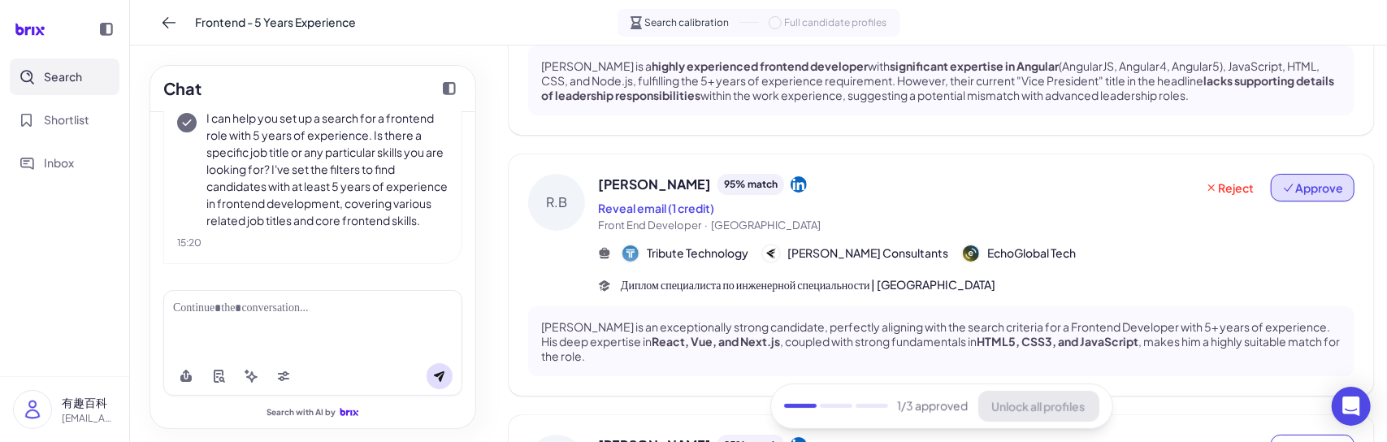
click at [1291, 191] on span "Approve" at bounding box center [1312, 188] width 61 height 16
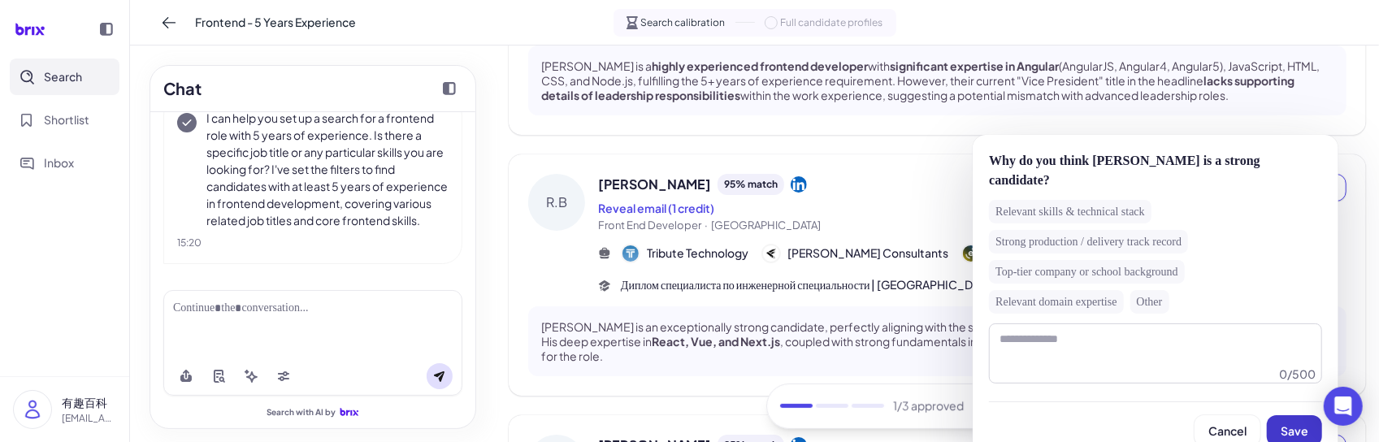
click at [1286, 419] on button "Save" at bounding box center [1294, 430] width 55 height 31
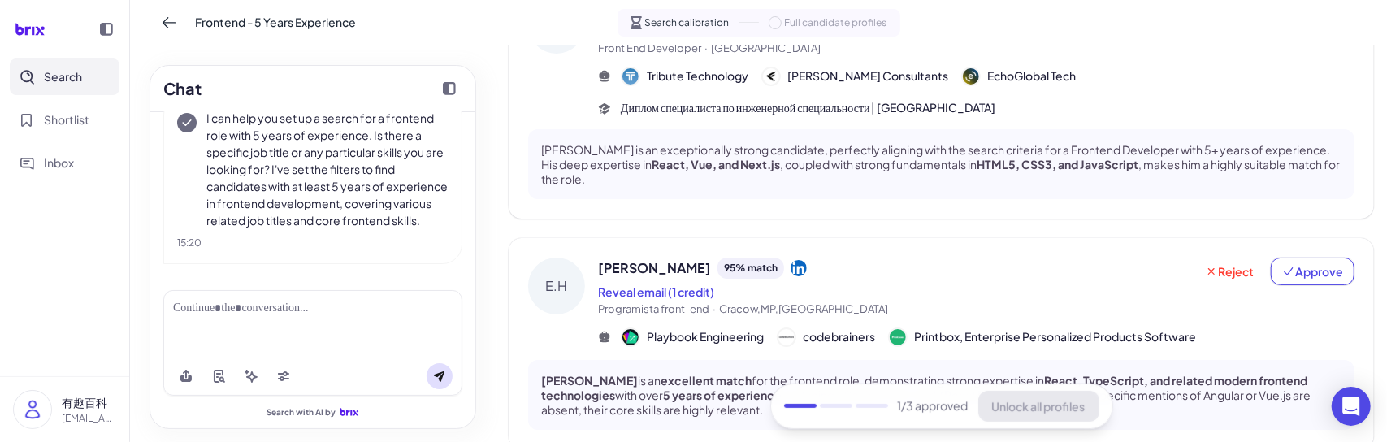
scroll to position [488, 0]
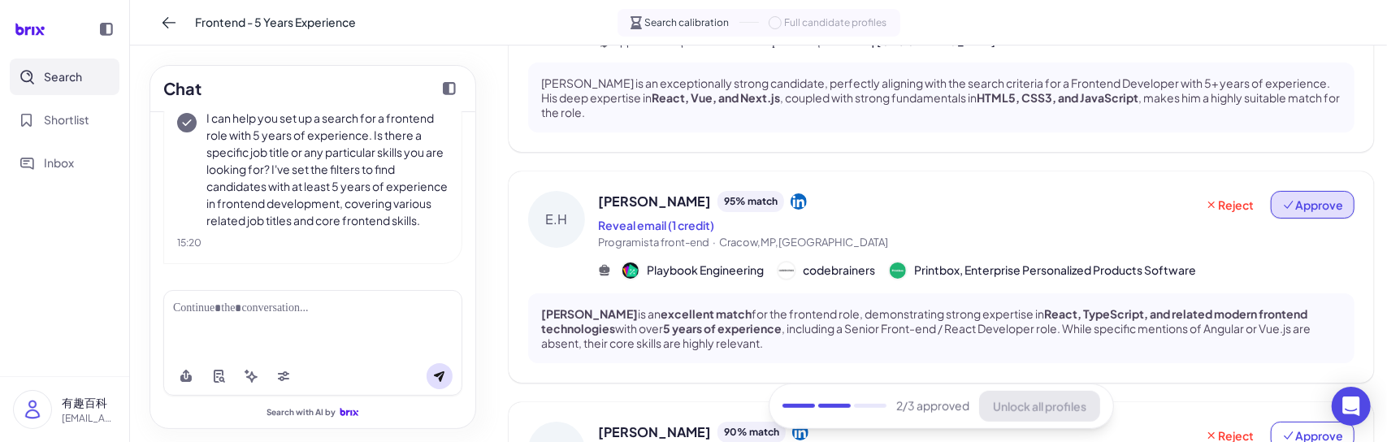
click at [1314, 210] on span "Approve" at bounding box center [1312, 205] width 61 height 16
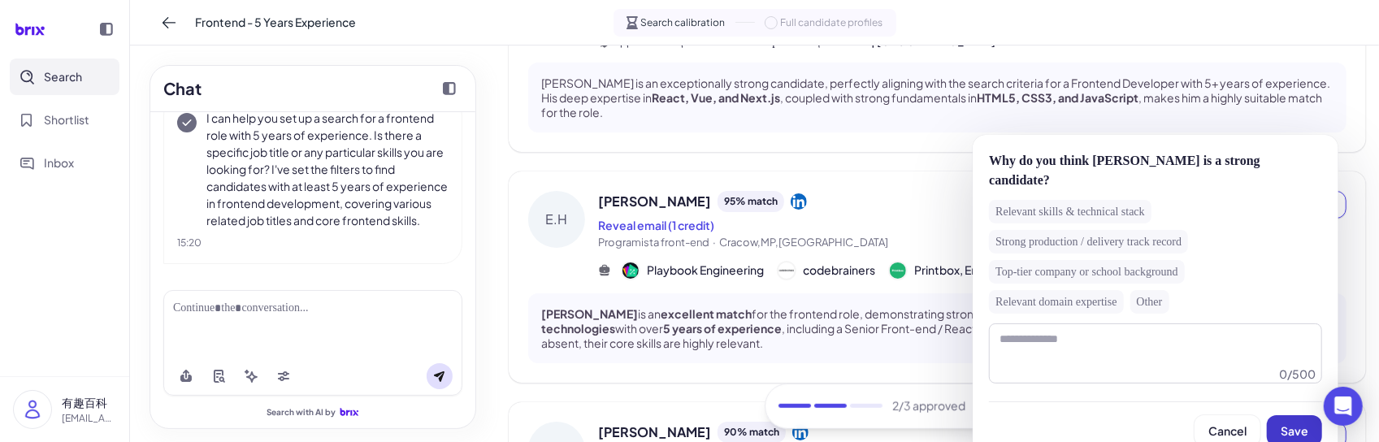
click at [1281, 423] on span "Save" at bounding box center [1295, 430] width 28 height 15
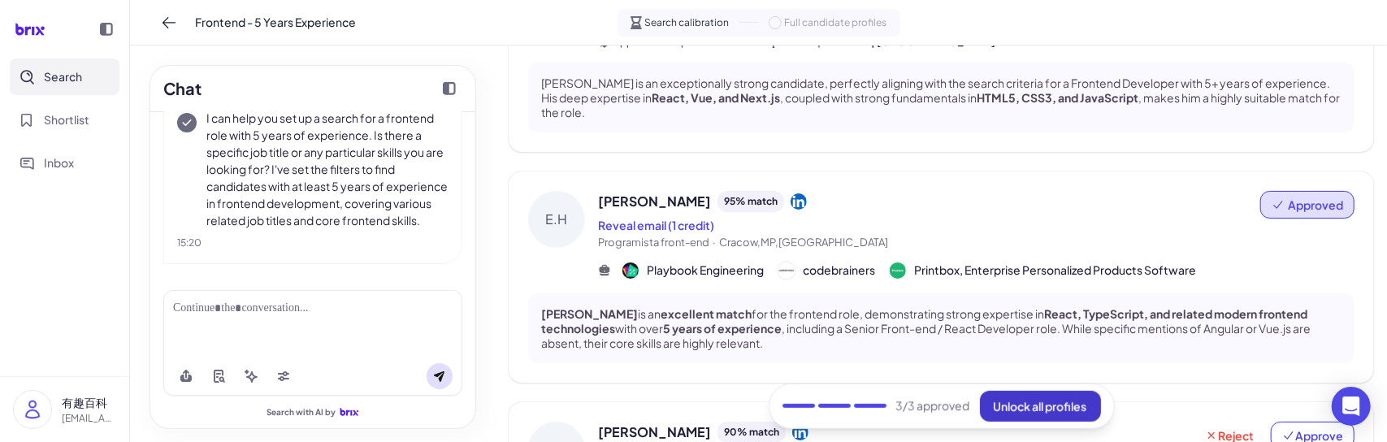
click at [1029, 422] on button "Unlock all profiles" at bounding box center [1040, 406] width 121 height 31
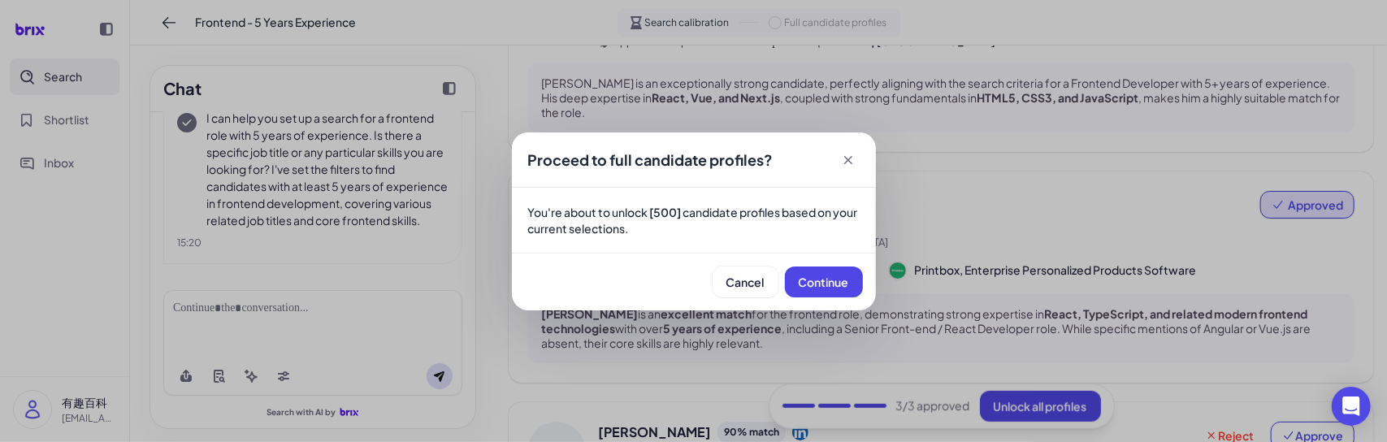
drag, startPoint x: 1029, startPoint y: 422, endPoint x: 1029, endPoint y: 406, distance: 16.3
click at [1030, 406] on div "Proceed to full candidate profiles? You're about to unlock [500] candidate prof…" at bounding box center [693, 221] width 1387 height 442
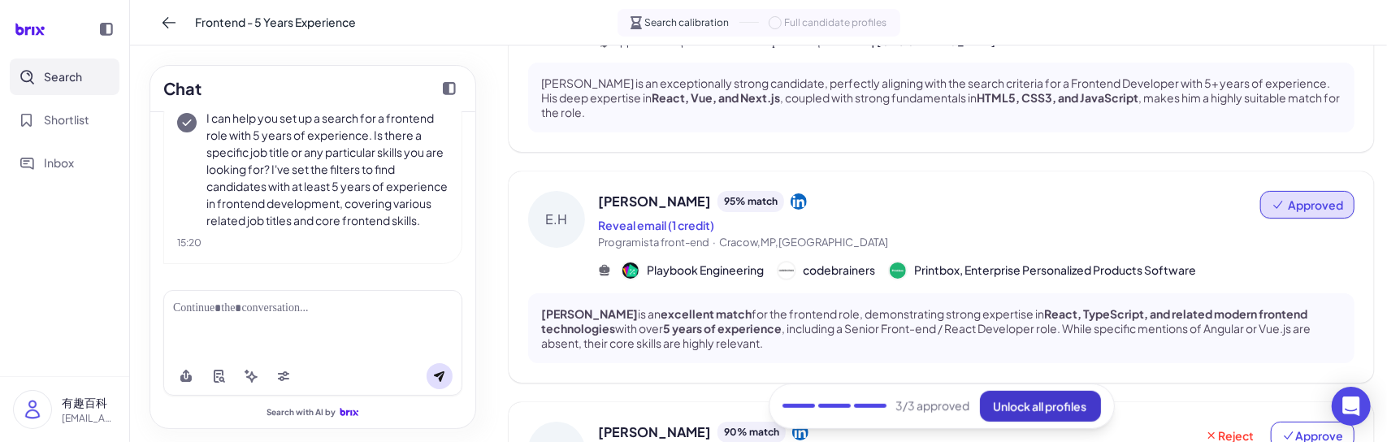
click at [1018, 413] on span "Unlock all profiles" at bounding box center [1040, 406] width 93 height 15
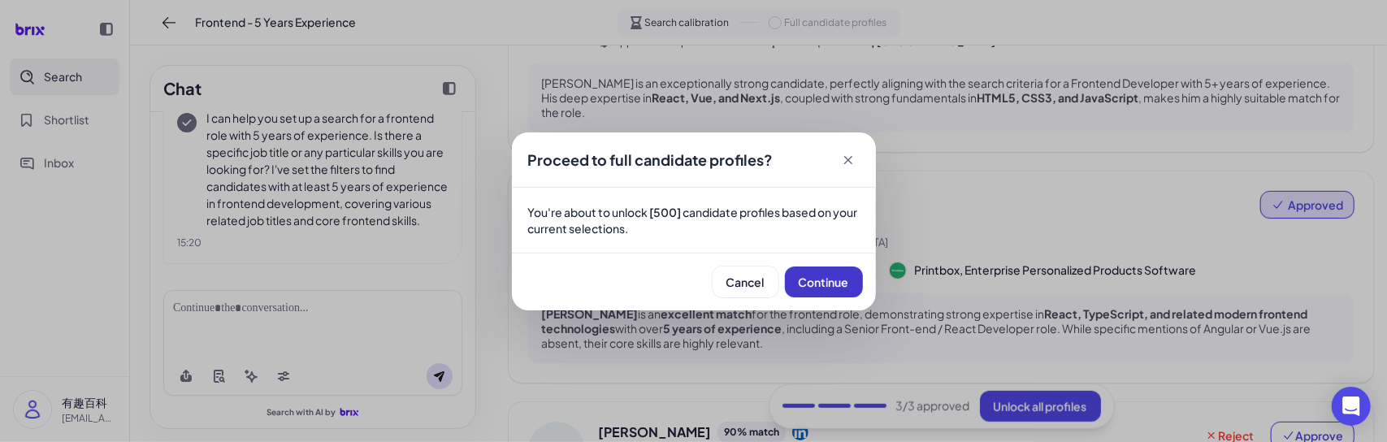
click at [848, 276] on span "Continue" at bounding box center [824, 282] width 50 height 15
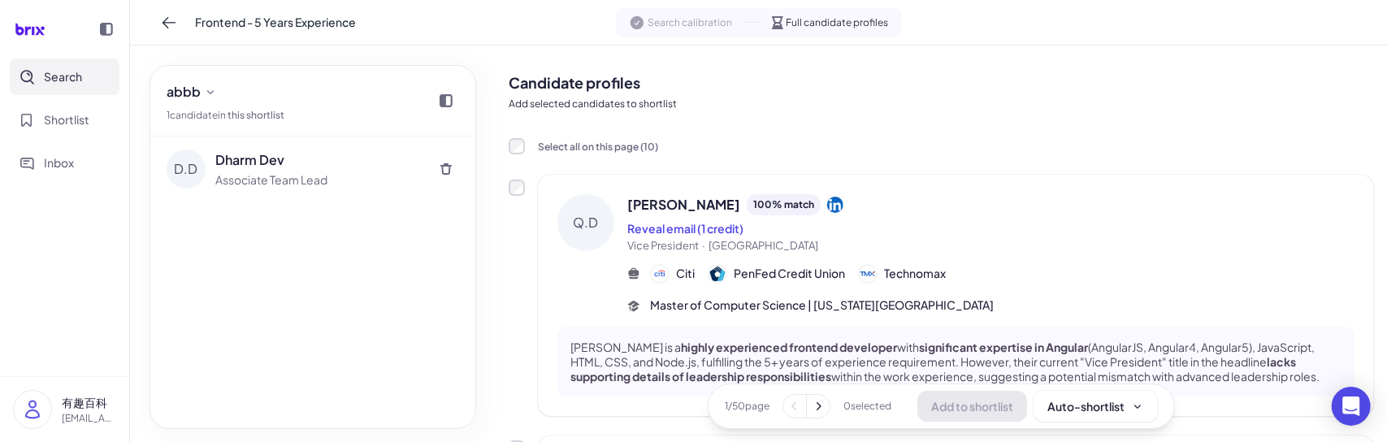
scroll to position [0, 0]
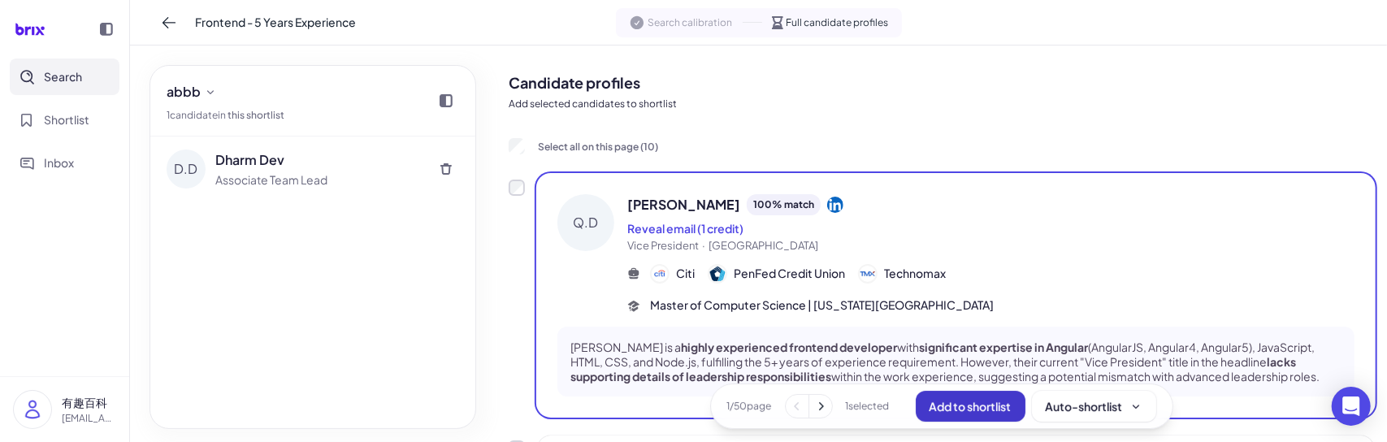
click at [944, 409] on span "Add to shortlist" at bounding box center [971, 406] width 82 height 15
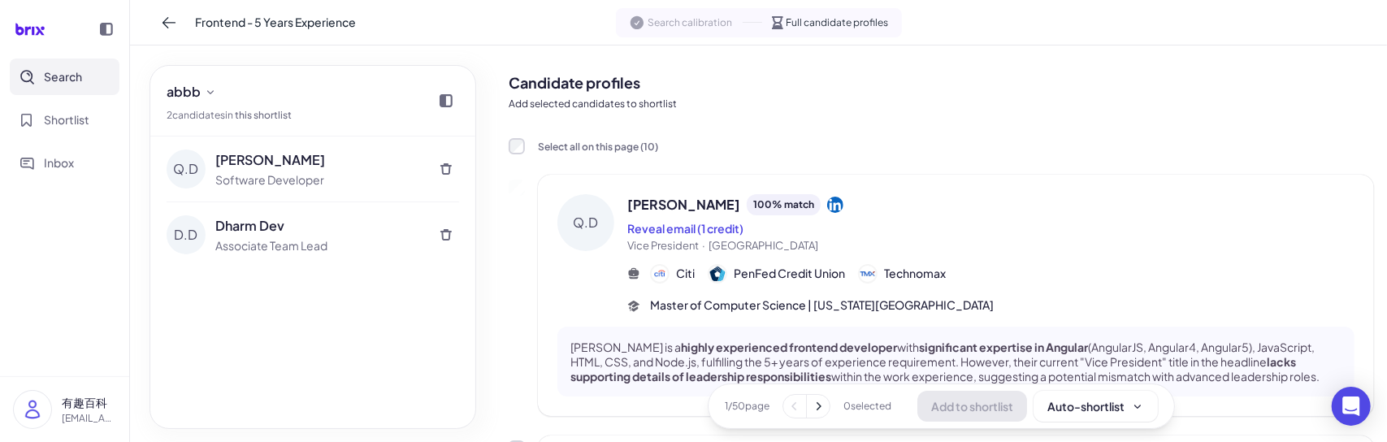
click at [76, 84] on span "Search" at bounding box center [63, 76] width 38 height 17
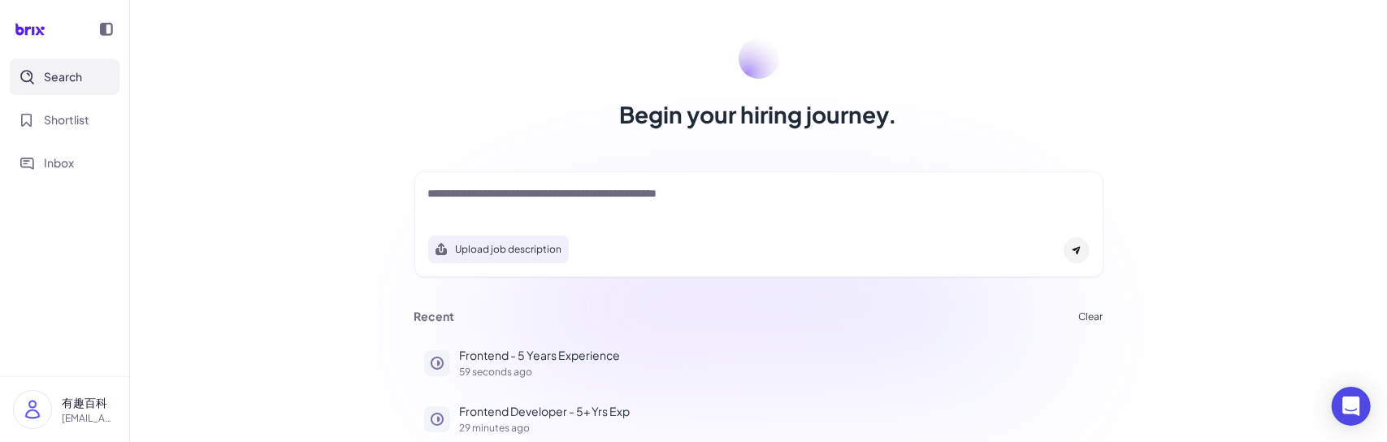
scroll to position [132, 0]
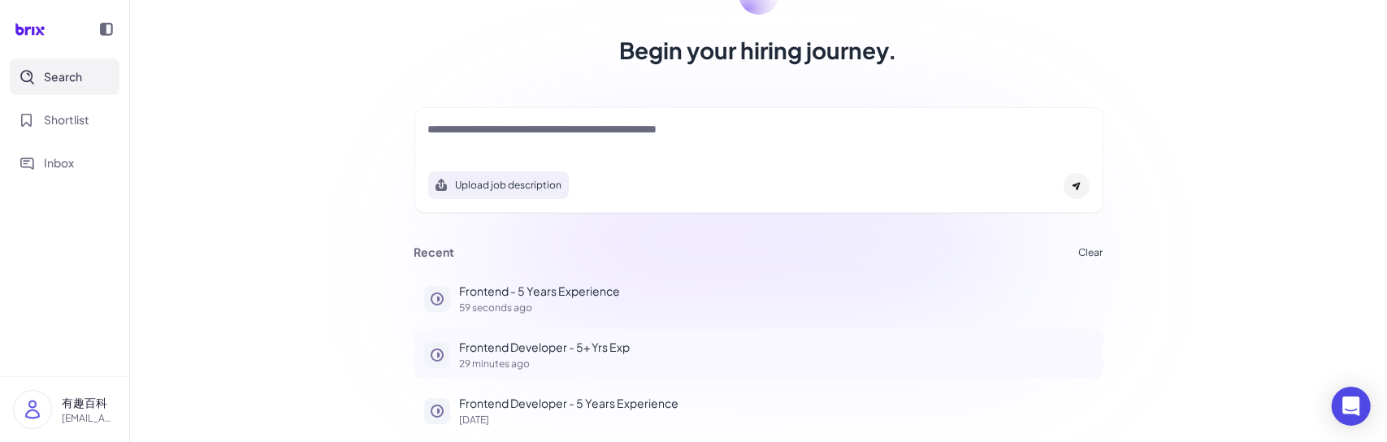
click at [534, 345] on p "Frontend Developer - 5+ Yrs Exp" at bounding box center [777, 347] width 634 height 17
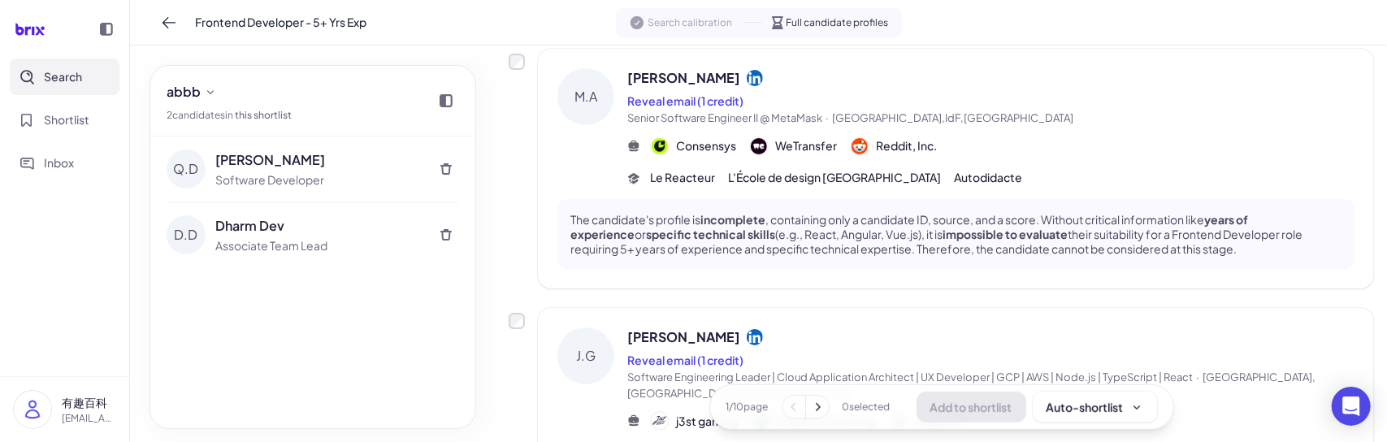
scroll to position [357, 0]
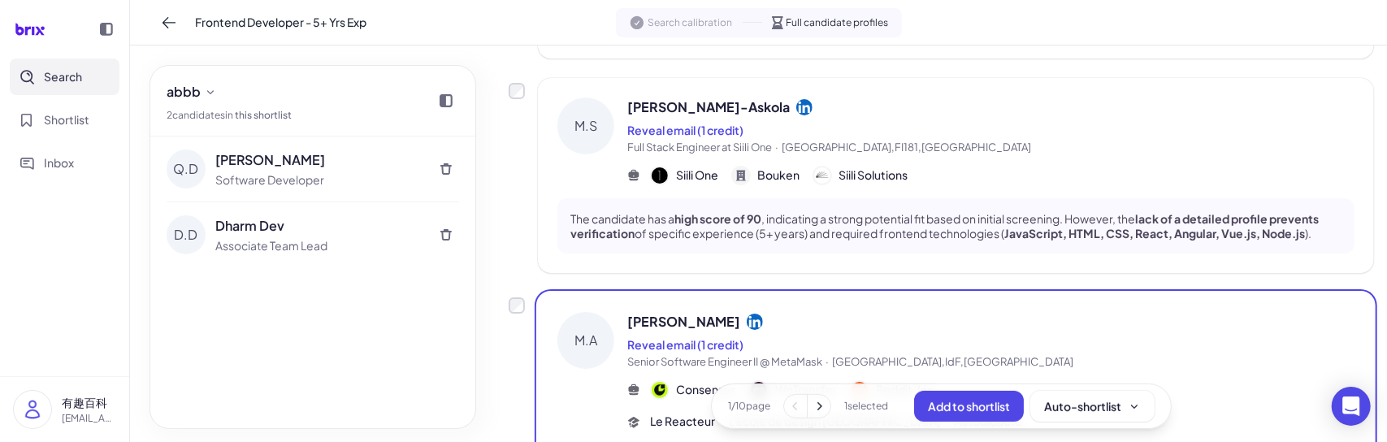
click at [946, 409] on span "Add to shortlist" at bounding box center [969, 406] width 82 height 15
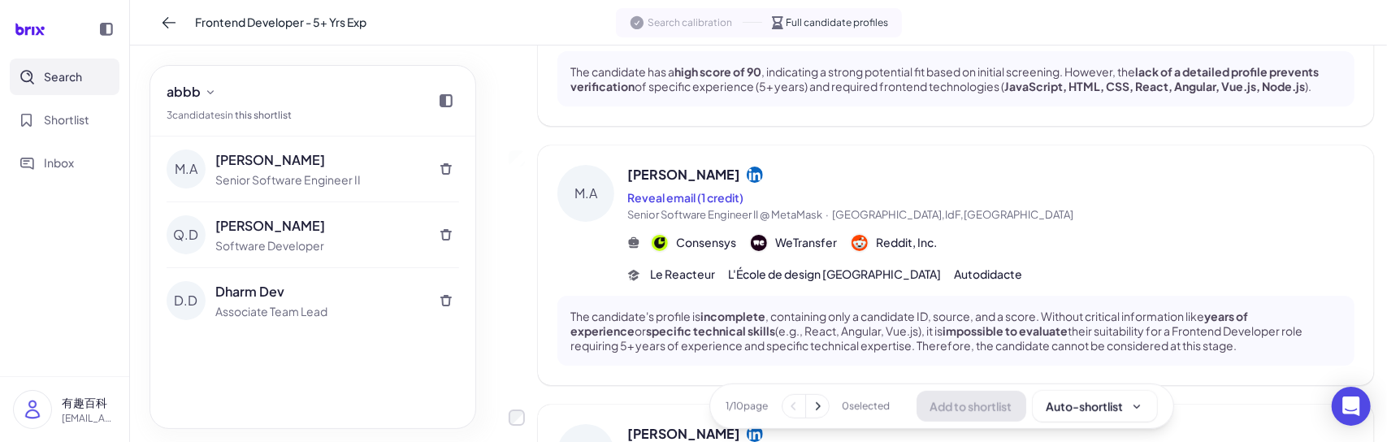
scroll to position [519, 0]
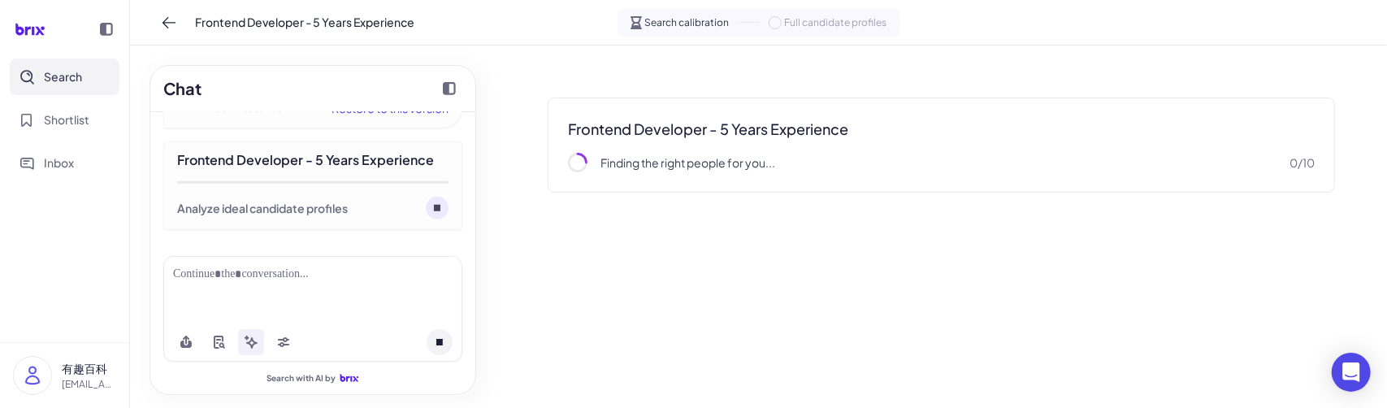
scroll to position [571, 0]
click at [124, 212] on nav "Search Shortlist Inbox" at bounding box center [64, 201] width 129 height 284
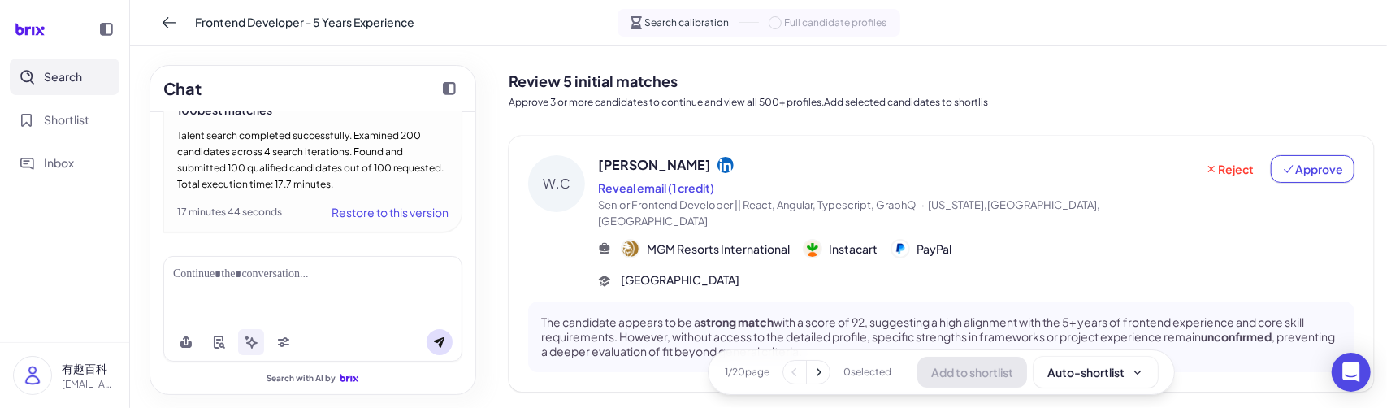
scroll to position [0, 0]
click at [837, 24] on span "Full candidate profiles" at bounding box center [836, 22] width 102 height 15
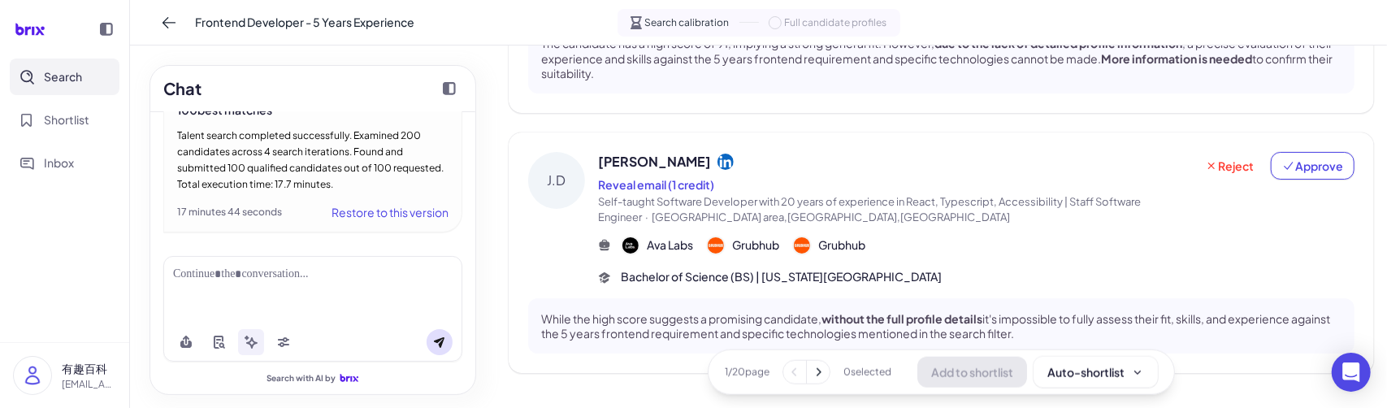
scroll to position [1101, 0]
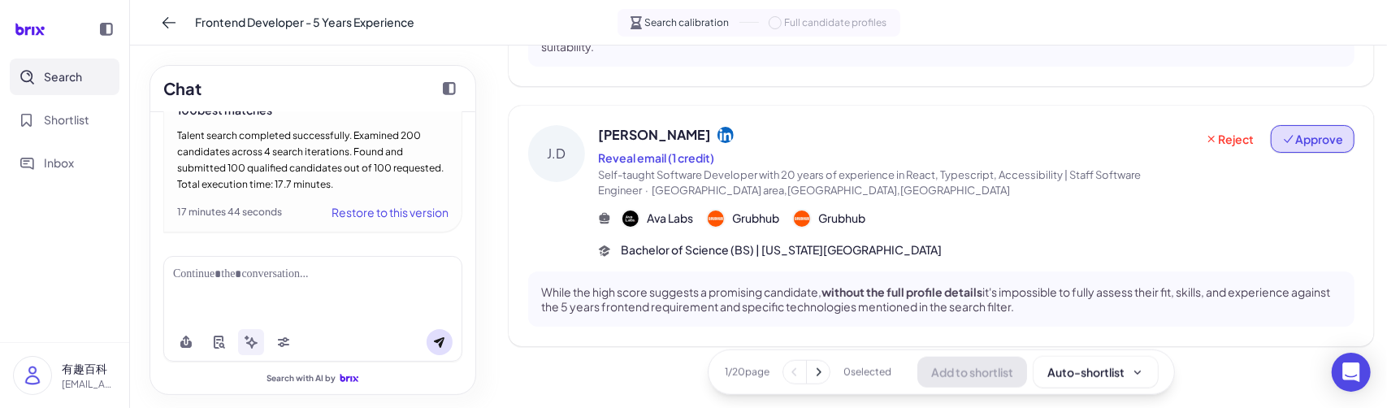
click at [1299, 131] on span "Approve" at bounding box center [1312, 139] width 61 height 16
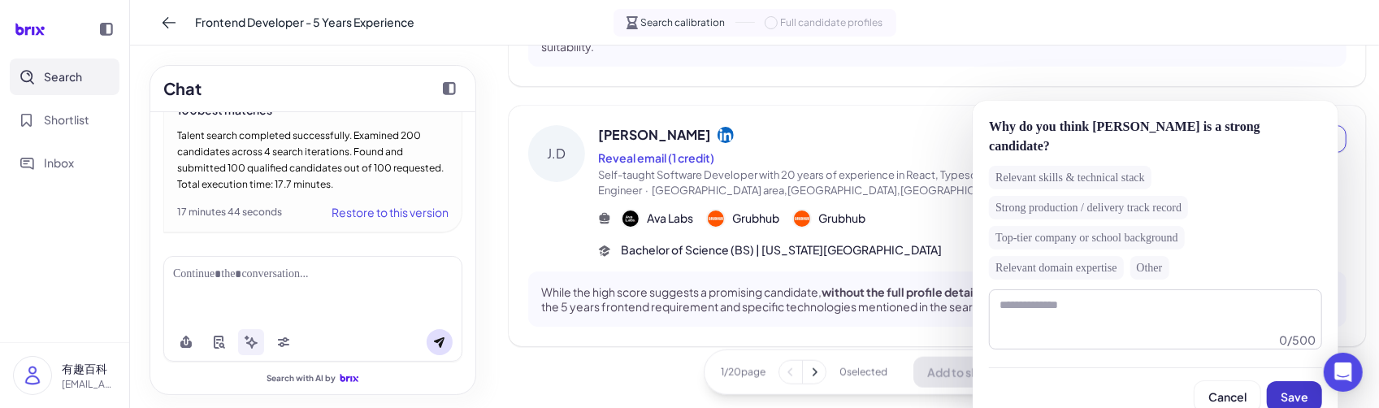
click at [1289, 389] on span "Save" at bounding box center [1295, 396] width 28 height 15
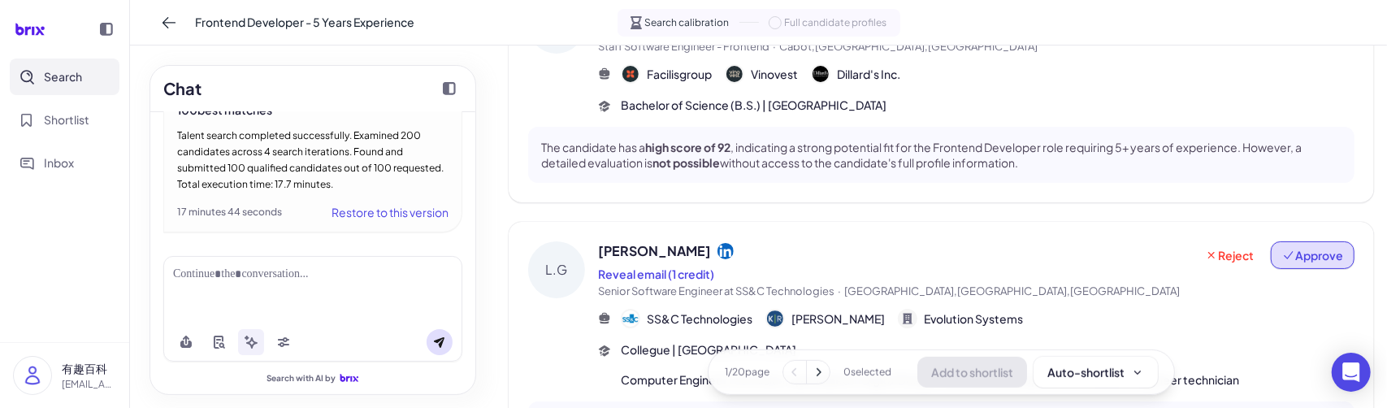
scroll to position [695, 0]
click at [1302, 252] on button "Approve" at bounding box center [1313, 256] width 84 height 28
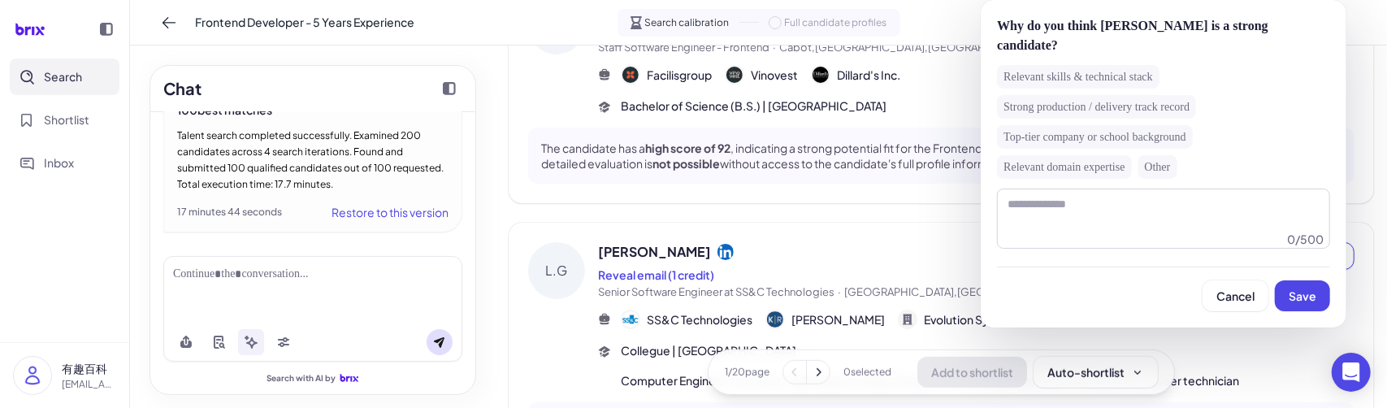
click at [1293, 289] on span "Save" at bounding box center [1303, 296] width 28 height 15
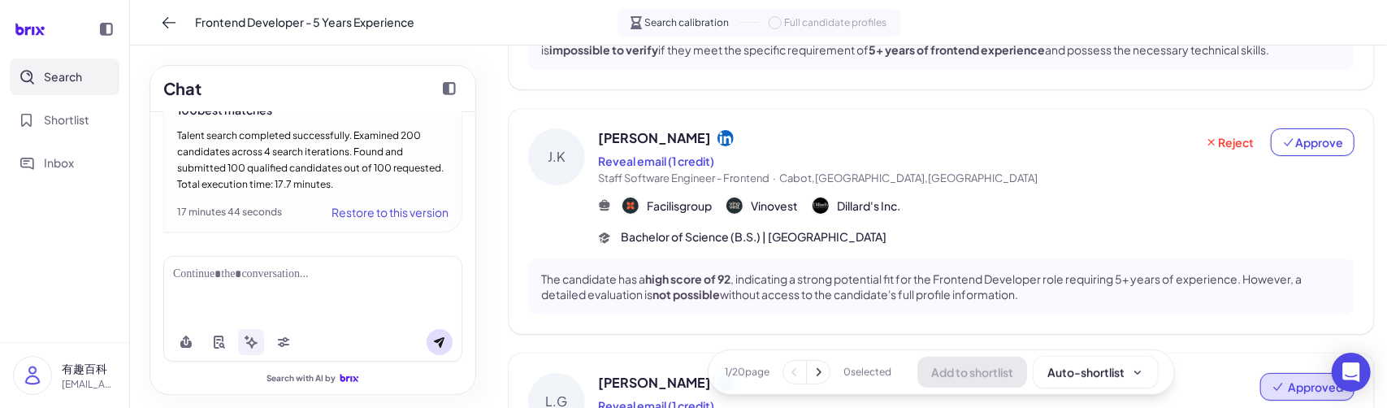
scroll to position [451, 0]
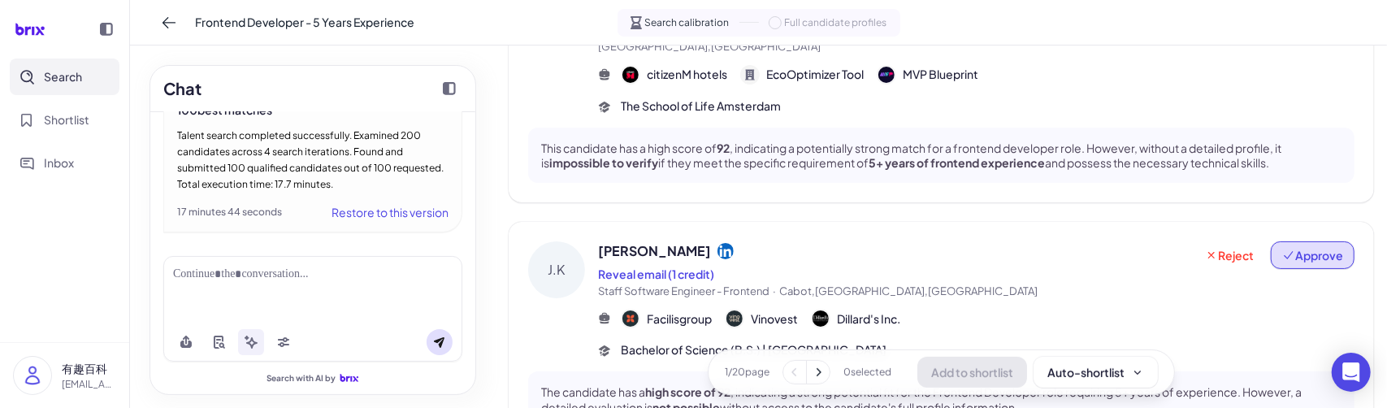
click at [1282, 249] on icon at bounding box center [1288, 255] width 13 height 13
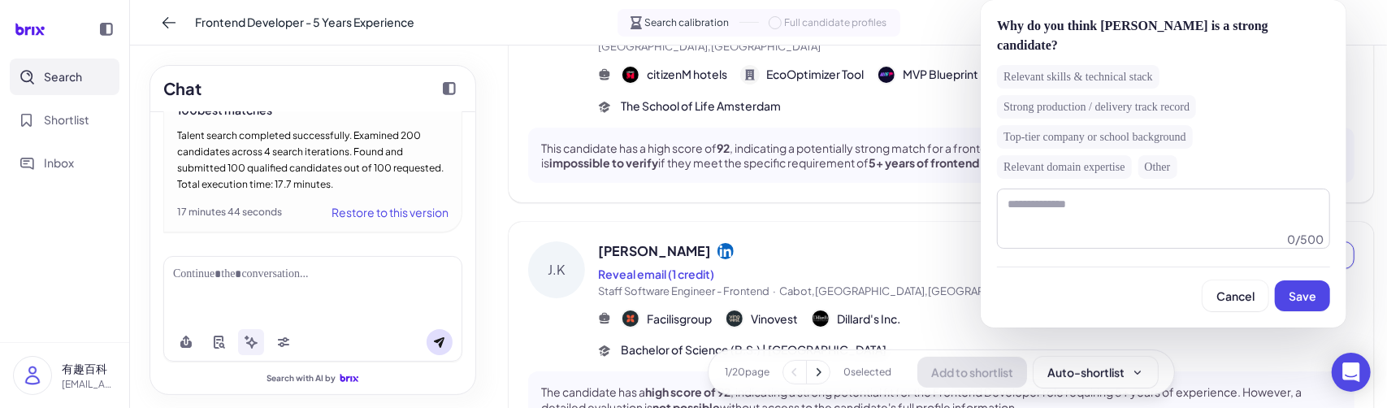
click at [1300, 301] on span "Save" at bounding box center [1303, 296] width 28 height 15
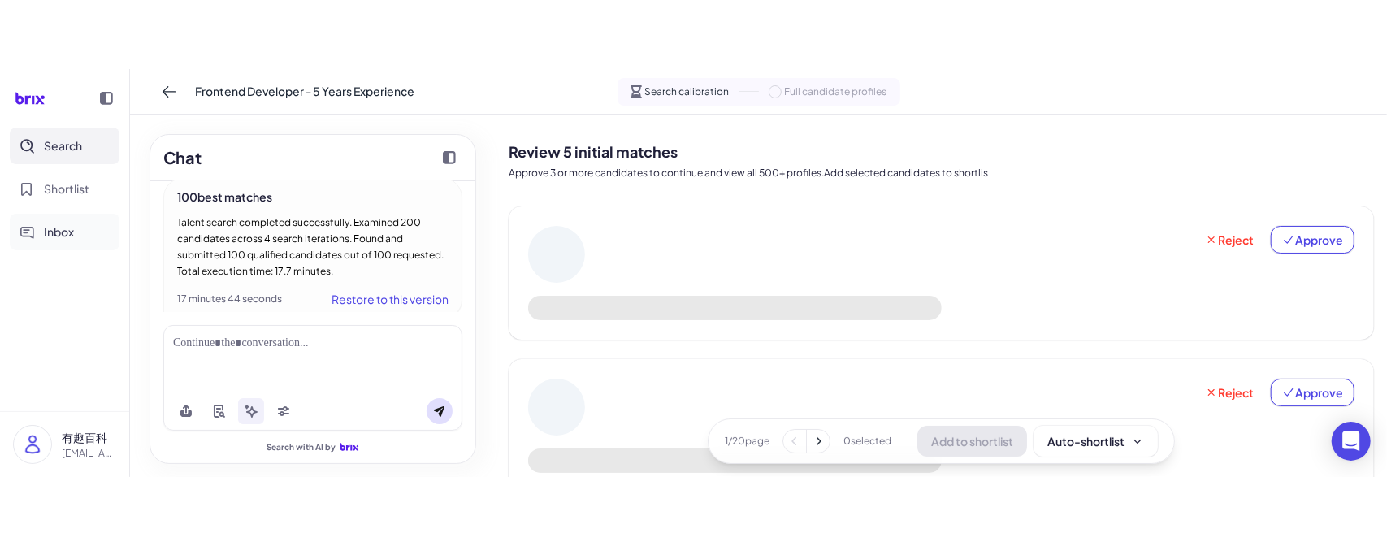
scroll to position [718, 0]
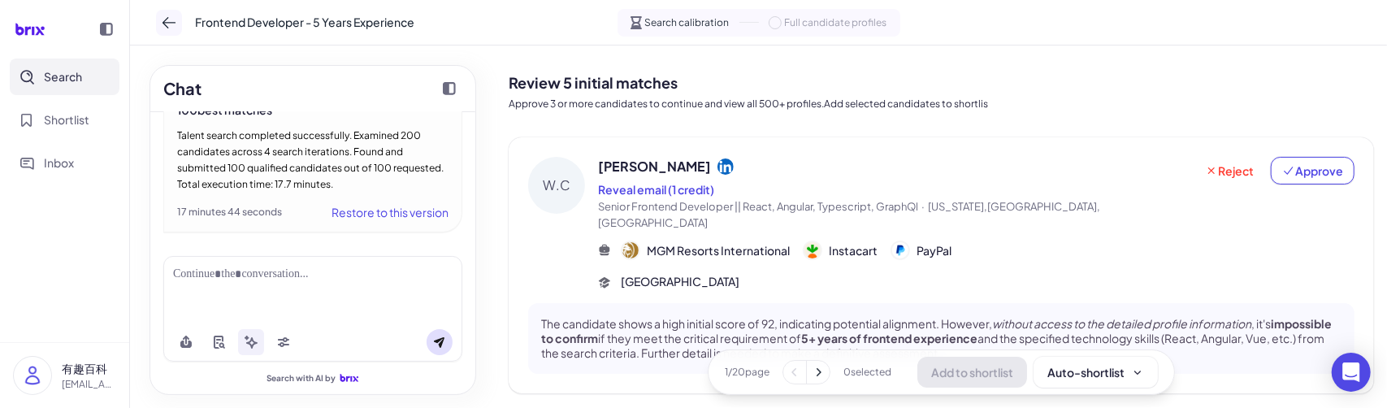
click at [172, 19] on icon at bounding box center [169, 23] width 16 height 16
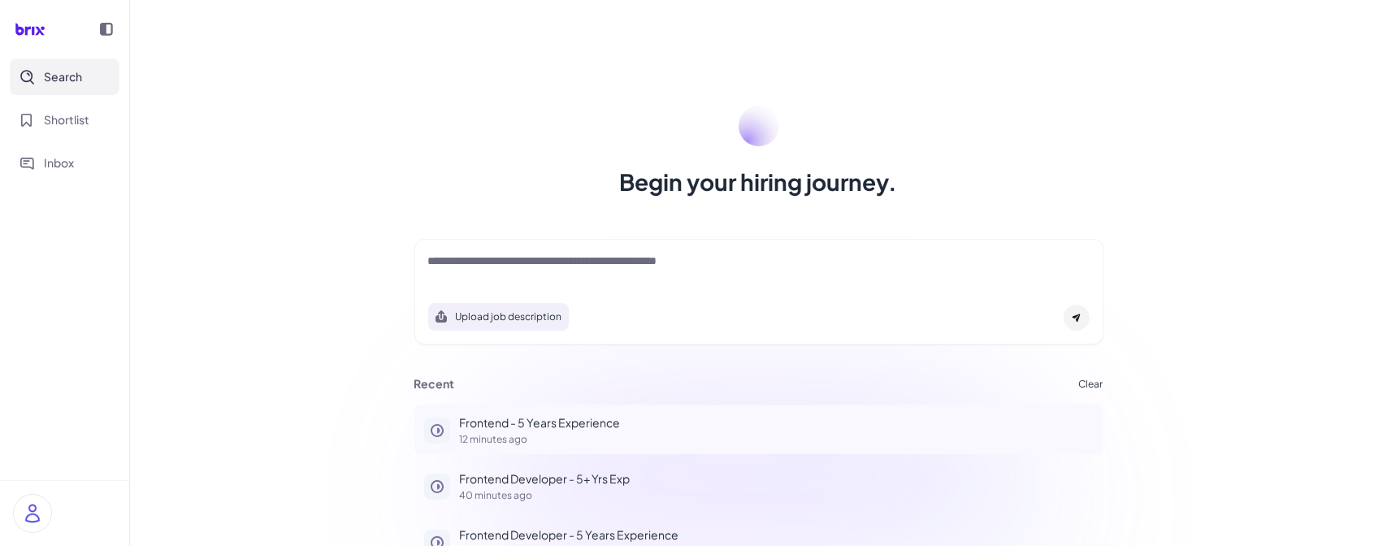
click at [501, 425] on p "Frontend - 5 Years Experience" at bounding box center [777, 422] width 634 height 17
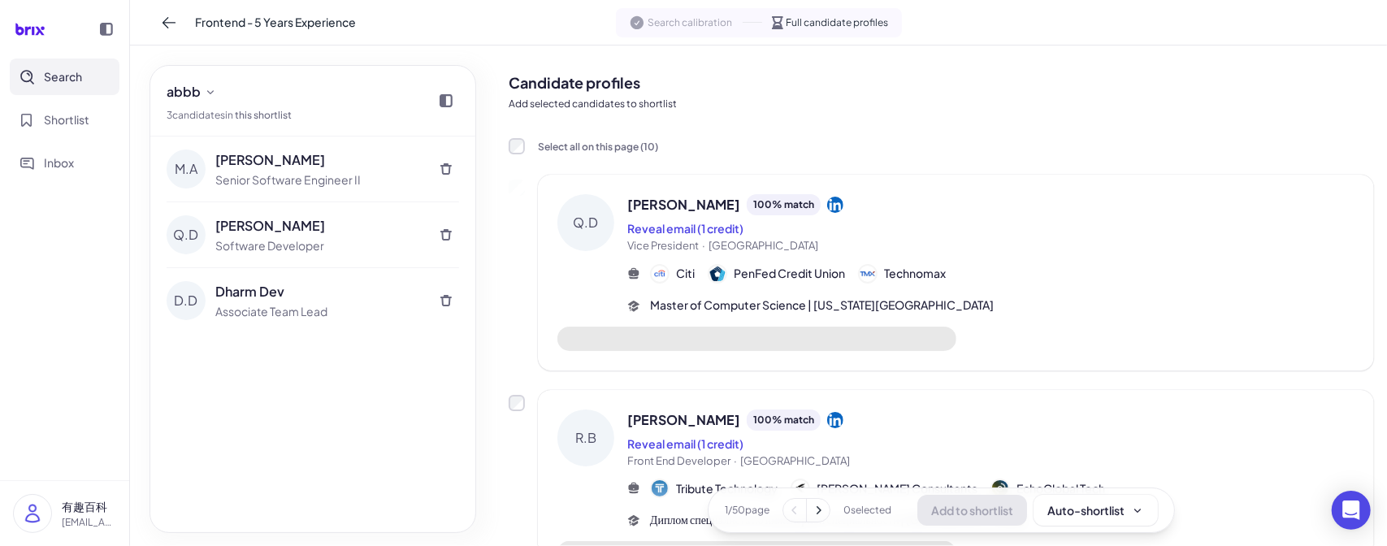
click at [78, 76] on span "Search" at bounding box center [63, 76] width 38 height 17
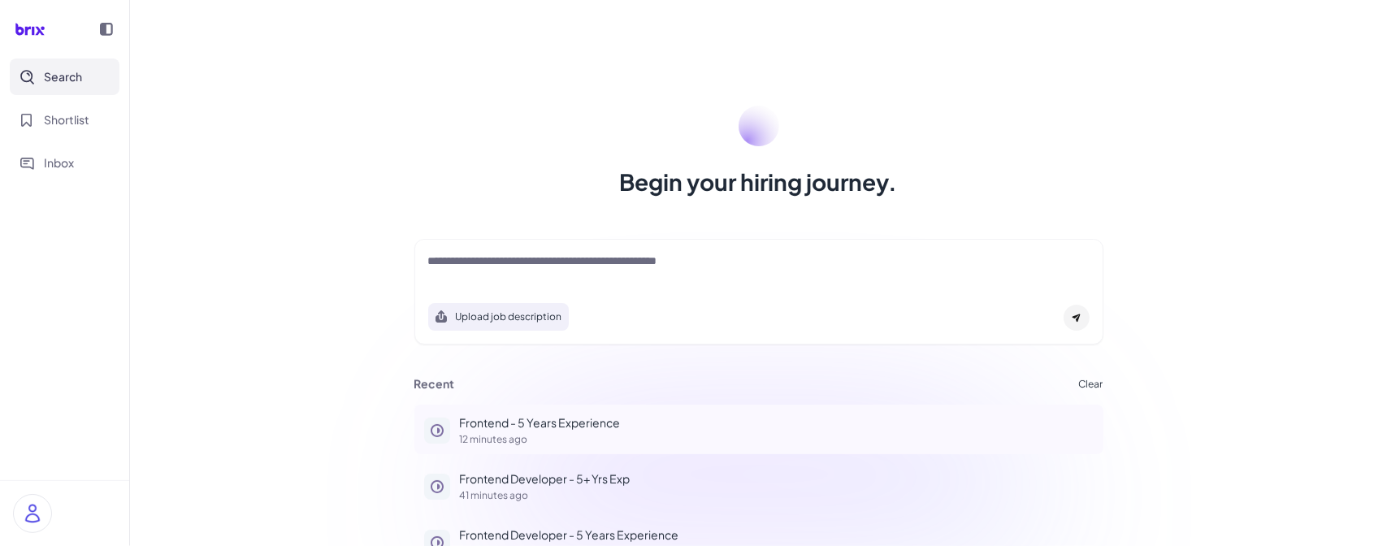
click at [497, 435] on p "12 minutes ago" at bounding box center [777, 440] width 634 height 10
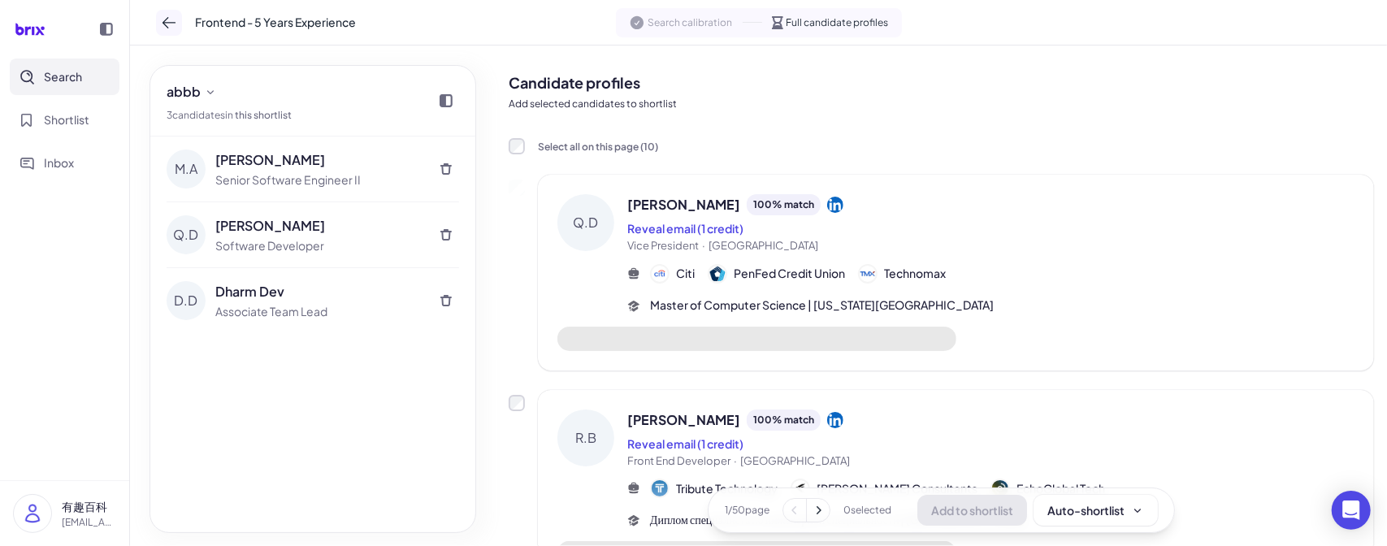
click at [166, 24] on icon at bounding box center [169, 23] width 16 height 16
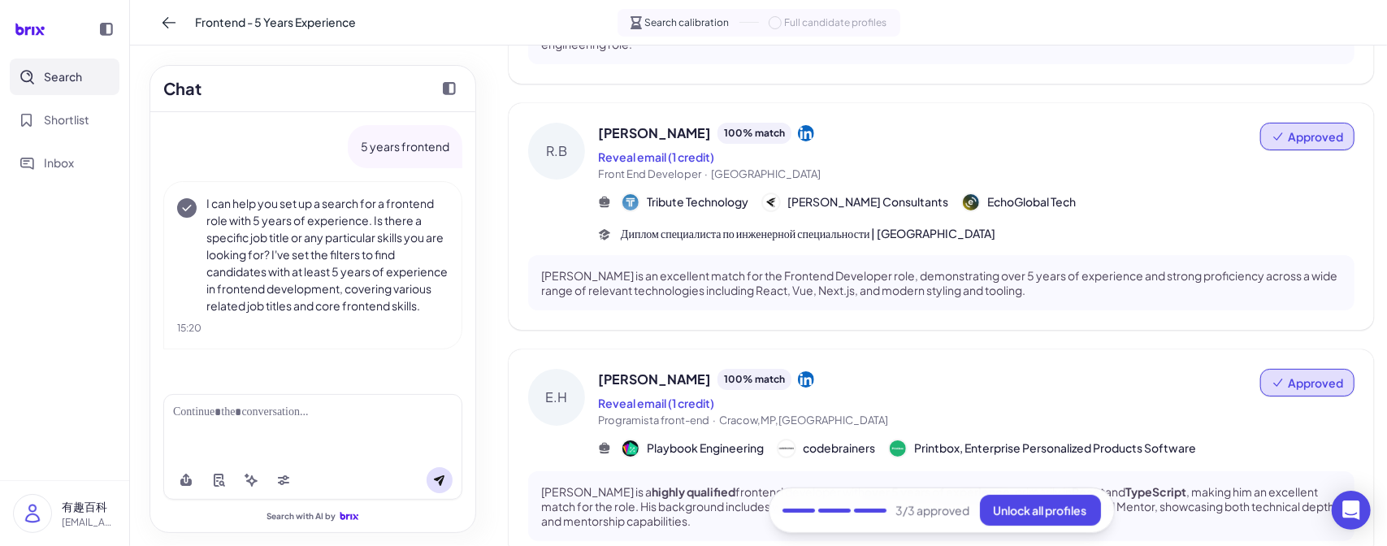
scroll to position [325, 0]
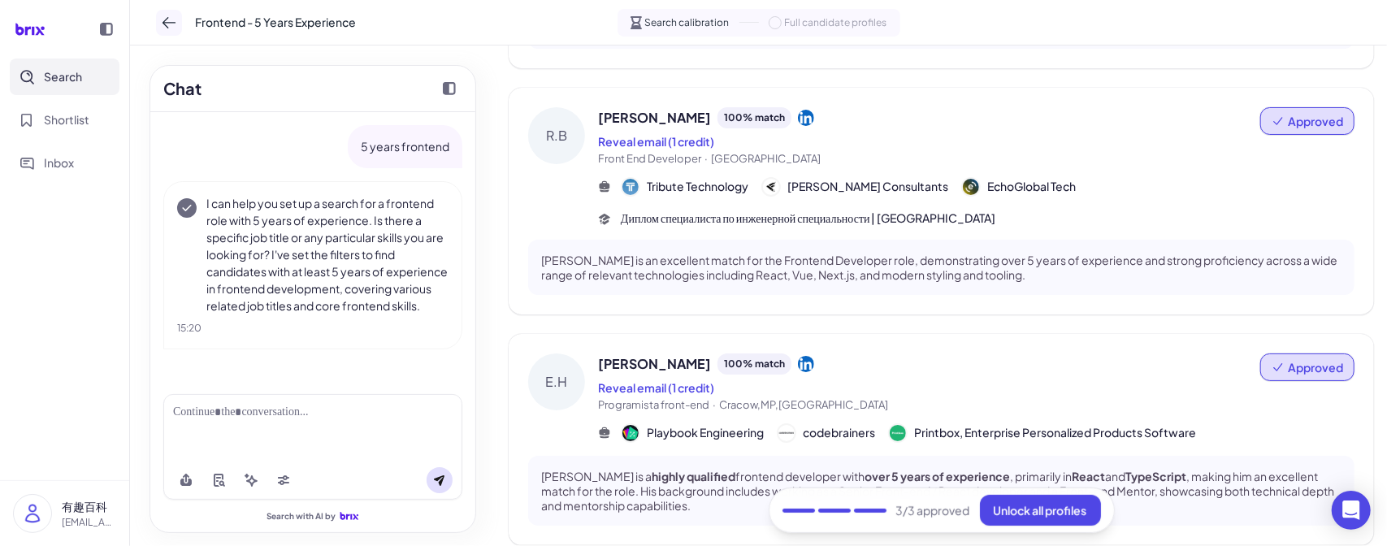
click at [174, 20] on icon at bounding box center [169, 23] width 16 height 16
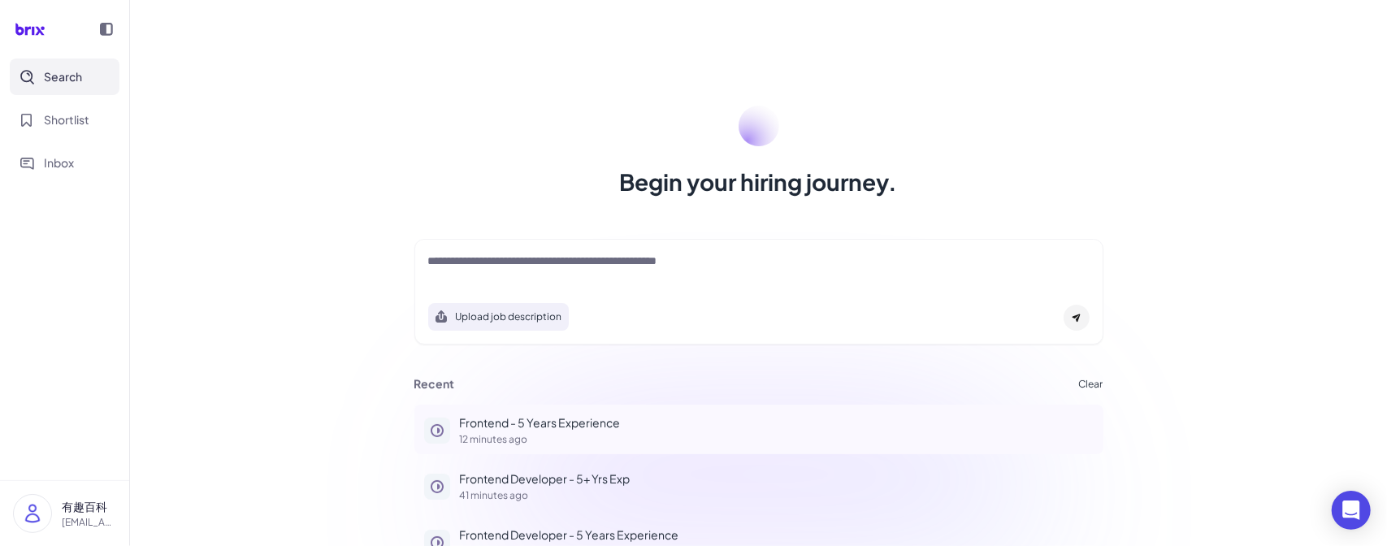
scroll to position [28, 0]
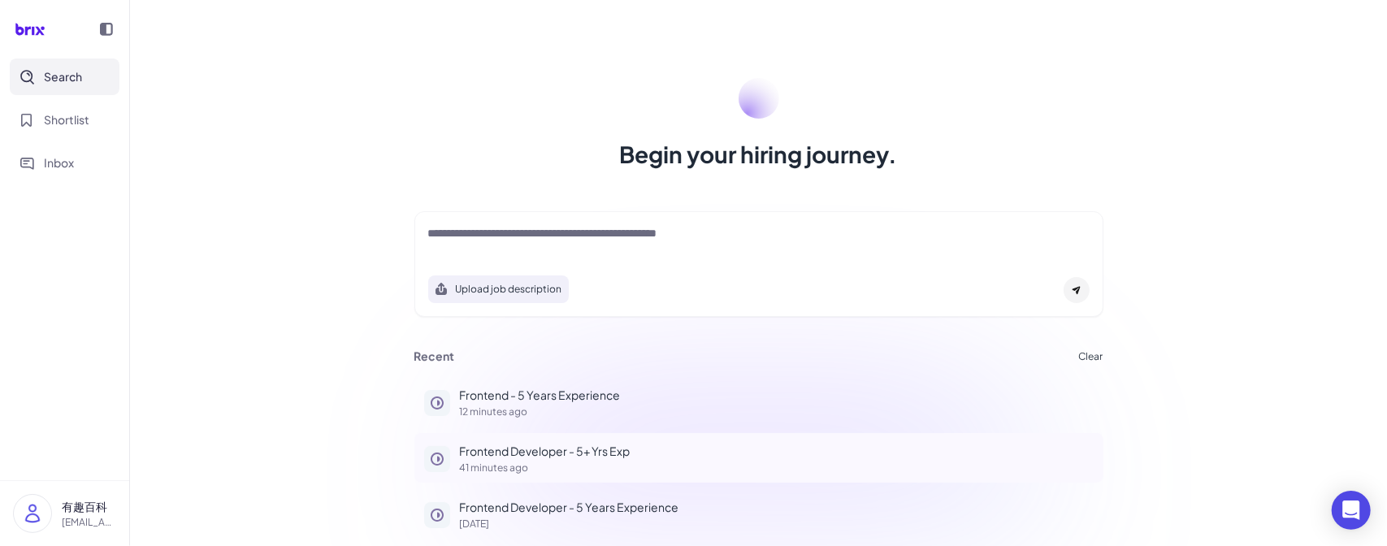
click at [540, 458] on p "Frontend Developer - 5+ Yrs Exp" at bounding box center [777, 451] width 634 height 17
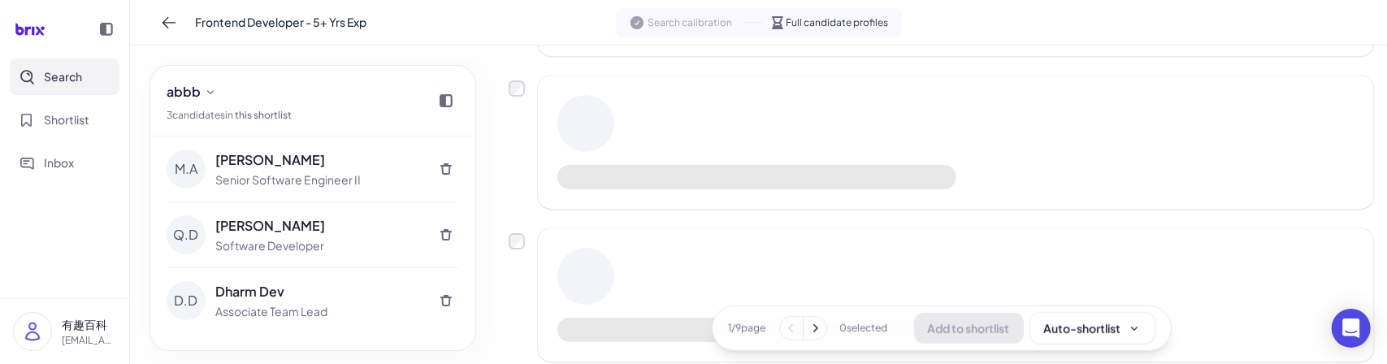
scroll to position [1057, 0]
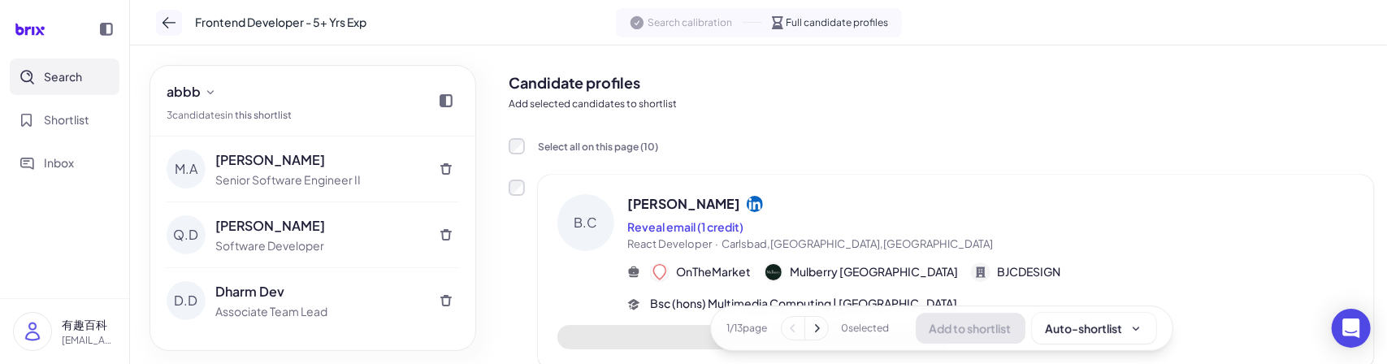
click at [164, 25] on icon at bounding box center [169, 23] width 16 height 16
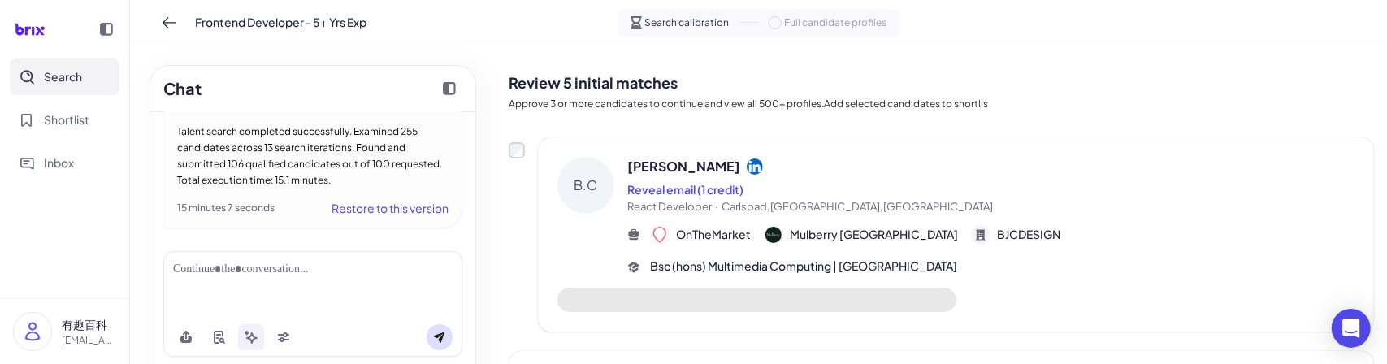
click at [785, 24] on span "Full candidate profiles" at bounding box center [836, 22] width 102 height 15
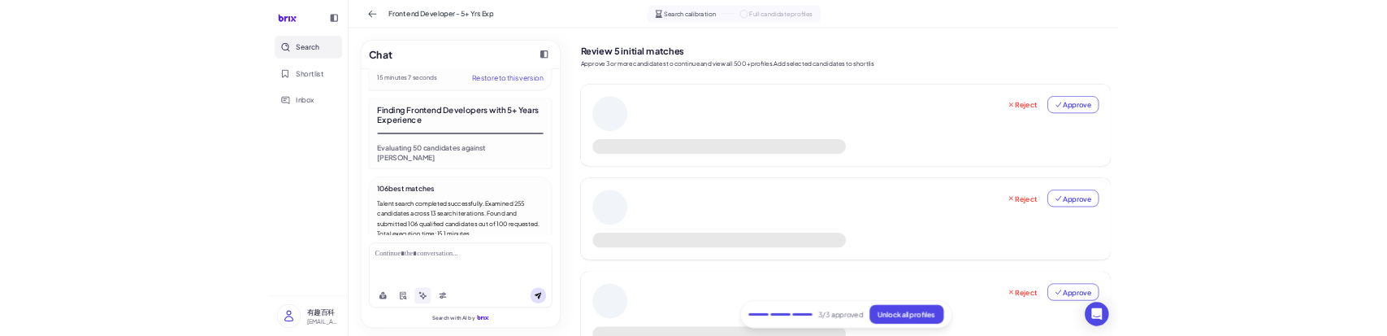
scroll to position [561, 0]
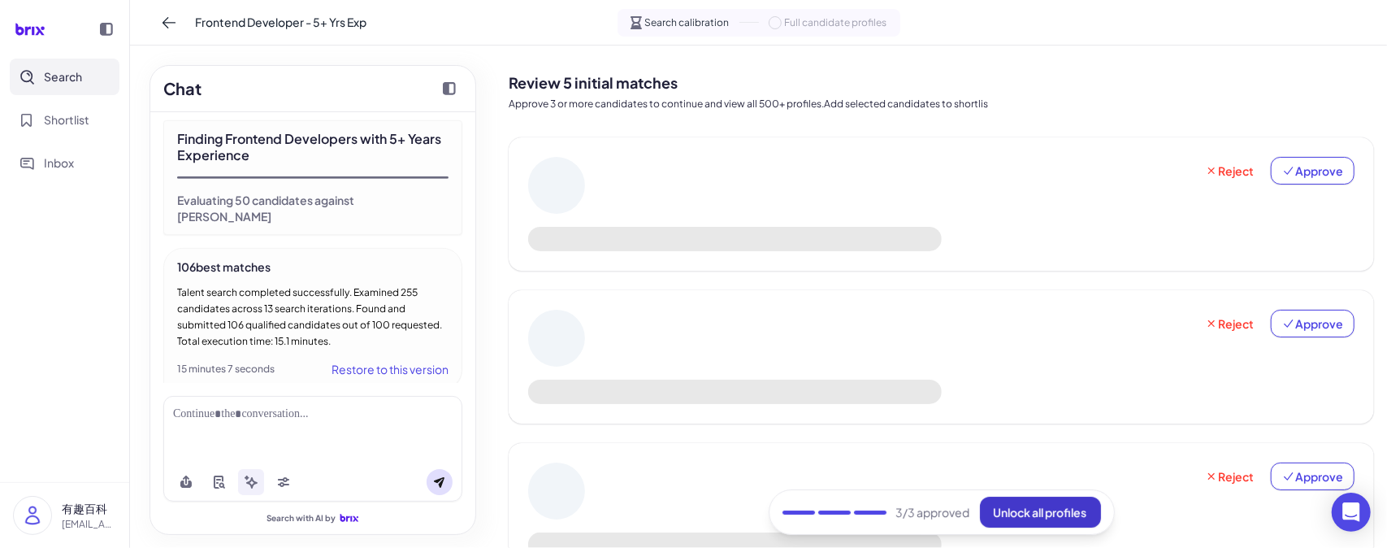
click at [1056, 363] on span "Unlock all profiles" at bounding box center [1040, 512] width 93 height 15
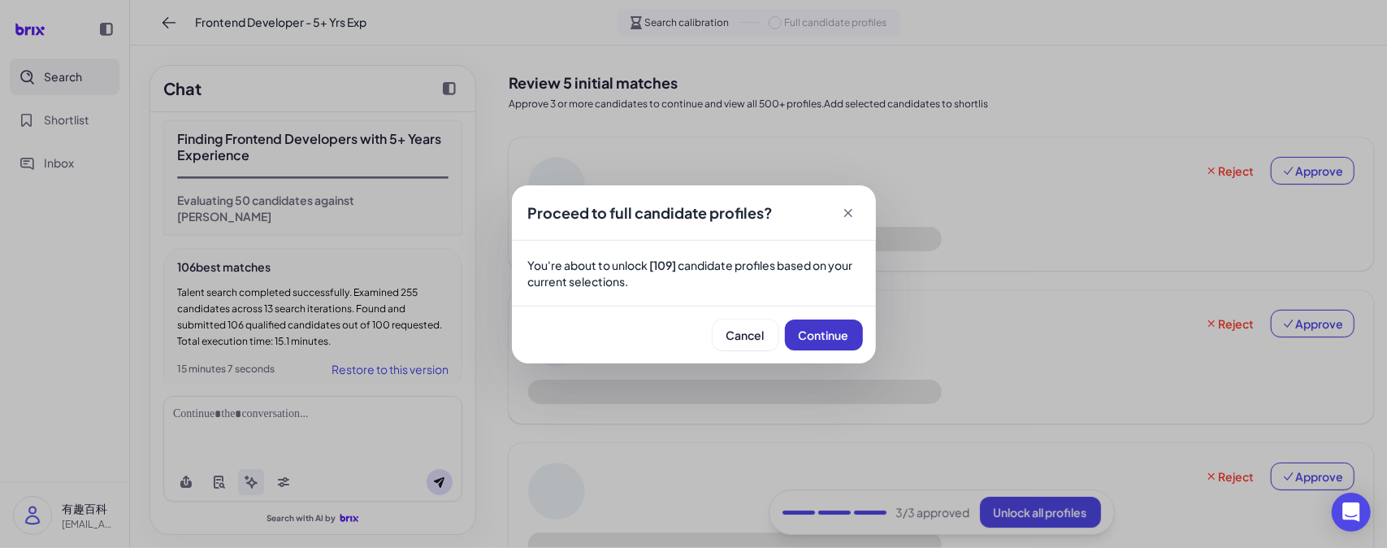
click at [827, 331] on span "Continue" at bounding box center [824, 335] width 50 height 15
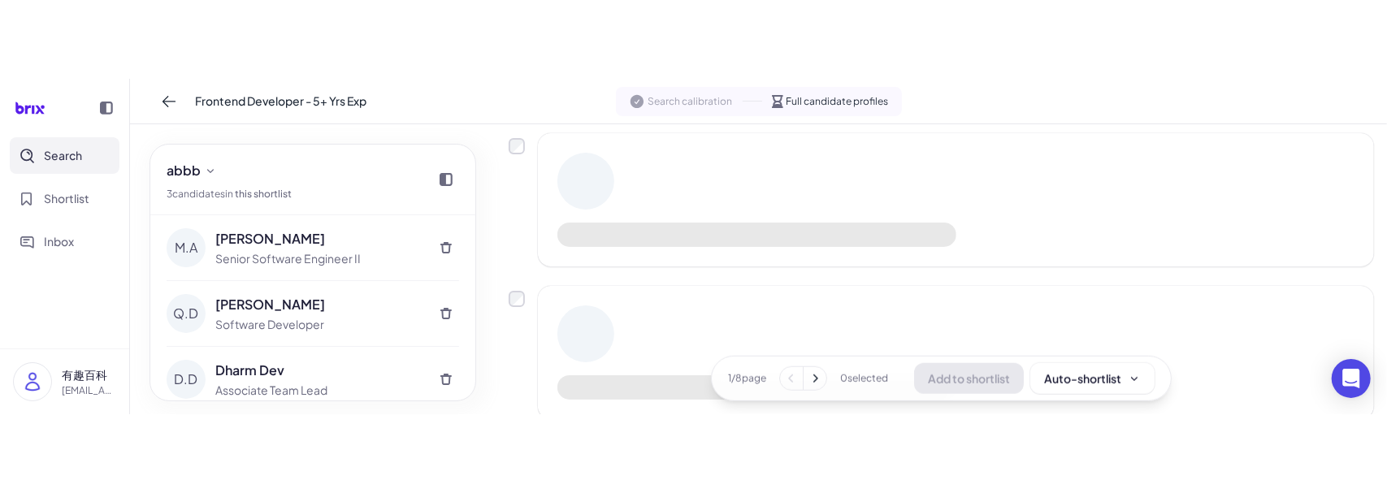
scroll to position [1190, 0]
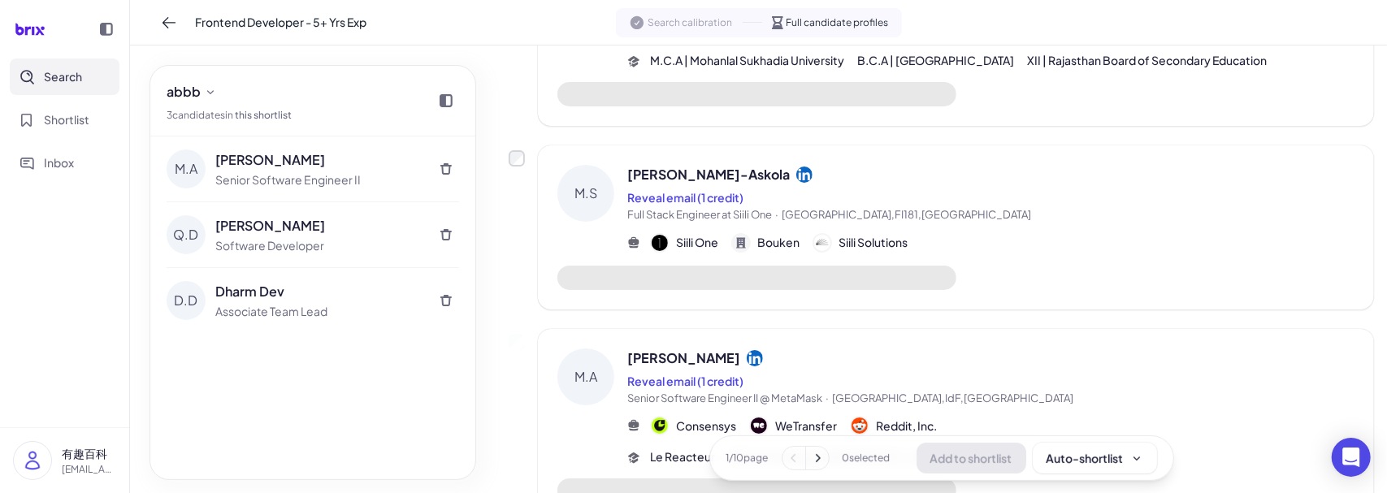
scroll to position [325, 0]
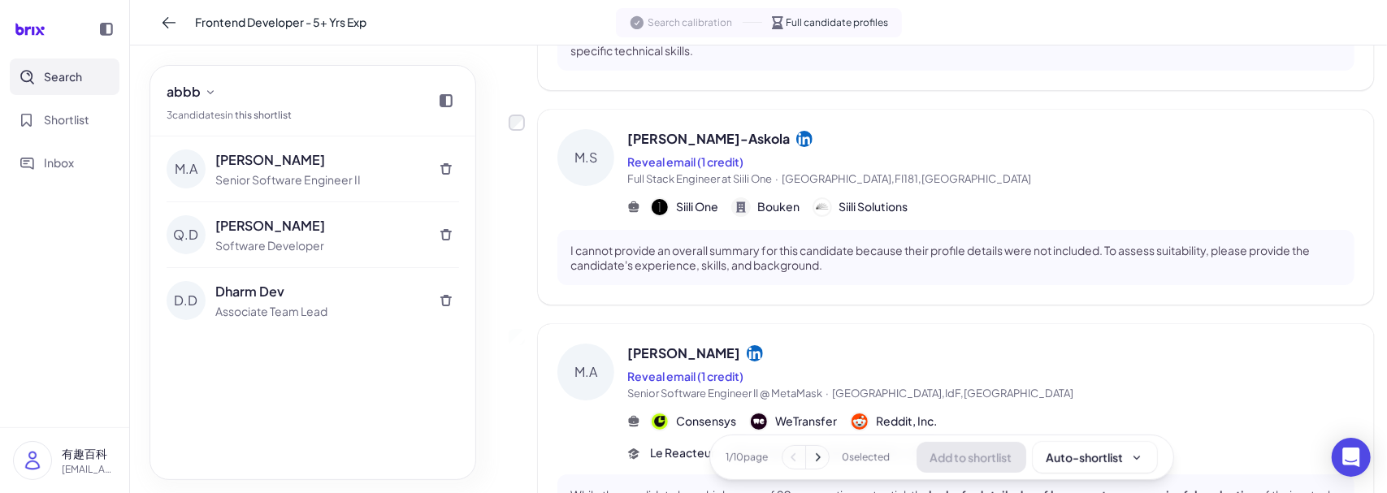
click at [519, 132] on div "[PERSON_NAME]-Askola Reveal email (1 credit) Full Stack Engineer at Siili One ·…" at bounding box center [942, 207] width 866 height 195
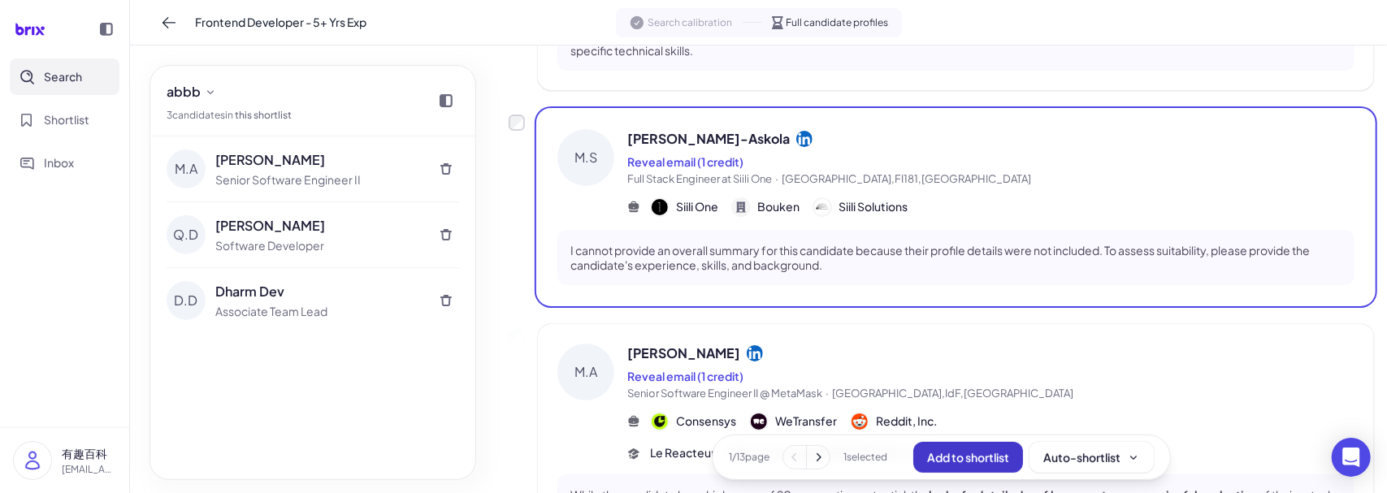
click at [971, 460] on span "Add to shortlist" at bounding box center [968, 457] width 82 height 15
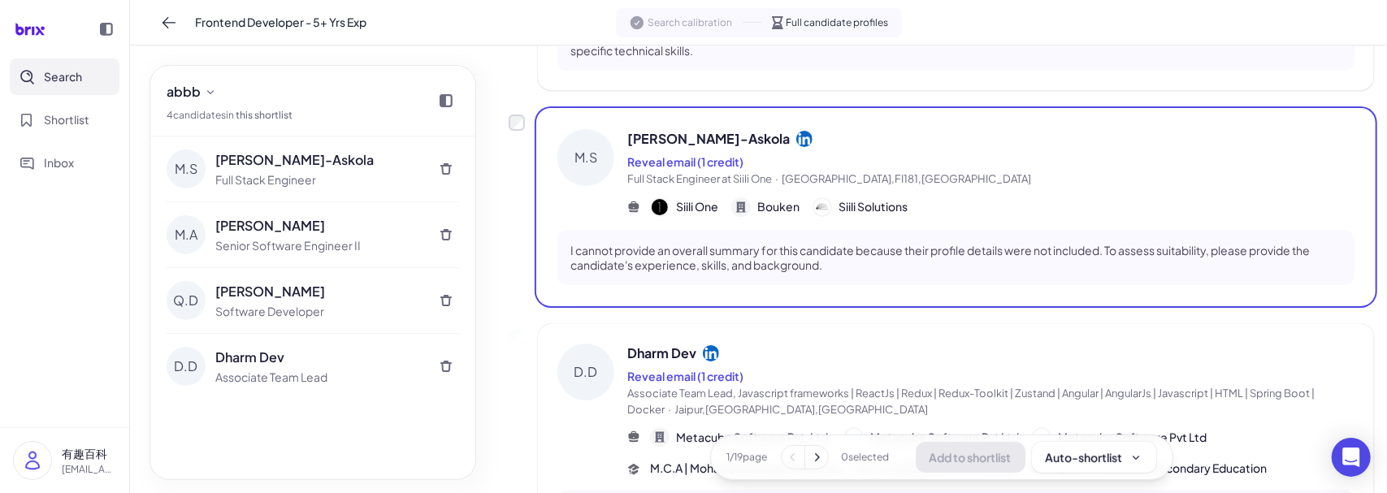
click at [514, 215] on div "[PERSON_NAME]-Askola Reveal email (1 credit) Full Stack Engineer at Siili One ·…" at bounding box center [942, 207] width 866 height 195
click at [520, 393] on div "D.D Dharm Dev Reveal email (1 credit) Associate Team Lead, Javascript framework…" at bounding box center [942, 444] width 866 height 241
click at [962, 24] on div "Frontend Developer - 5+ Yrs Exp Search calibration Full candidate profiles" at bounding box center [758, 23] width 1257 height 46
